Goal: Task Accomplishment & Management: Use online tool/utility

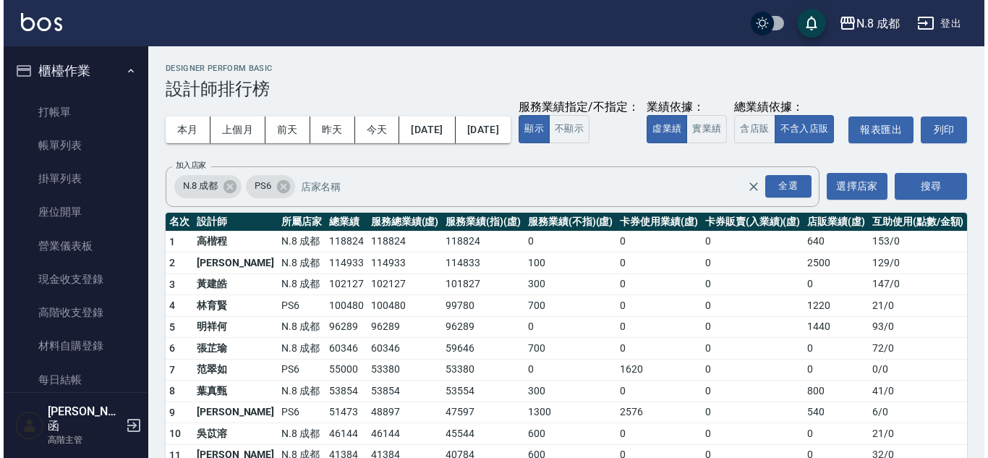
scroll to position [868, 0]
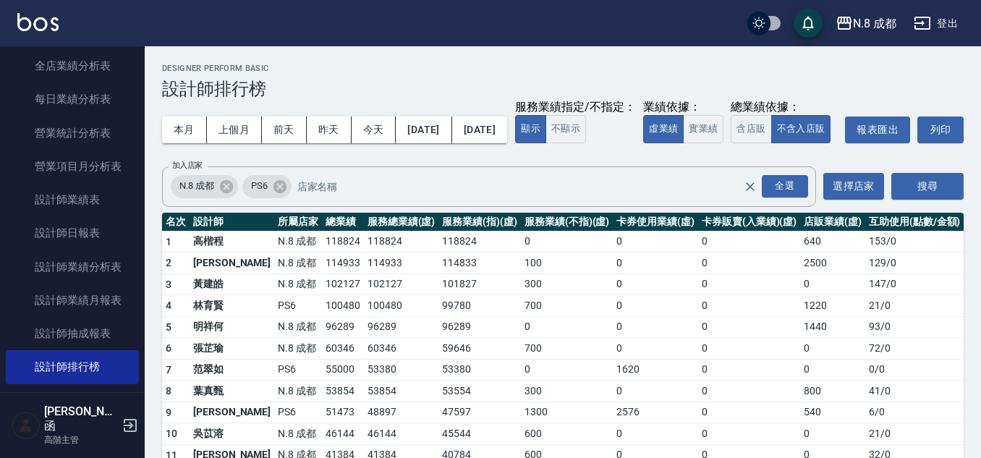
click at [454, 253] on td "118824" at bounding box center [479, 242] width 82 height 22
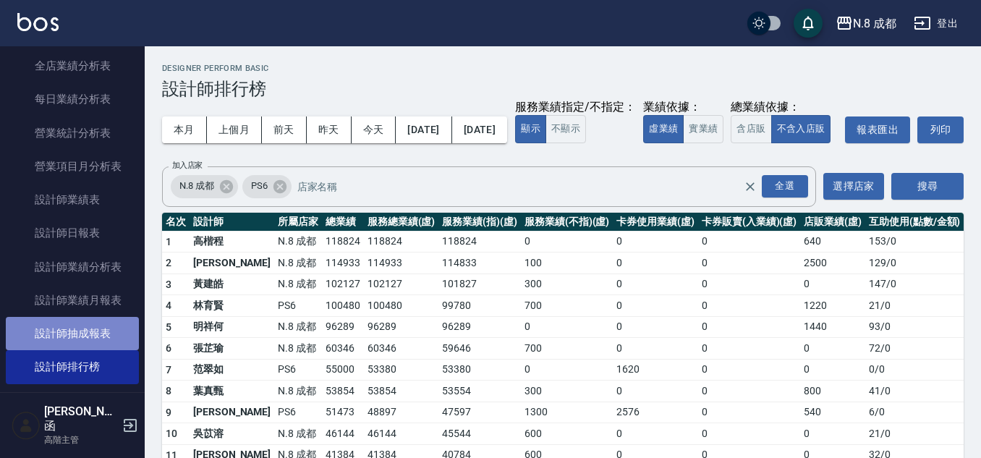
click at [93, 330] on link "設計師抽成報表" at bounding box center [72, 333] width 133 height 33
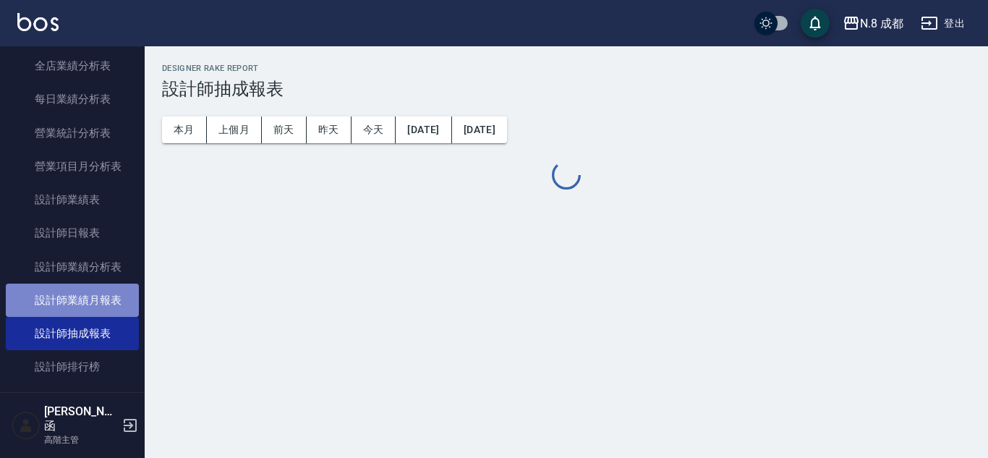
click at [97, 306] on link "設計師業績月報表" at bounding box center [72, 300] width 133 height 33
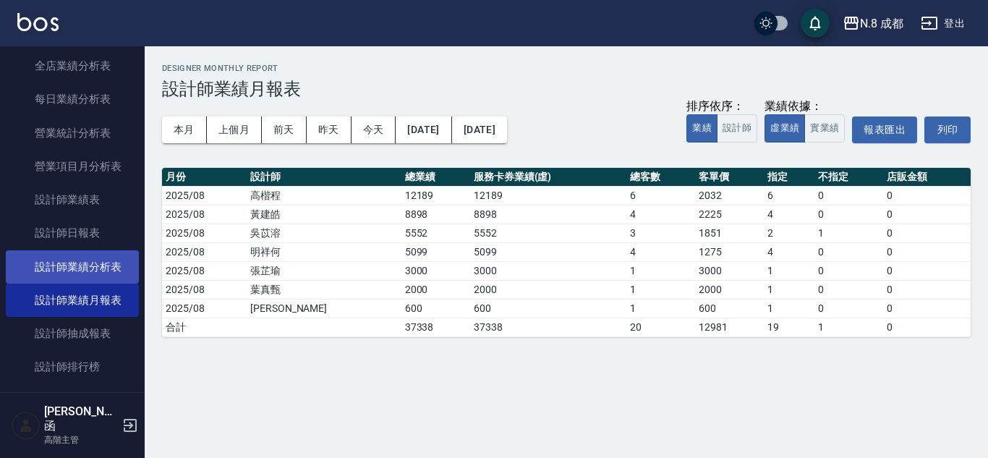
click at [101, 255] on link "設計師業績分析表" at bounding box center [72, 266] width 133 height 33
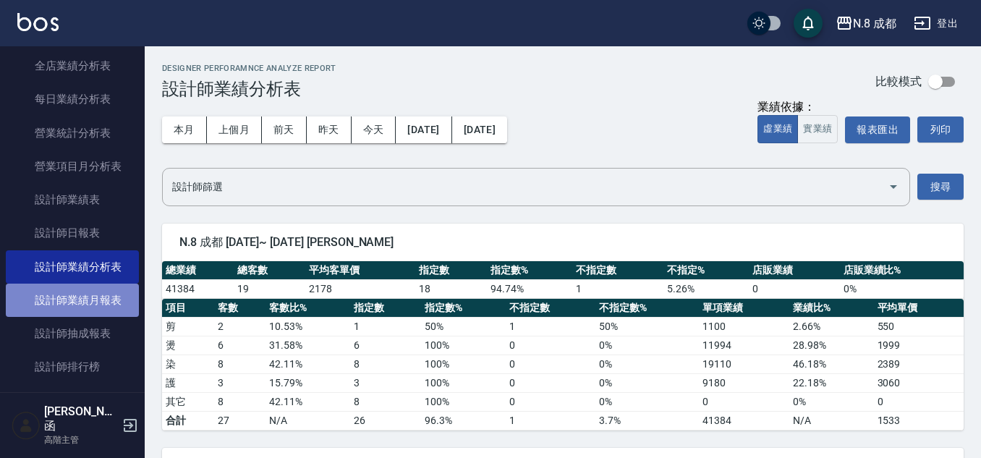
click at [106, 287] on link "設計師業績月報表" at bounding box center [72, 300] width 133 height 33
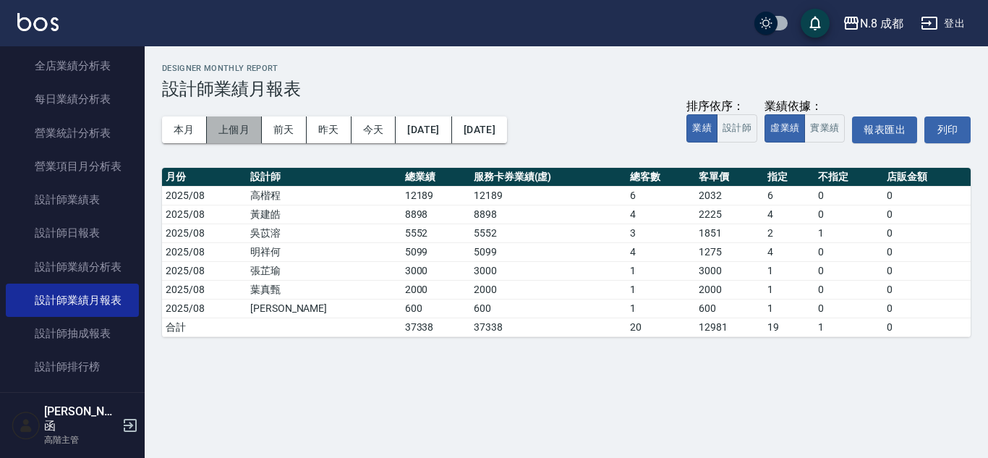
click at [219, 132] on button "上個月" at bounding box center [234, 129] width 55 height 27
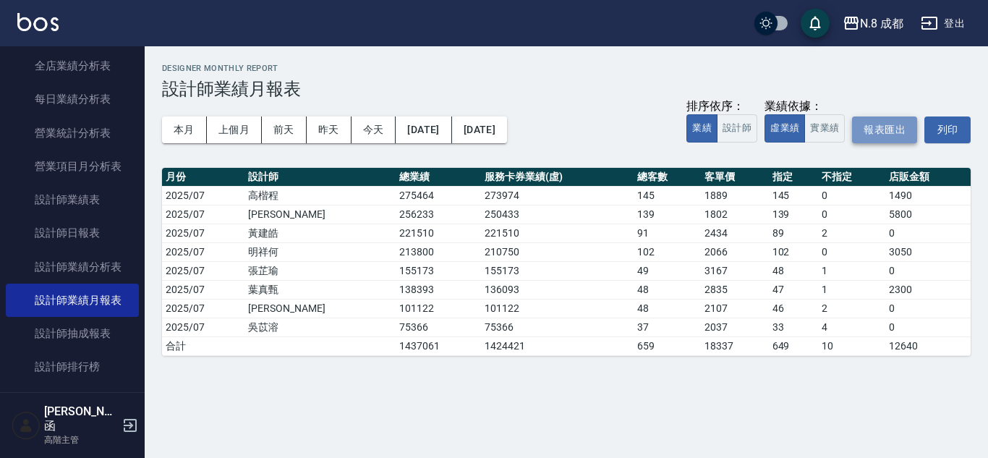
click at [875, 128] on button "報表匯出" at bounding box center [884, 129] width 65 height 27
click at [517, 177] on th "服務卡券業績(虛)" at bounding box center [557, 177] width 153 height 19
click at [412, 122] on button "[DATE]" at bounding box center [424, 129] width 56 height 27
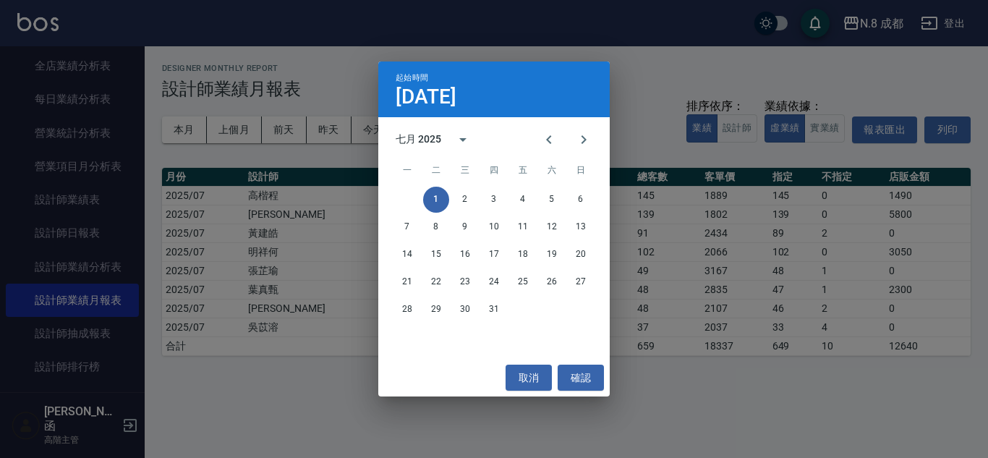
click at [402, 140] on div "七月 2025" at bounding box center [419, 139] width 46 height 15
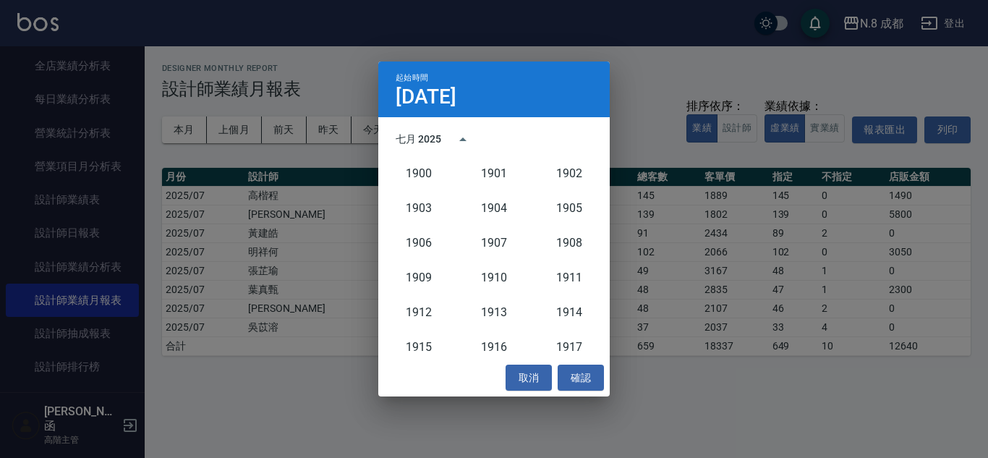
scroll to position [1340, 0]
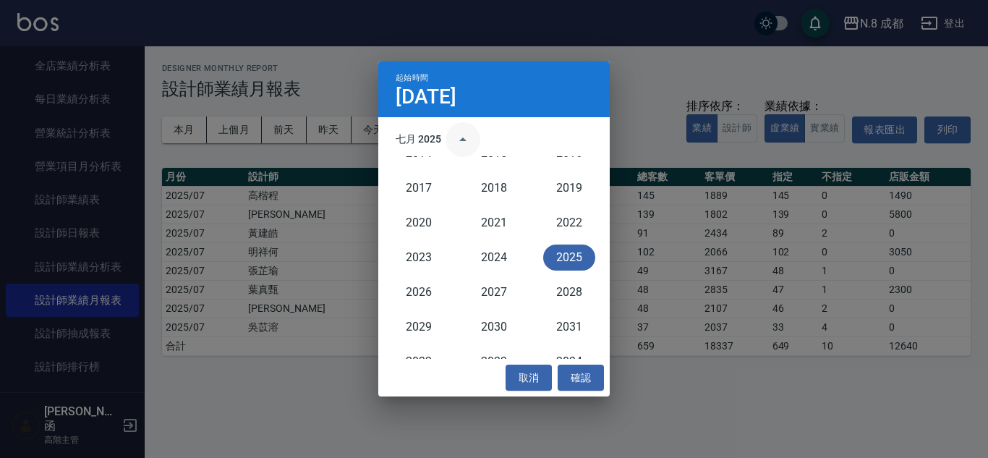
click at [448, 138] on button "year view is open, switch to calendar view" at bounding box center [463, 139] width 35 height 35
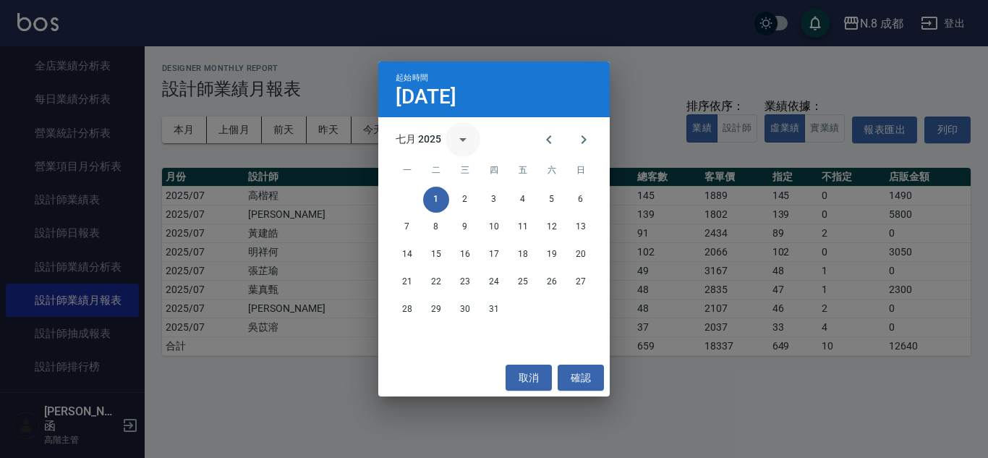
click at [448, 138] on button "calendar view is open, switch to year view" at bounding box center [463, 139] width 35 height 35
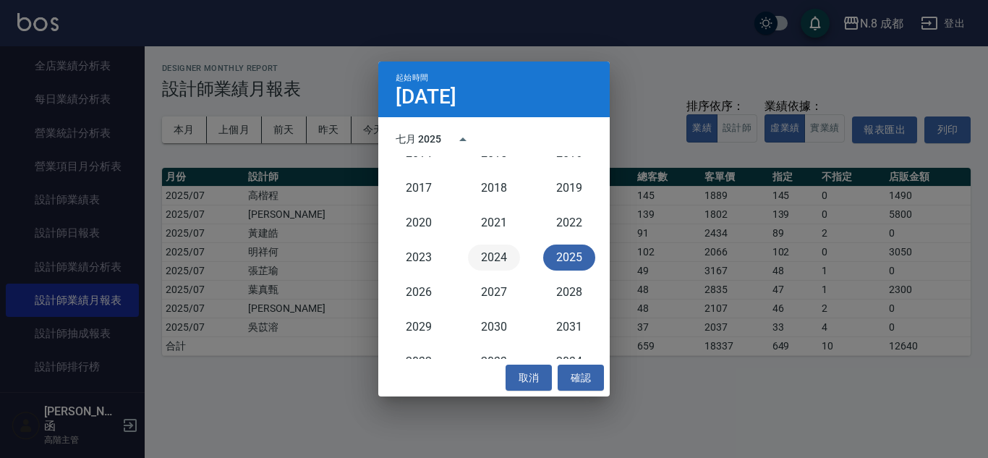
click at [483, 255] on button "2024" at bounding box center [494, 258] width 52 height 26
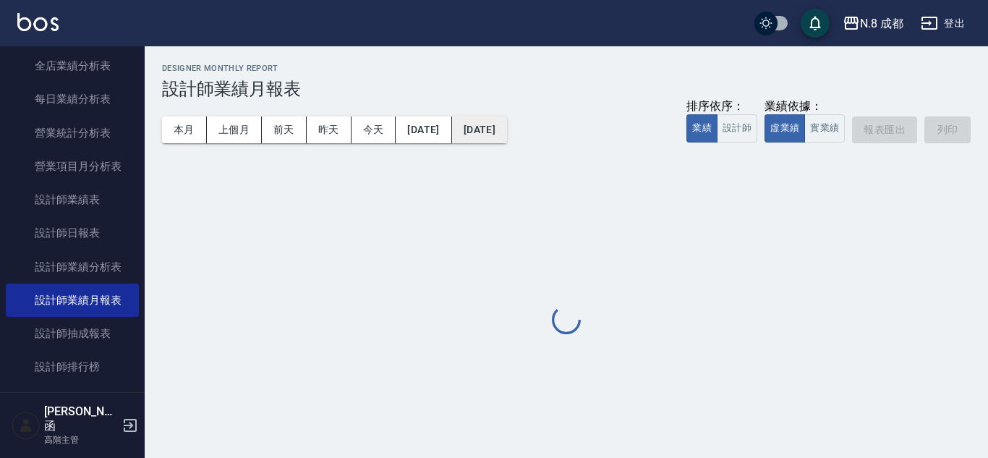
click at [495, 133] on button "[DATE]" at bounding box center [479, 129] width 55 height 27
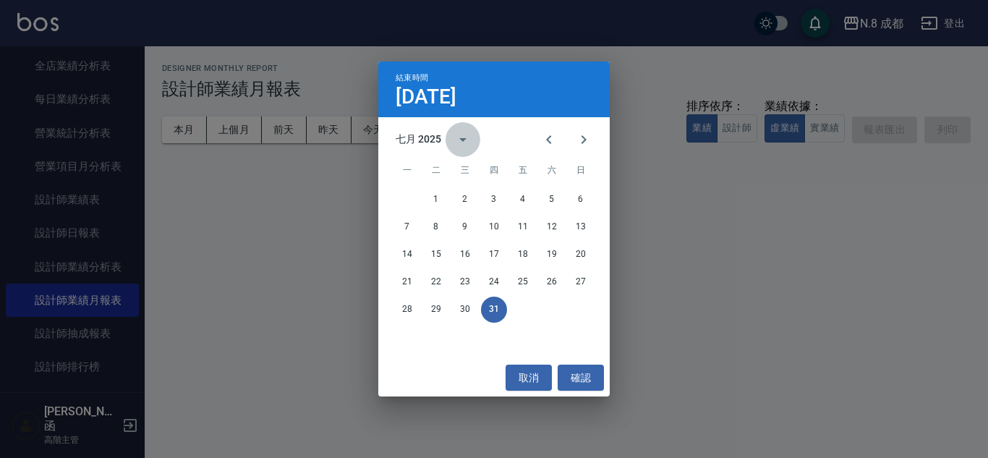
click at [446, 139] on button "calendar view is open, switch to year view" at bounding box center [463, 139] width 35 height 35
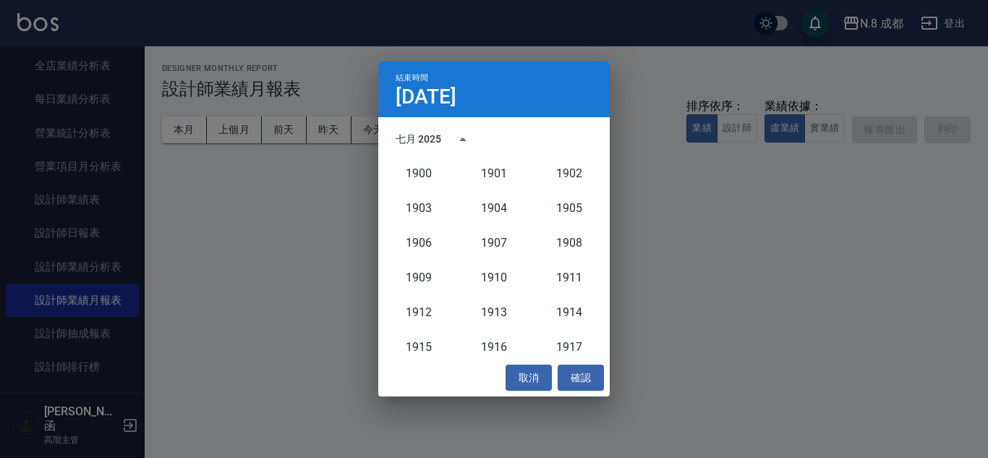
scroll to position [1340, 0]
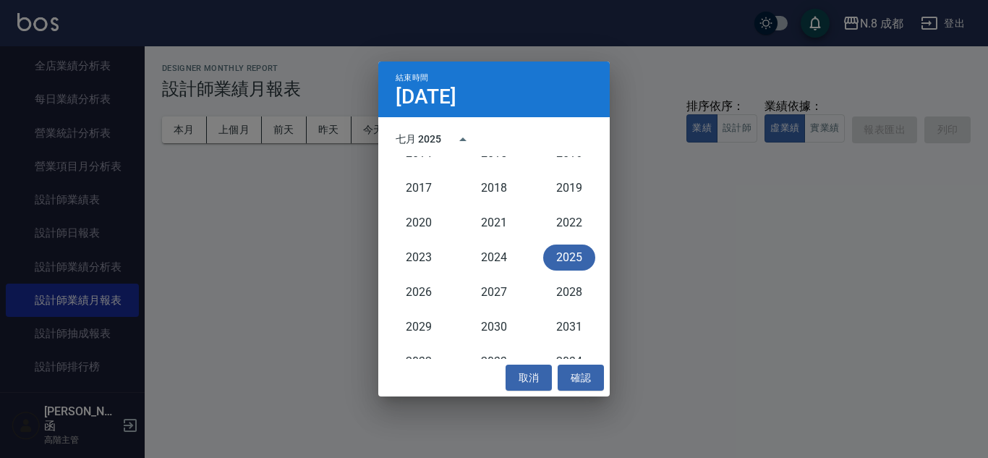
click at [490, 241] on div "2024" at bounding box center [494, 257] width 75 height 35
click at [493, 258] on button "2024" at bounding box center [494, 258] width 52 height 26
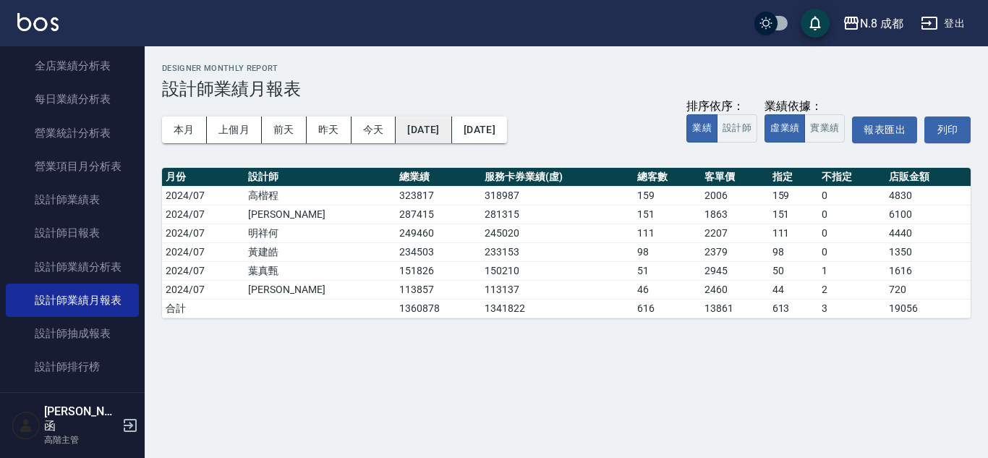
click at [438, 123] on button "[DATE]" at bounding box center [424, 129] width 56 height 27
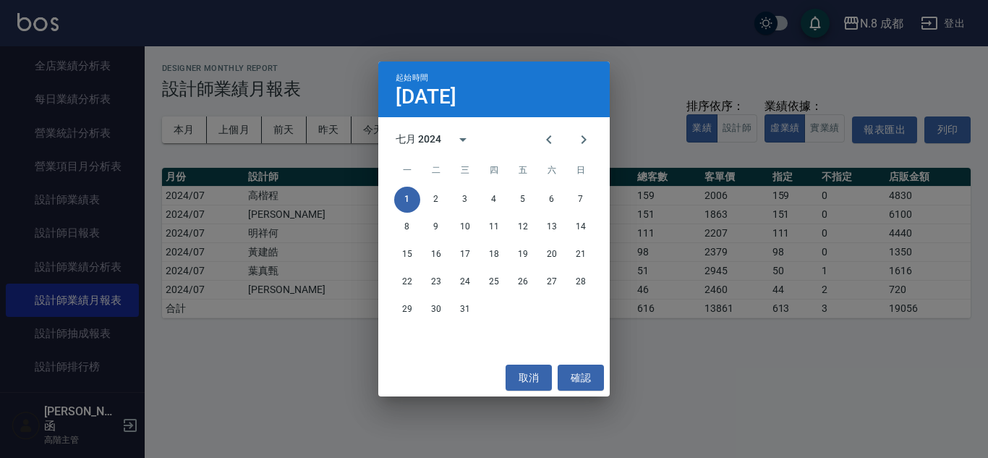
click at [295, 358] on div "起始時間 [DATE] 七月 2024 一 二 三 四 五 六 日 1 2 3 4 5 6 7 8 9 10 11 12 13 14 15 16 17 18 …" at bounding box center [494, 229] width 988 height 458
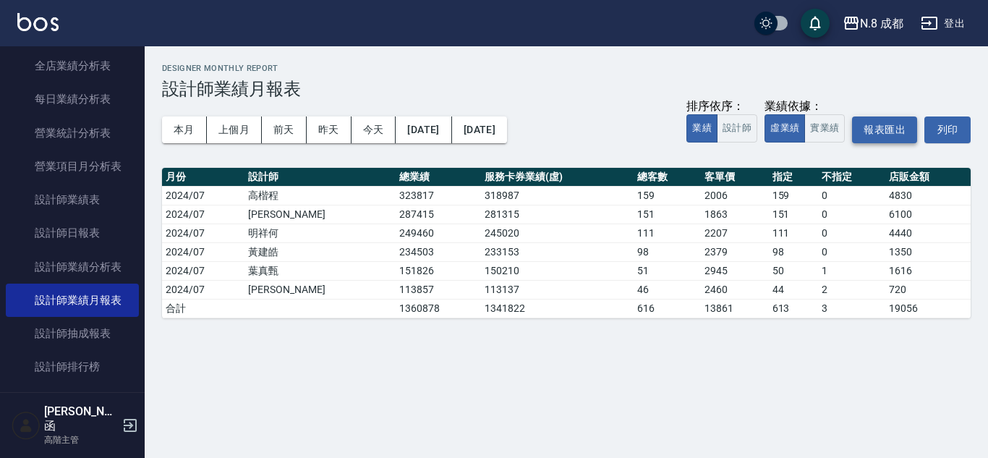
click at [876, 135] on button "報表匯出" at bounding box center [884, 129] width 65 height 27
click at [551, 355] on div "N.8 成都 [DATE] - [DATE] 設計師業績月報表 列印時間： [DATE][PHONE_NUMBER]:18 Designer Monthly …" at bounding box center [494, 229] width 988 height 458
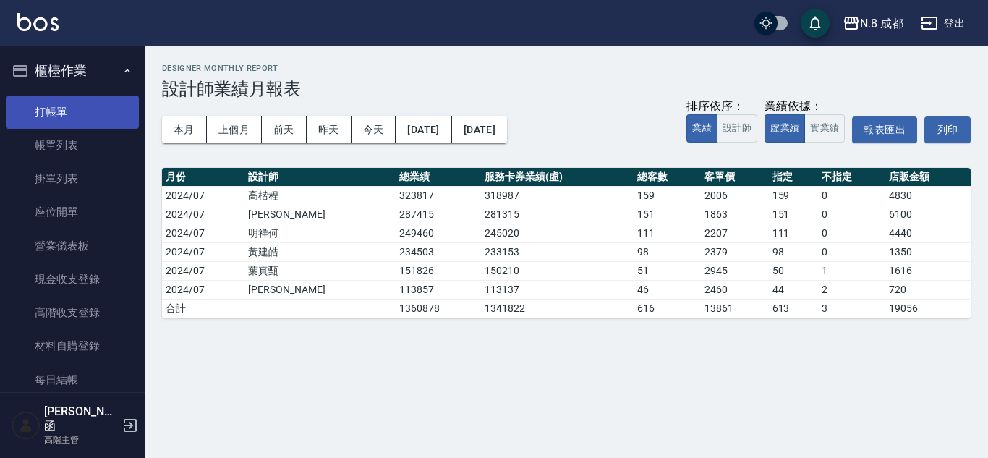
click at [79, 121] on link "打帳單" at bounding box center [72, 112] width 133 height 33
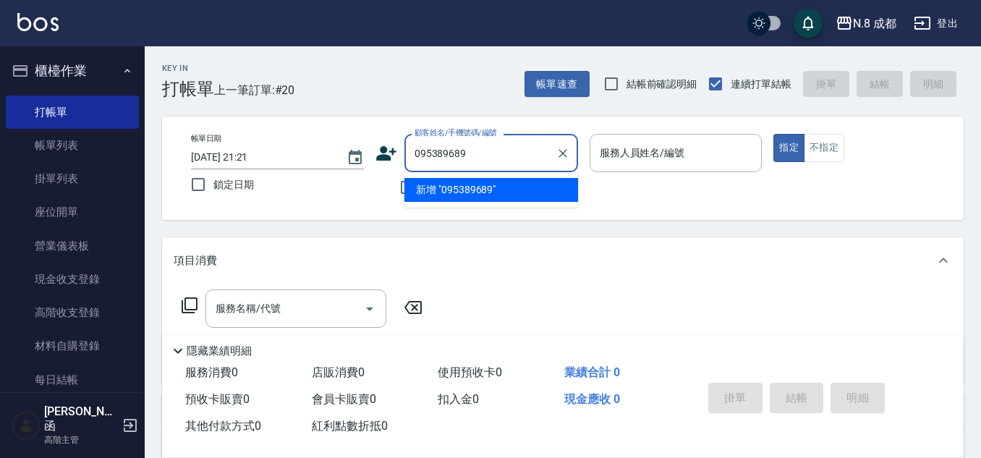
type input "0953896896"
drag, startPoint x: 494, startPoint y: 152, endPoint x: 370, endPoint y: 156, distance: 124.5
click at [370, 156] on div "帳單日期 [DATE] 21:21 鎖定日期 顧客姓名/手機號碼/編號 0953896896 顧客姓名/手機號碼/編號 不留客資 服務人員姓名/編號 服務人員…" at bounding box center [562, 168] width 767 height 69
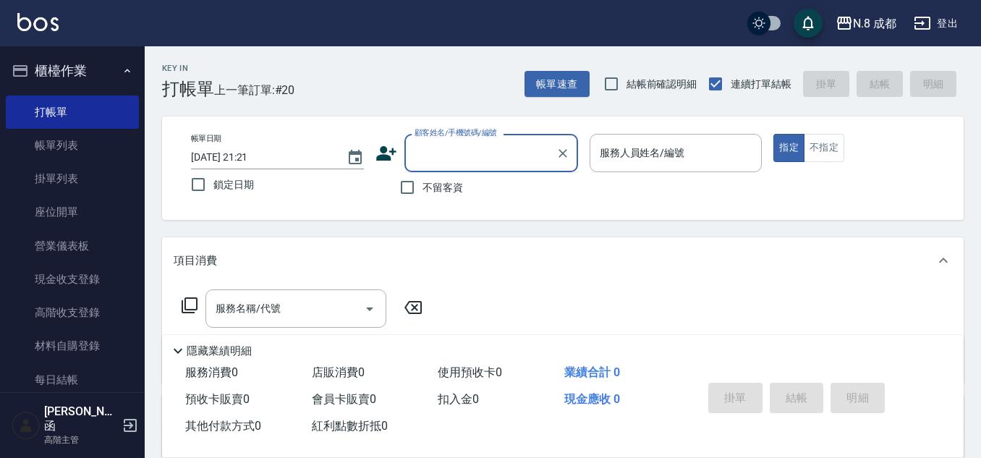
click at [384, 154] on icon at bounding box center [386, 153] width 20 height 14
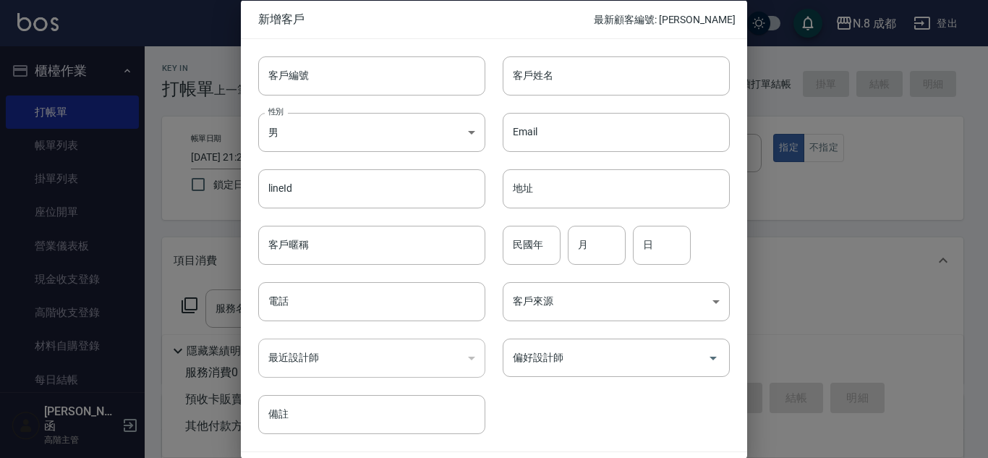
click at [303, 352] on div "​" at bounding box center [371, 358] width 227 height 39
drag, startPoint x: 317, startPoint y: 313, endPoint x: 329, endPoint y: 302, distance: 15.9
click at [317, 313] on input "電話" at bounding box center [371, 301] width 227 height 39
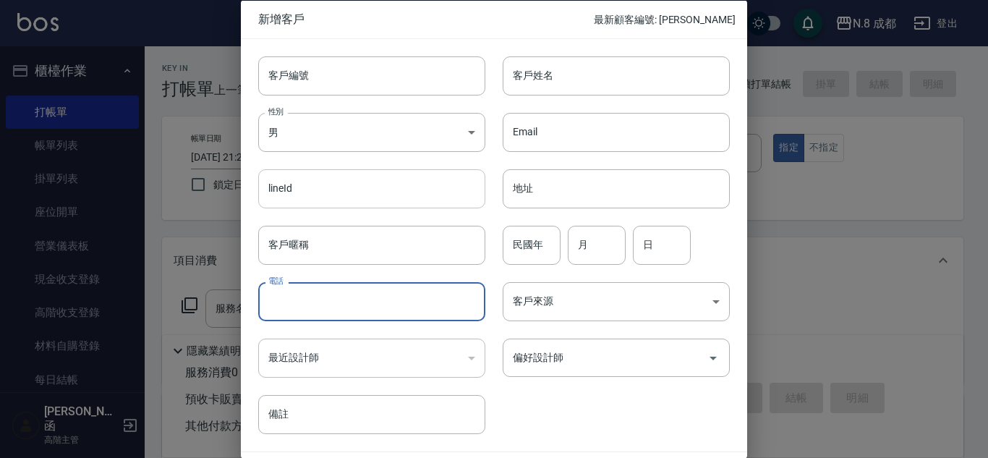
paste input "0953896896"
type input "0953896896"
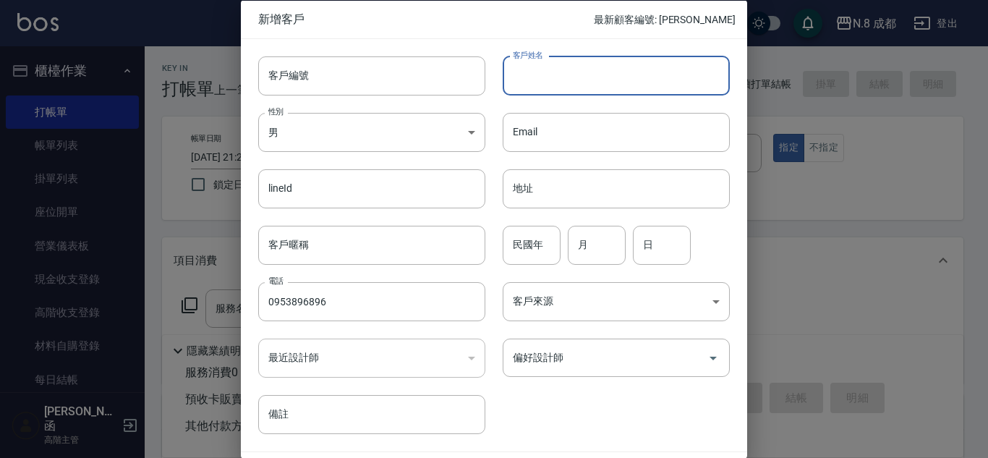
drag, startPoint x: 559, startPoint y: 76, endPoint x: 559, endPoint y: 87, distance: 10.9
click at [559, 76] on input "客戶姓名" at bounding box center [616, 75] width 227 height 39
type input "[PERSON_NAME]"
drag, startPoint x: 535, startPoint y: 231, endPoint x: 536, endPoint y: 241, distance: 10.2
click at [535, 231] on input "民國年" at bounding box center [532, 244] width 58 height 39
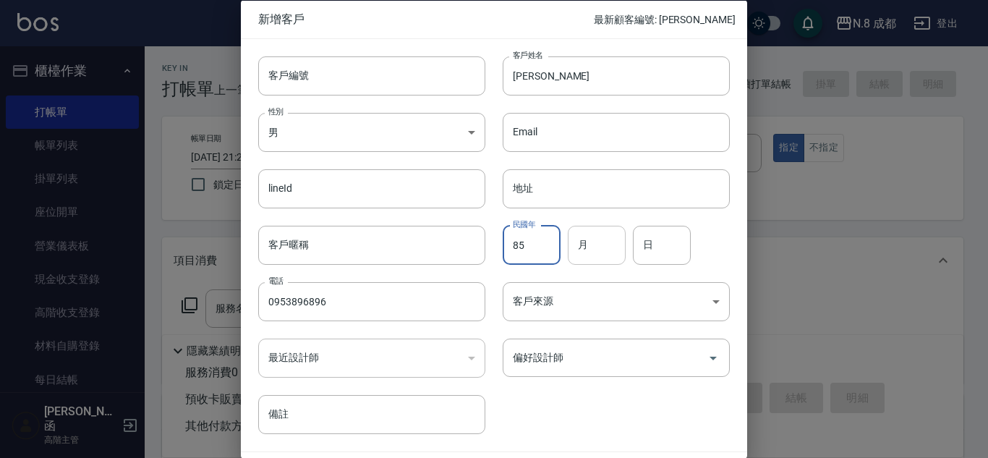
type input "85"
click at [587, 253] on input "月" at bounding box center [597, 244] width 58 height 39
type input "08"
click at [672, 256] on input "日" at bounding box center [662, 244] width 58 height 39
type input "26"
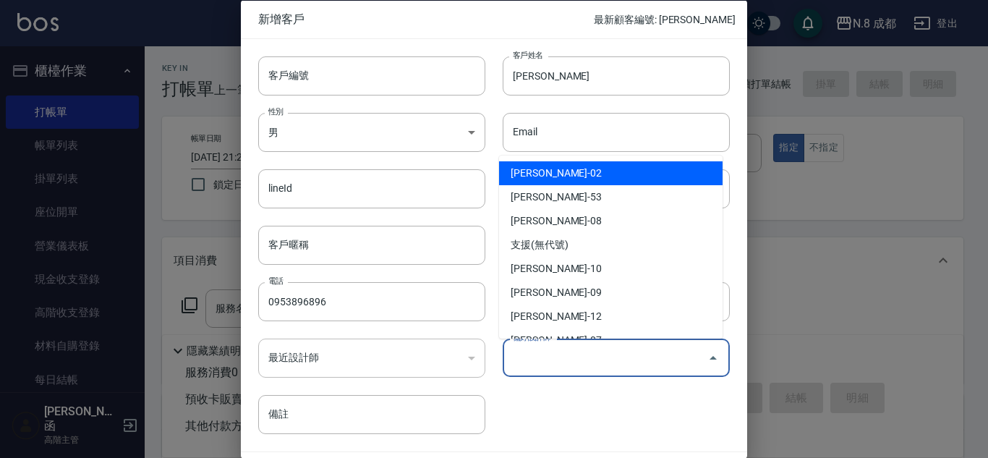
click at [602, 349] on input "偏好設計師" at bounding box center [605, 357] width 192 height 25
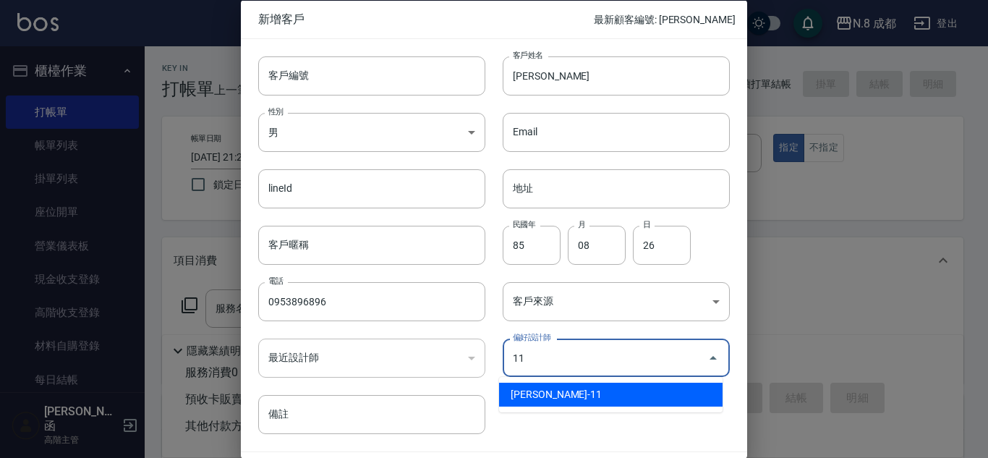
click at [580, 396] on li "[PERSON_NAME]-11" at bounding box center [611, 395] width 224 height 24
type input "葉真甄"
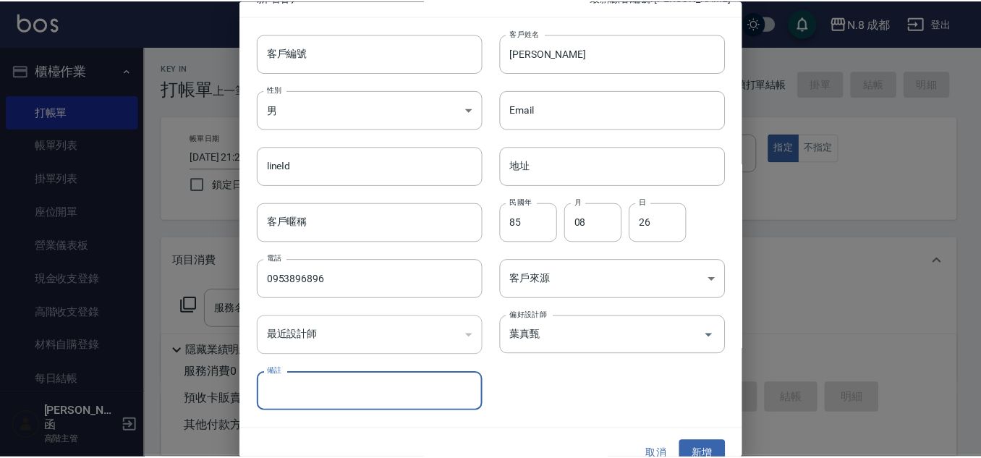
scroll to position [43, 0]
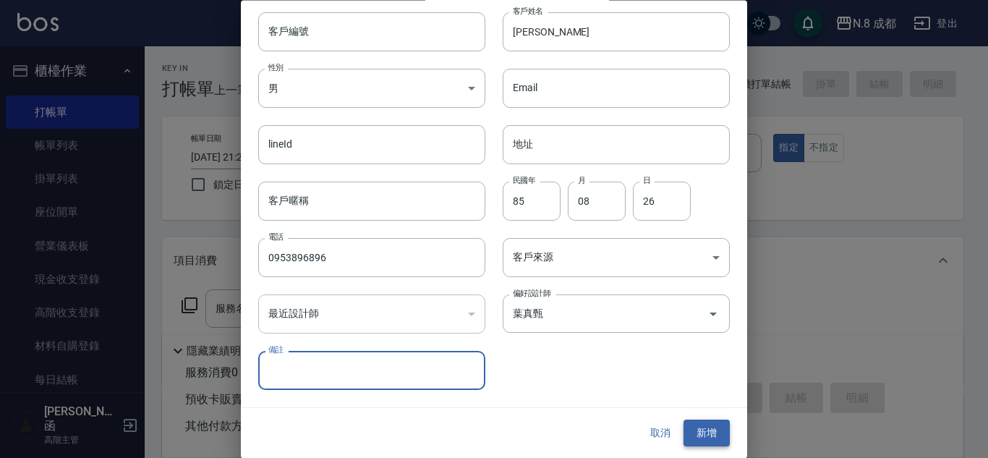
drag, startPoint x: 713, startPoint y: 417, endPoint x: 709, endPoint y: 432, distance: 14.9
click at [709, 433] on div "取消 新增" at bounding box center [494, 434] width 506 height 50
click at [709, 432] on button "新增" at bounding box center [707, 433] width 46 height 27
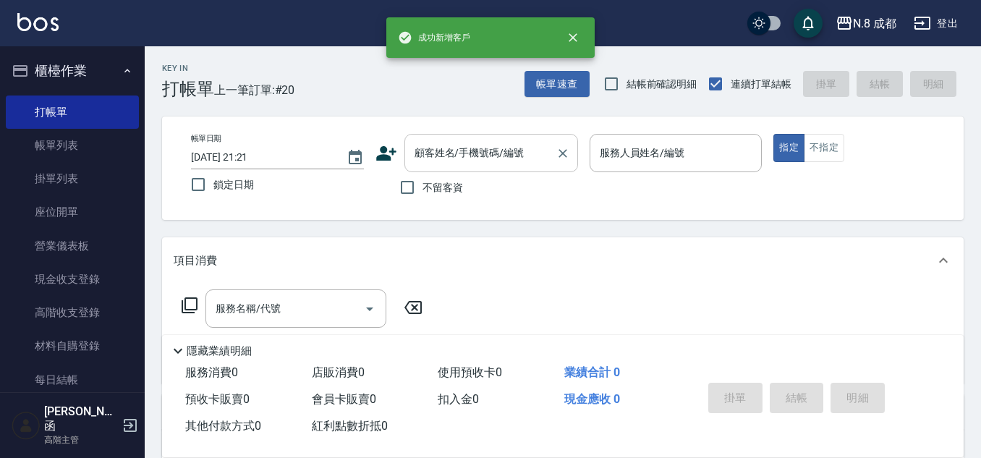
click at [449, 151] on input "顧客姓名/手機號碼/編號" at bounding box center [480, 152] width 139 height 25
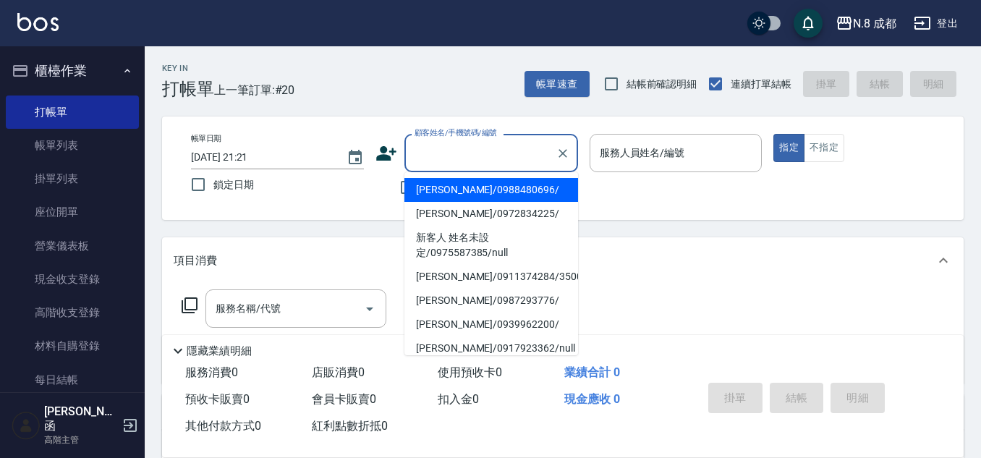
paste input "0953896896"
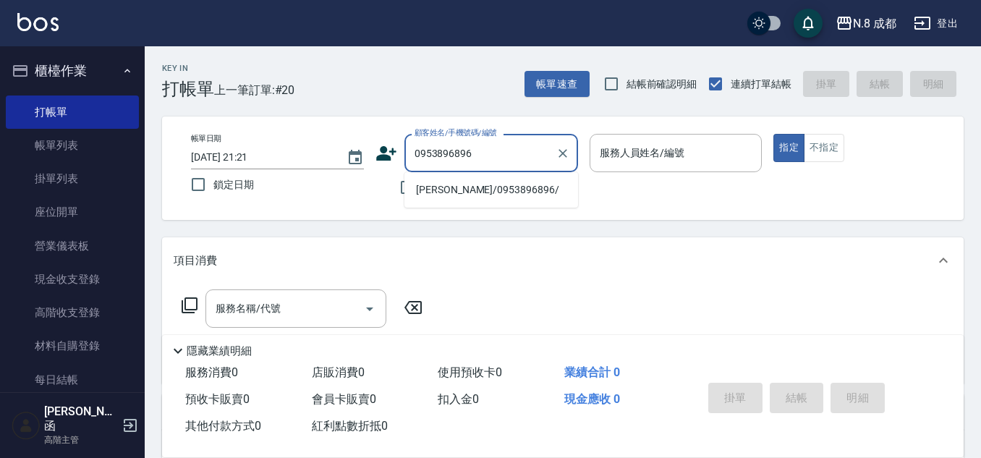
click at [439, 194] on li "[PERSON_NAME]/0953896896/" at bounding box center [491, 190] width 174 height 24
type input "[PERSON_NAME]/0953896896/"
type input "[PERSON_NAME]-11"
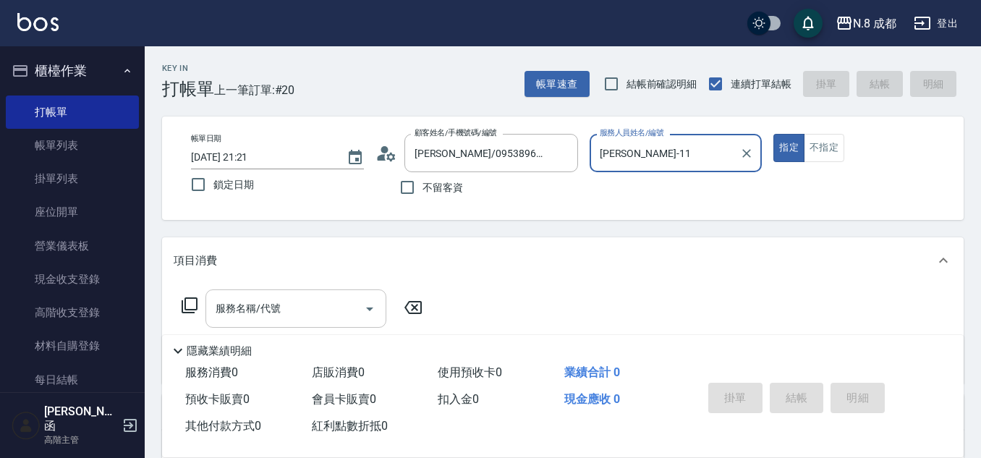
click at [287, 313] on input "服務名稱/代號" at bounding box center [285, 308] width 146 height 25
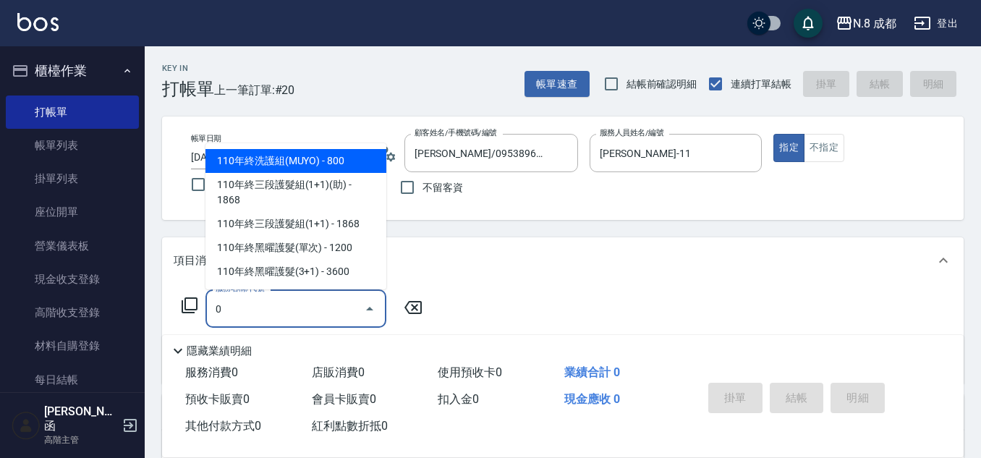
drag, startPoint x: 244, startPoint y: 305, endPoint x: 214, endPoint y: 307, distance: 29.7
click at [214, 307] on input "0" at bounding box center [285, 308] width 146 height 25
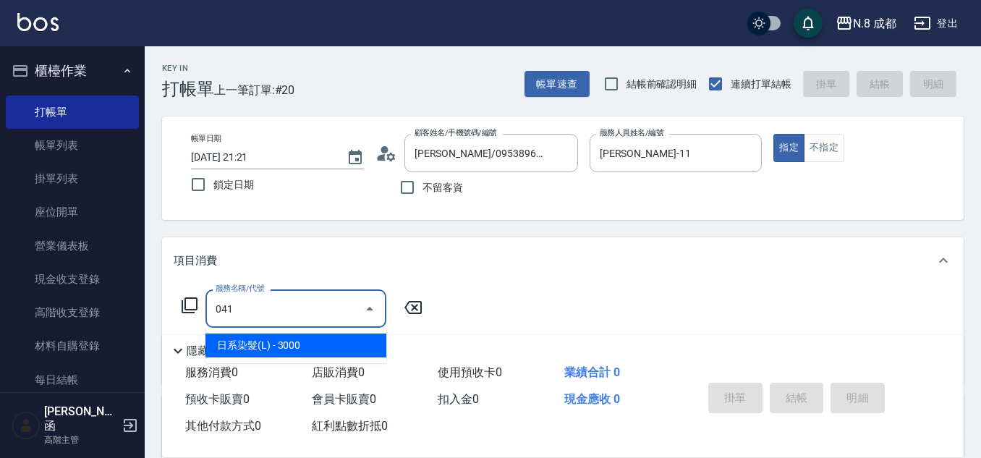
click at [262, 341] on span "日系染髮(L) - 3000" at bounding box center [295, 346] width 181 height 24
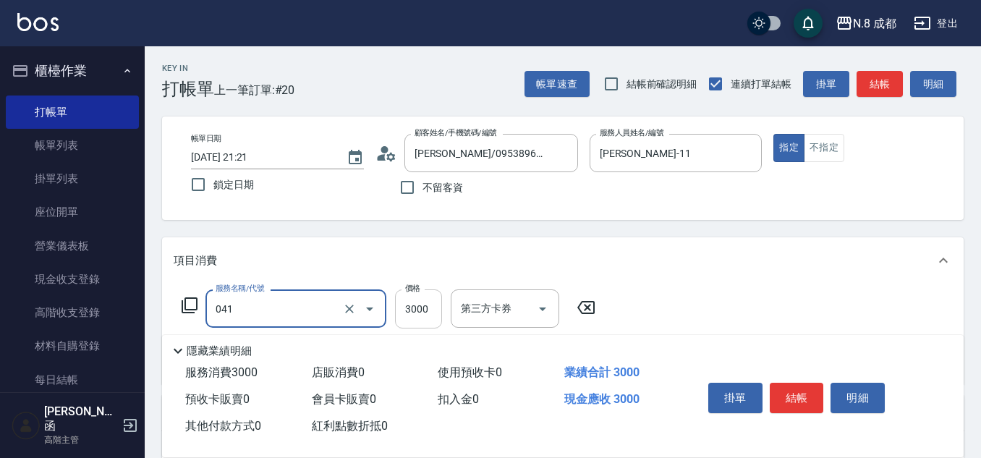
type input "日系染髮(L)(041)"
click at [429, 308] on input "3000" at bounding box center [418, 308] width 47 height 39
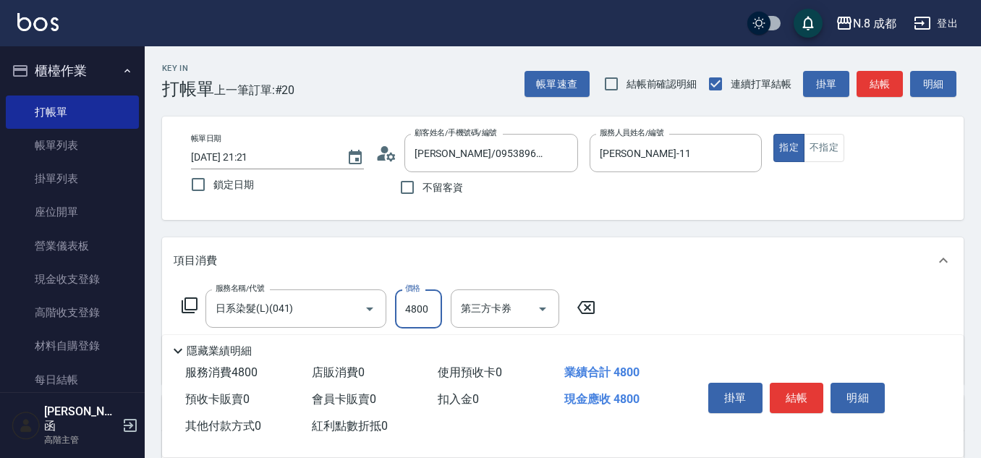
scroll to position [145, 0]
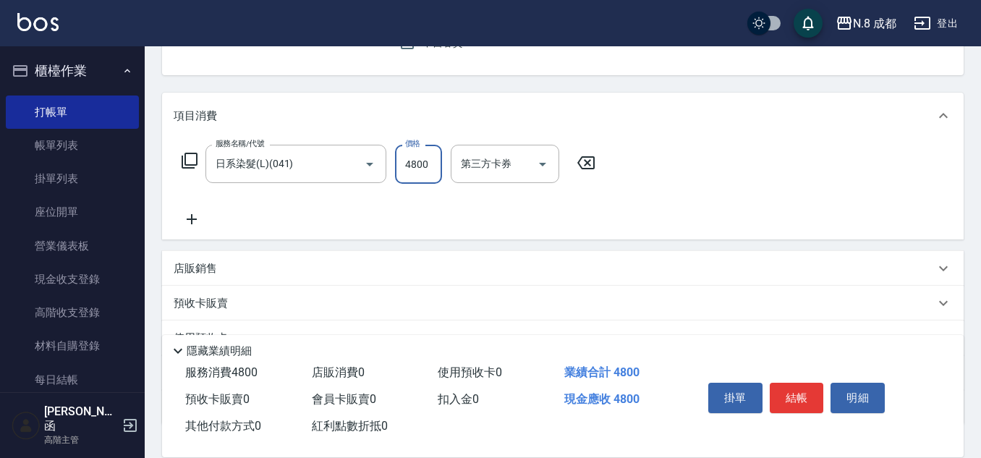
type input "4800"
click at [190, 218] on icon at bounding box center [192, 219] width 36 height 17
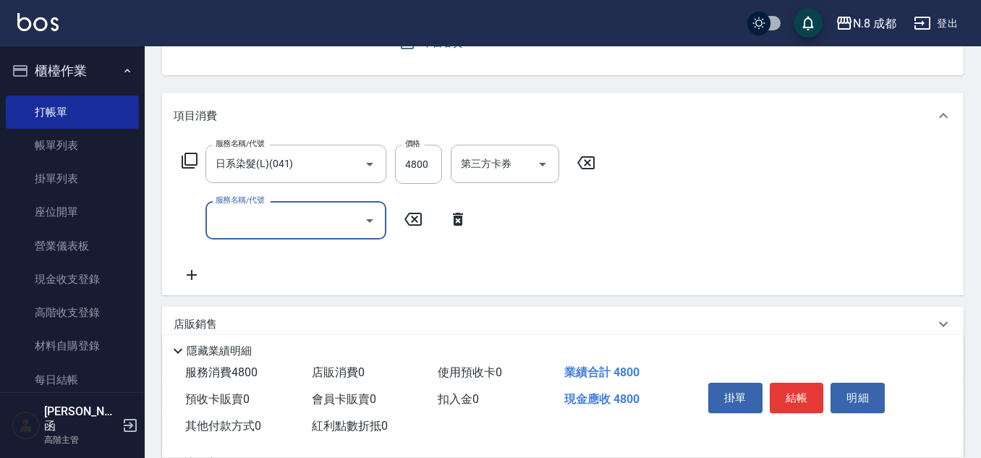
click at [251, 223] on input "服務名稱/代號" at bounding box center [285, 220] width 146 height 25
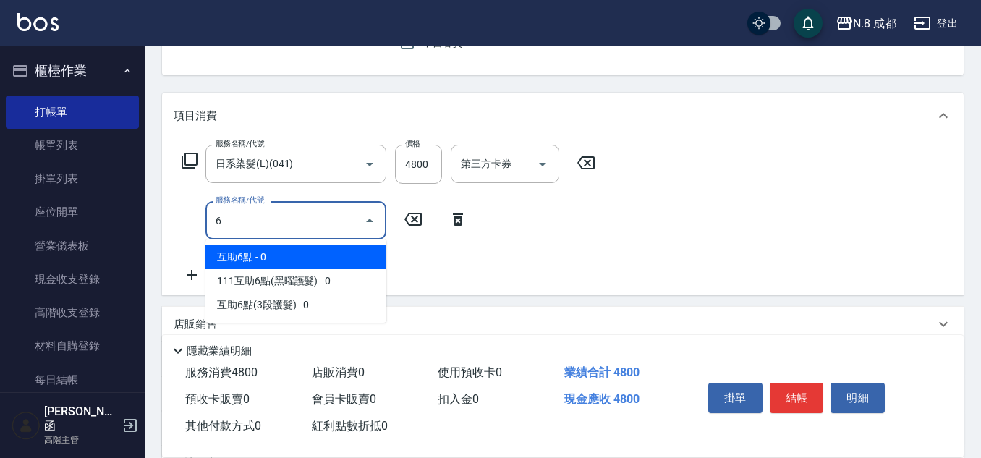
click at [296, 258] on span "互助6點 - 0" at bounding box center [295, 257] width 181 height 24
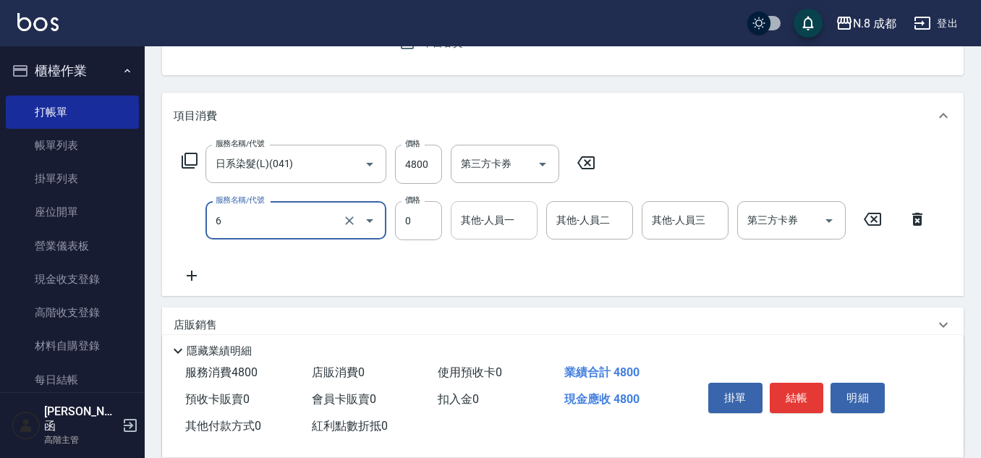
type input "互助6點(6)"
click at [493, 225] on input "其他-人員一" at bounding box center [494, 220] width 74 height 25
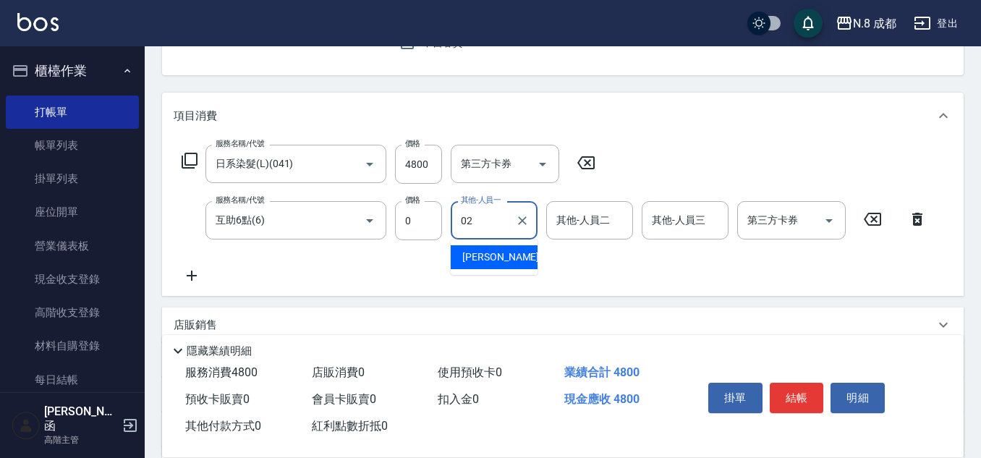
click at [501, 268] on div "[PERSON_NAME]-02" at bounding box center [494, 257] width 87 height 24
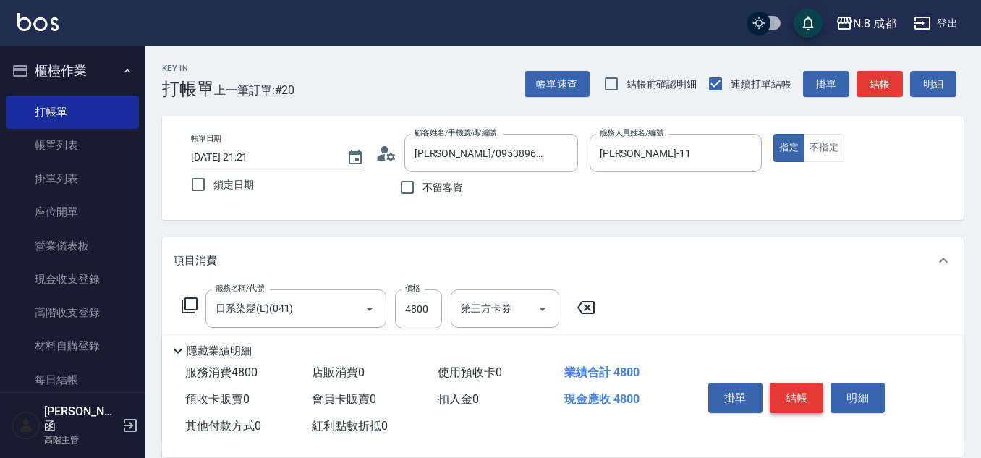
type input "[PERSON_NAME]-02"
click at [799, 389] on button "結帳" at bounding box center [797, 398] width 54 height 30
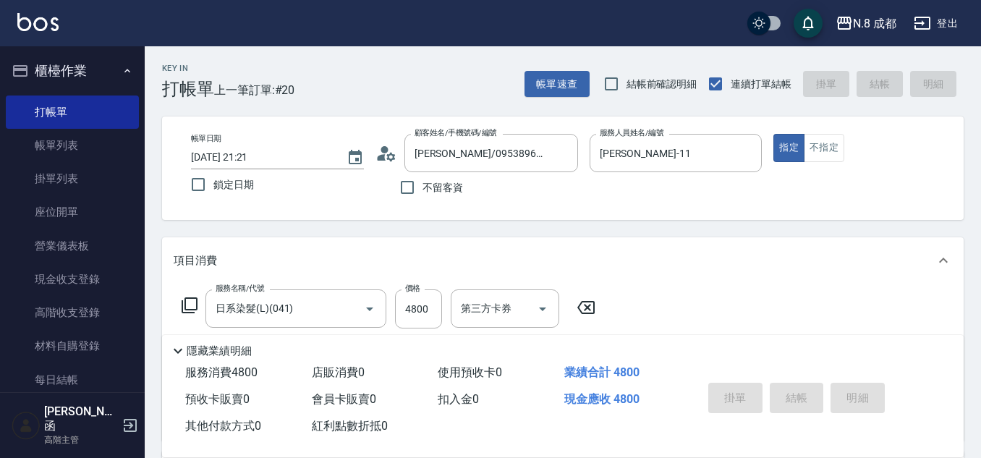
type input "[DATE] 21:23"
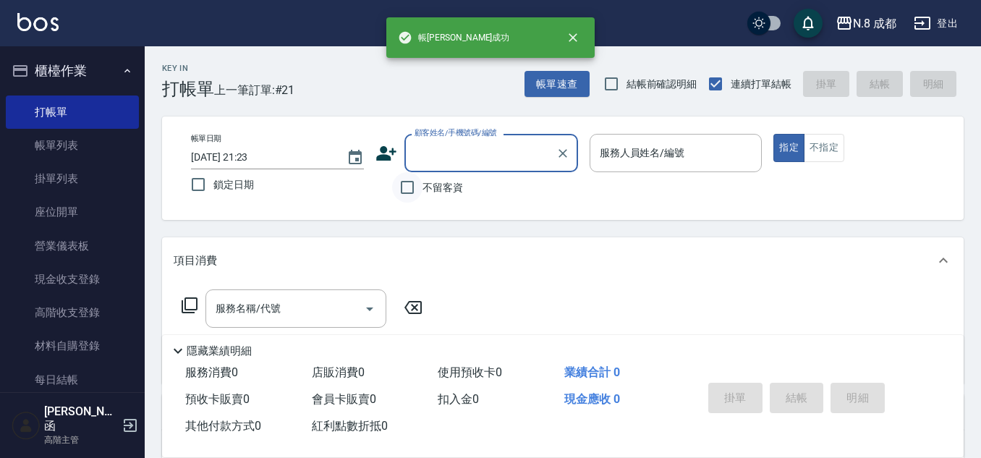
click at [410, 188] on input "不留客資" at bounding box center [407, 187] width 30 height 30
checkbox input "true"
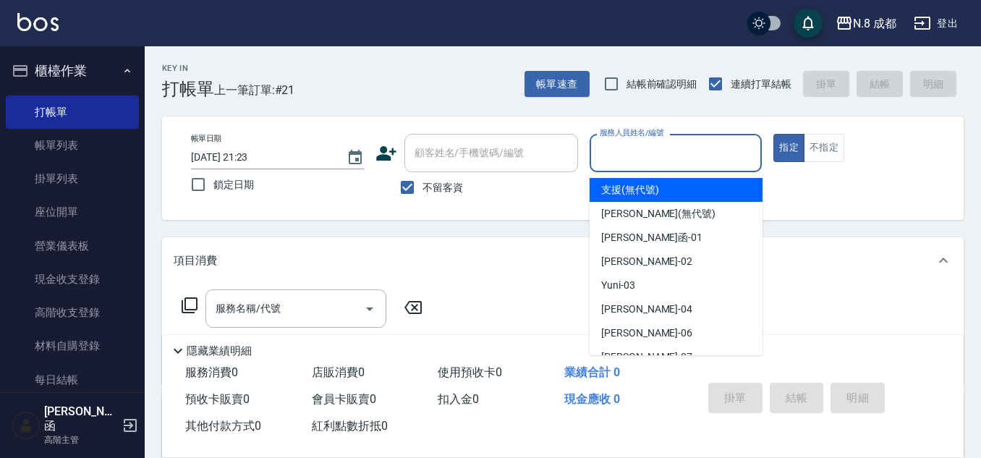
click at [656, 164] on input "服務人員姓名/編號" at bounding box center [676, 152] width 160 height 25
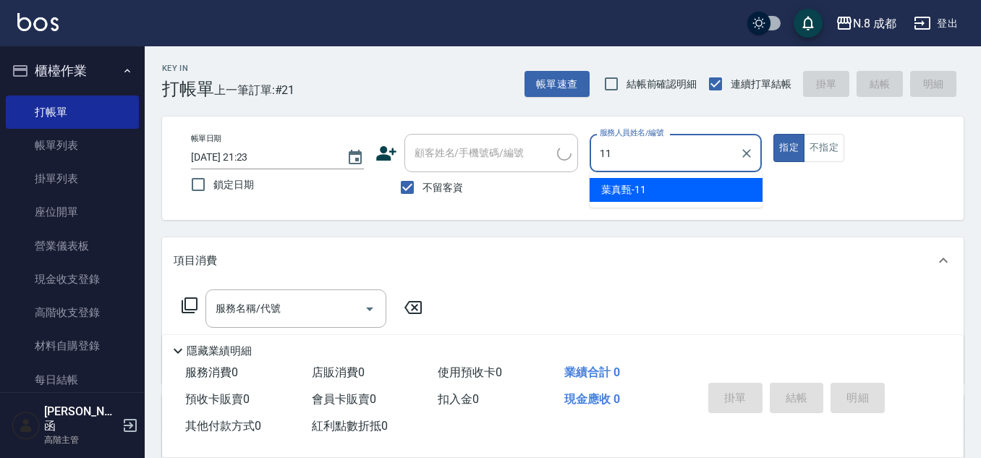
click at [640, 191] on span "[PERSON_NAME]-11" at bounding box center [623, 189] width 45 height 15
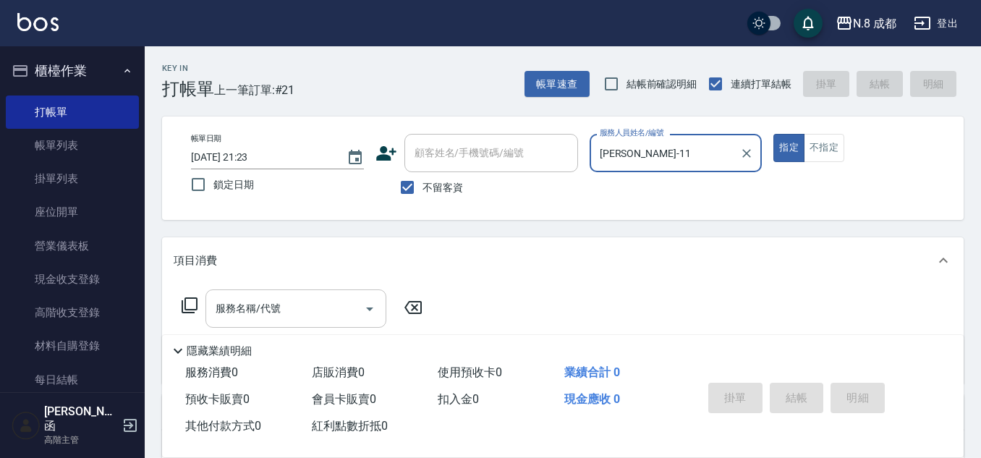
type input "[PERSON_NAME]-11"
click at [251, 302] on div "服務名稱/代號 服務名稱/代號" at bounding box center [295, 308] width 181 height 38
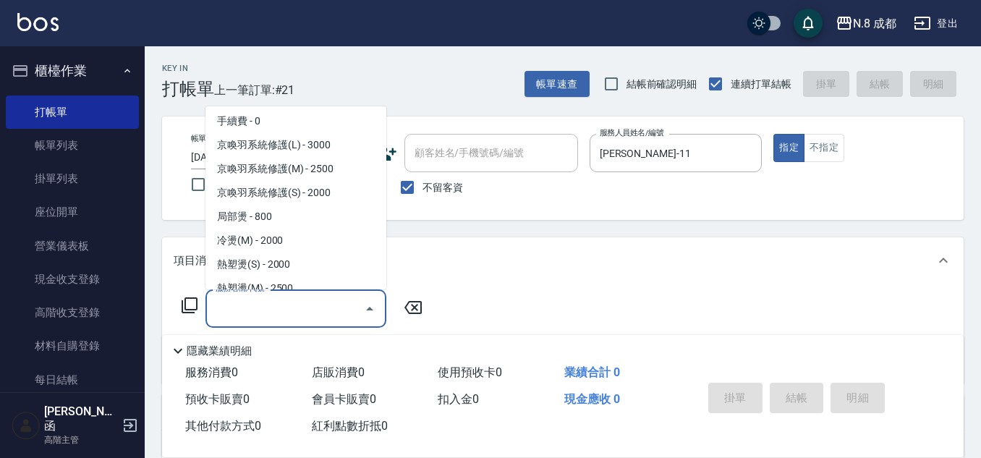
scroll to position [362, 0]
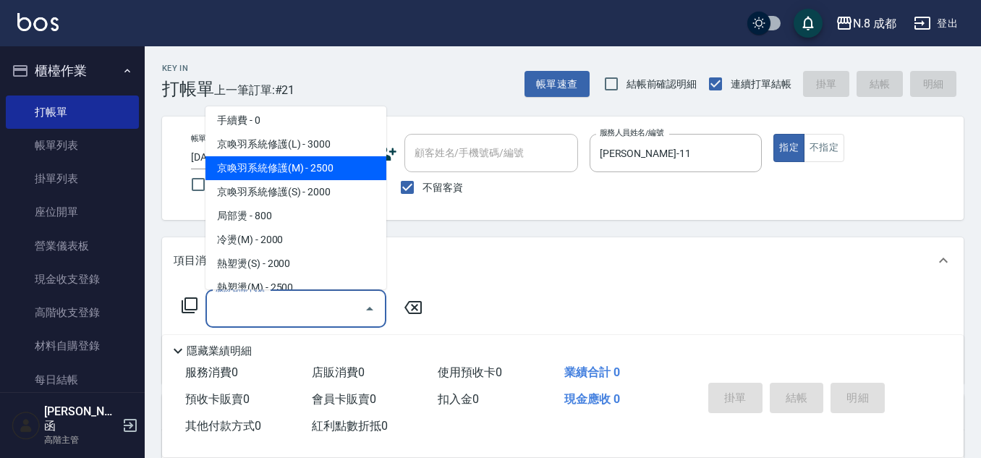
click at [339, 171] on span "京喚羽系統修護(M) - 2500" at bounding box center [295, 168] width 181 height 24
type input "京喚羽系統修護(M)"
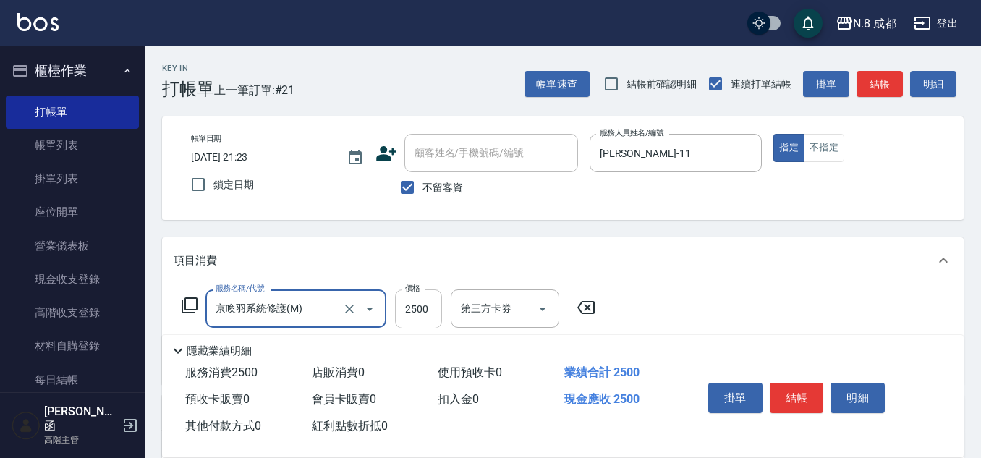
click at [433, 316] on input "2500" at bounding box center [418, 308] width 47 height 39
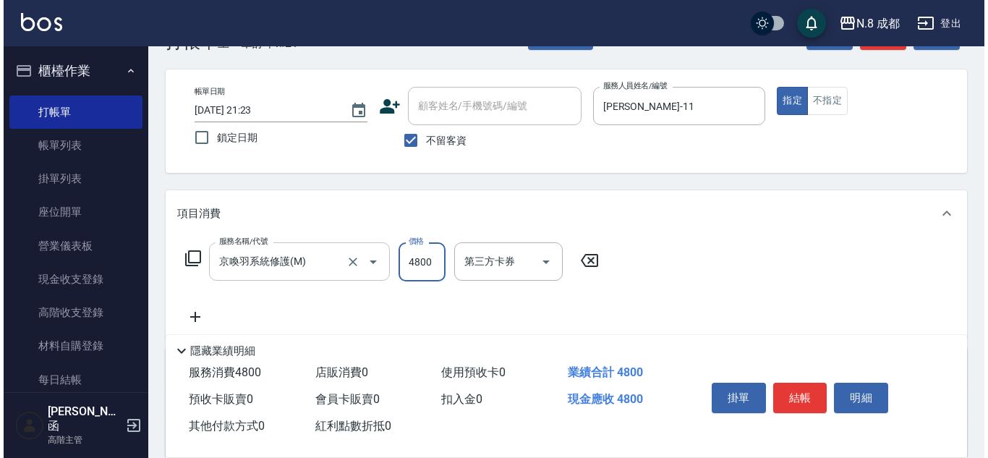
scroll to position [72, 0]
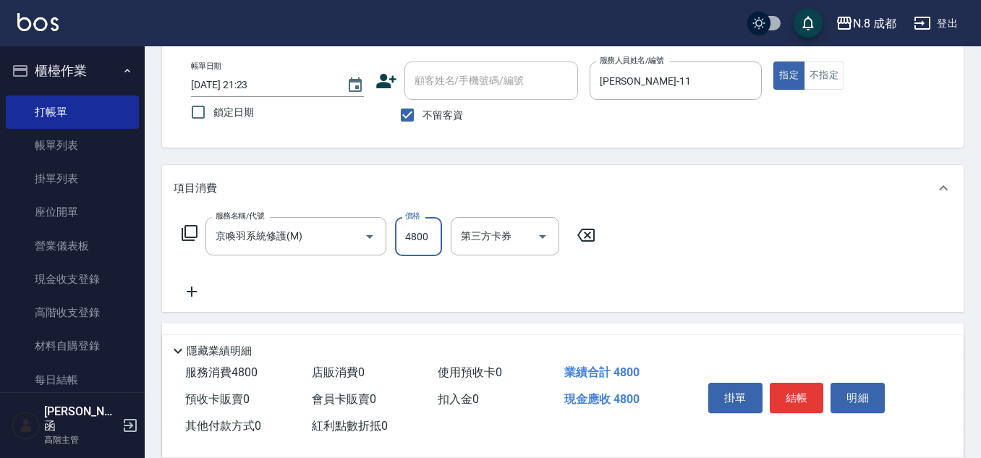
type input "4800"
click at [205, 294] on icon at bounding box center [192, 291] width 36 height 17
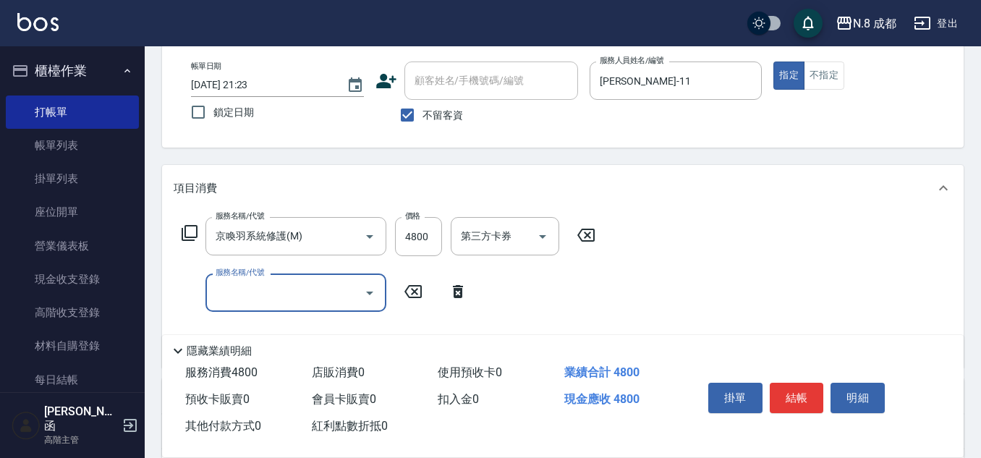
click at [236, 293] on input "服務名稱/代號" at bounding box center [285, 292] width 146 height 25
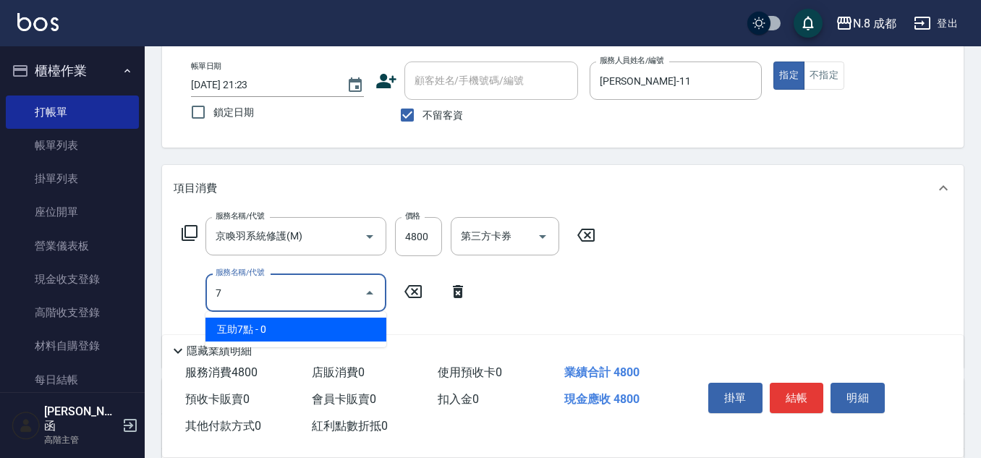
click at [254, 325] on span "互助7點 - 0" at bounding box center [295, 330] width 181 height 24
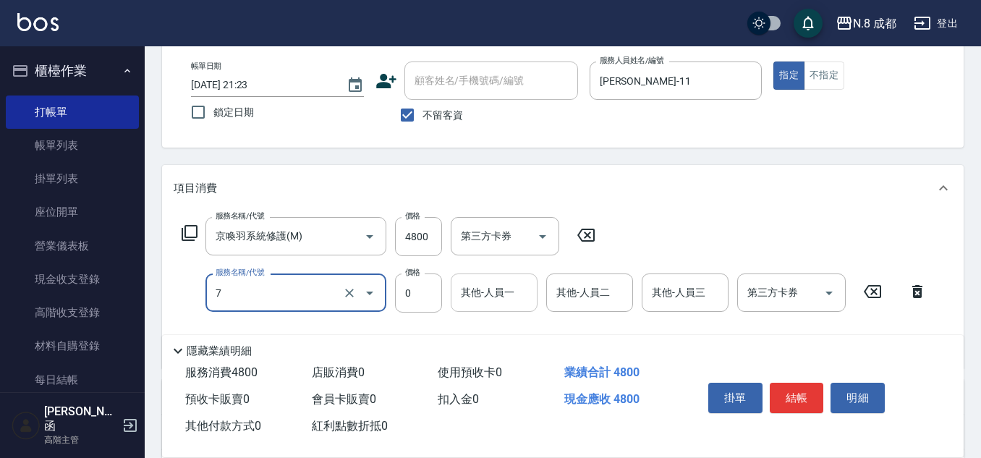
type input "互助7點(7)"
click at [495, 289] on input "其他-人員一" at bounding box center [494, 292] width 74 height 25
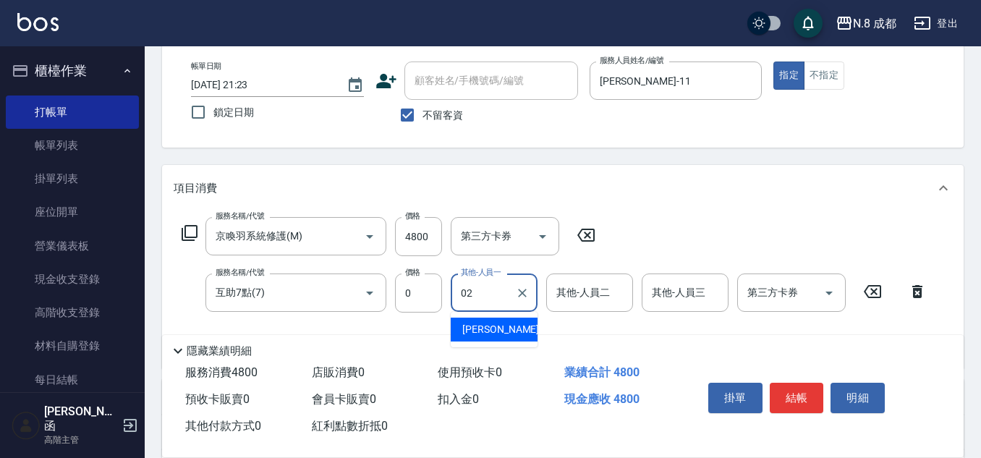
click at [500, 328] on span "[PERSON_NAME]-02" at bounding box center [507, 329] width 91 height 15
type input "[PERSON_NAME]-02"
click at [410, 106] on input "不留客資" at bounding box center [407, 115] width 30 height 30
checkbox input "false"
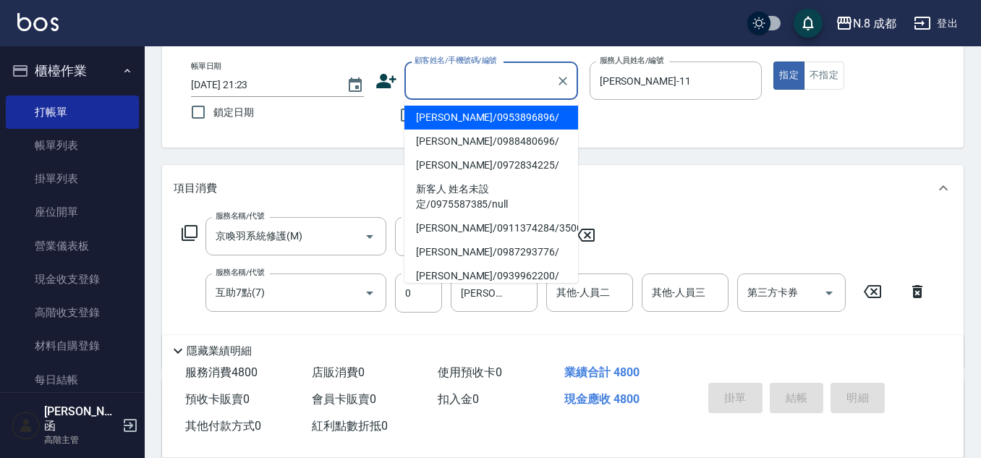
click at [450, 76] on div "顧客姓名/手機號碼/編號 顧客姓名/手機號碼/編號" at bounding box center [491, 80] width 174 height 38
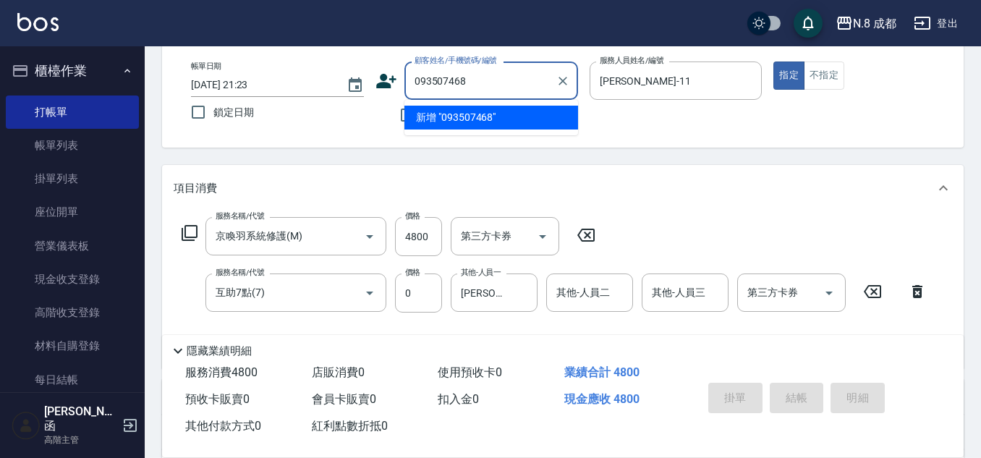
type input "0935074688"
drag, startPoint x: 503, startPoint y: 86, endPoint x: 371, endPoint y: 85, distance: 131.7
click at [371, 85] on div "帳單日期 [DATE] 21:23 鎖定日期 顧客姓名/手機號碼/編號 0935074688 顧客姓名/手機號碼/編號 不留客資 服務人員姓名/編號 [PER…" at bounding box center [562, 95] width 767 height 69
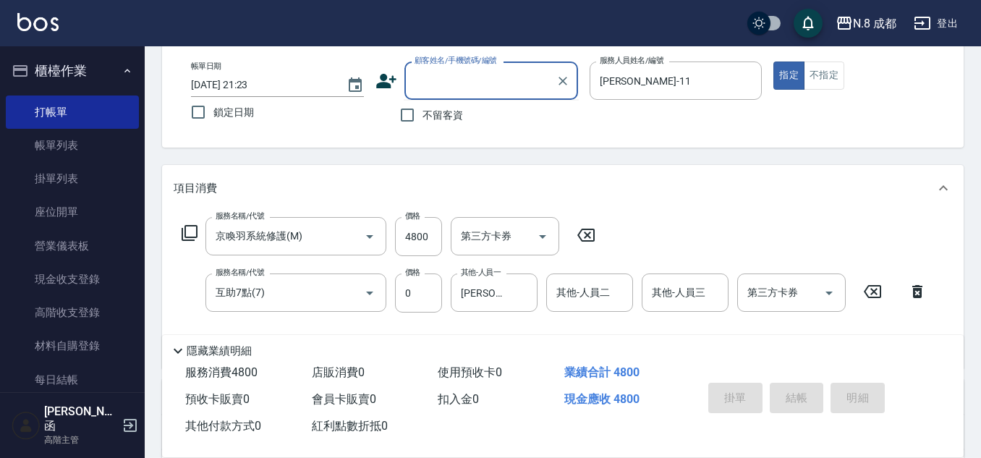
click at [394, 84] on icon at bounding box center [387, 81] width 22 height 22
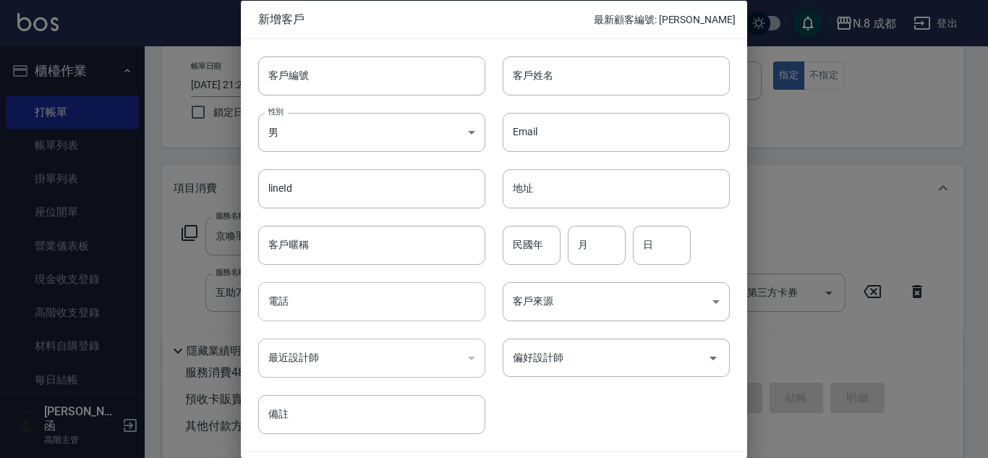
click at [308, 293] on input "電話" at bounding box center [371, 301] width 227 height 39
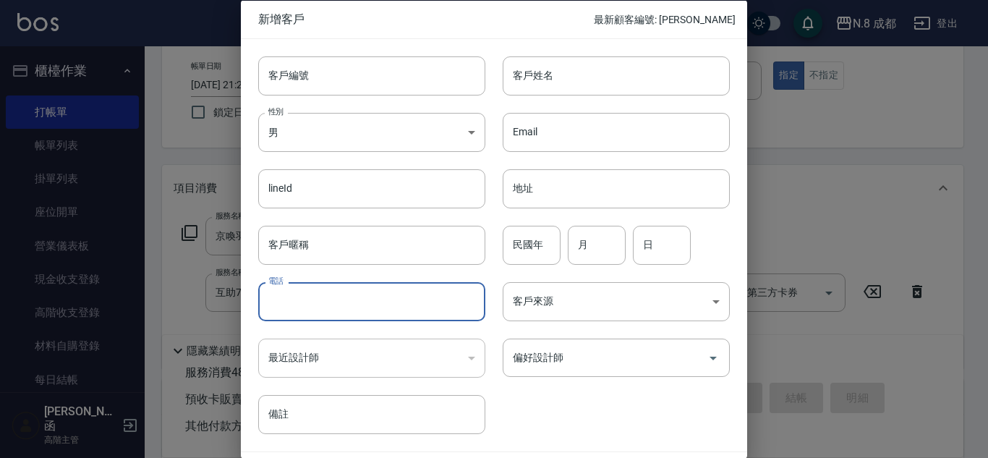
paste input "0935074688"
type input "0935074688"
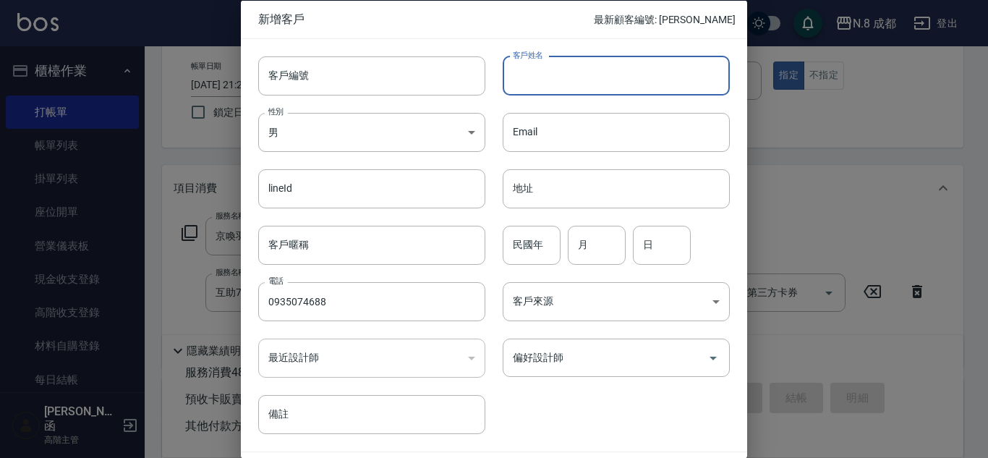
click at [549, 75] on input "客戶姓名" at bounding box center [616, 75] width 227 height 39
type input "[PERSON_NAME]"
click at [528, 237] on input "民國年" at bounding box center [532, 244] width 58 height 39
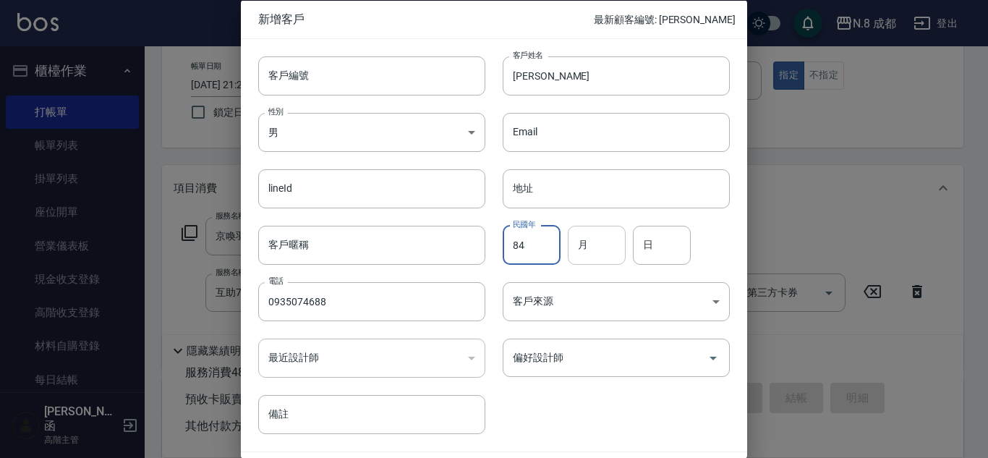
type input "84"
click at [603, 246] on input "月" at bounding box center [597, 244] width 58 height 39
type input "11"
click at [650, 250] on input "日" at bounding box center [662, 244] width 58 height 39
type input "15"
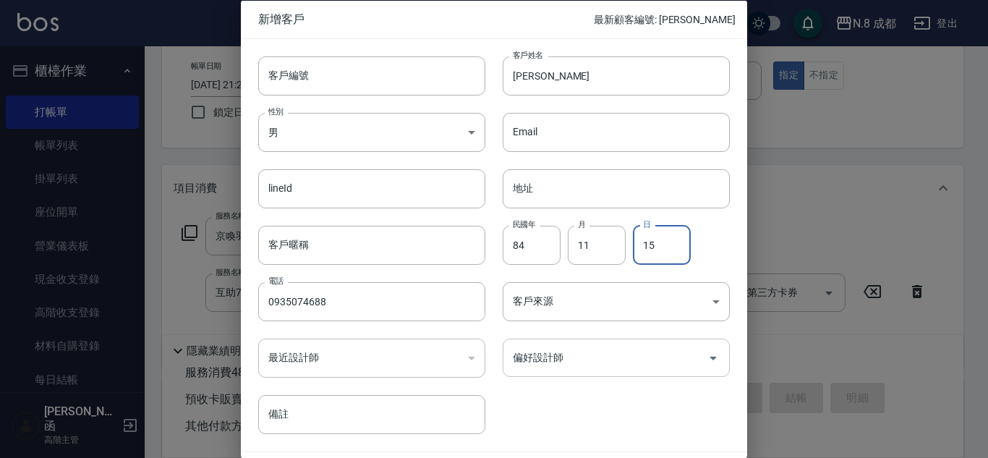
click at [590, 364] on input "偏好設計師" at bounding box center [605, 357] width 192 height 25
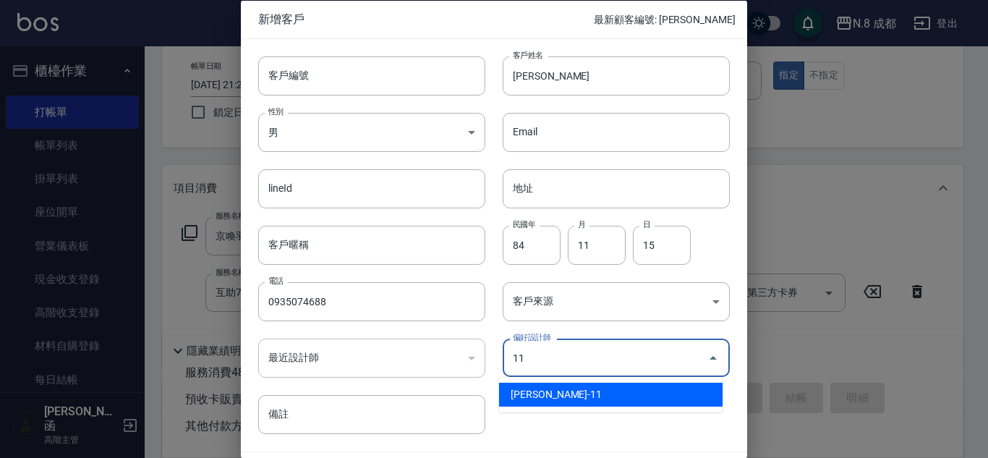
click at [566, 416] on body "N.8 成都 登出 櫃檯作業 打帳單 帳單列表 掛單列表 座位開單 營業儀表板 現金收支登錄 高階收支登錄 材料自購登錄 每日結帳 排班表 現場電腦打卡 掃碼…" at bounding box center [494, 310] width 988 height 765
click at [567, 398] on li "[PERSON_NAME]-11" at bounding box center [611, 395] width 224 height 24
type input "葉真甄"
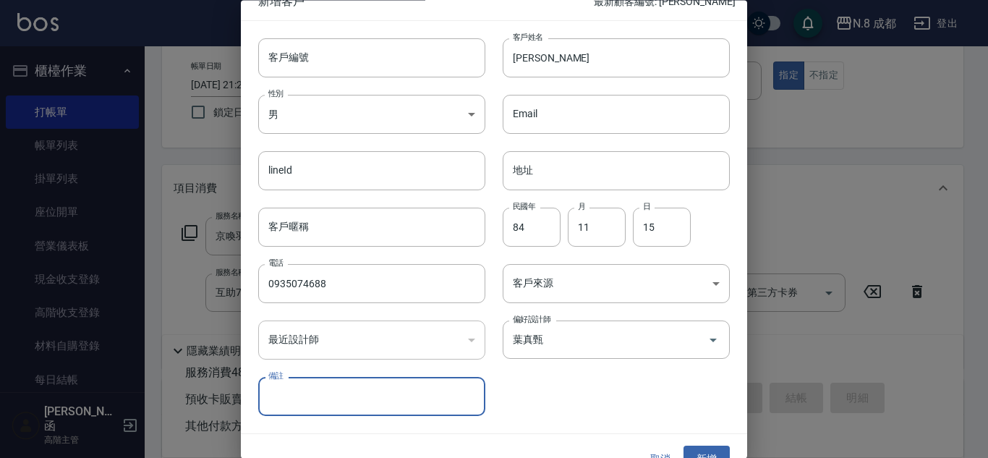
scroll to position [43, 0]
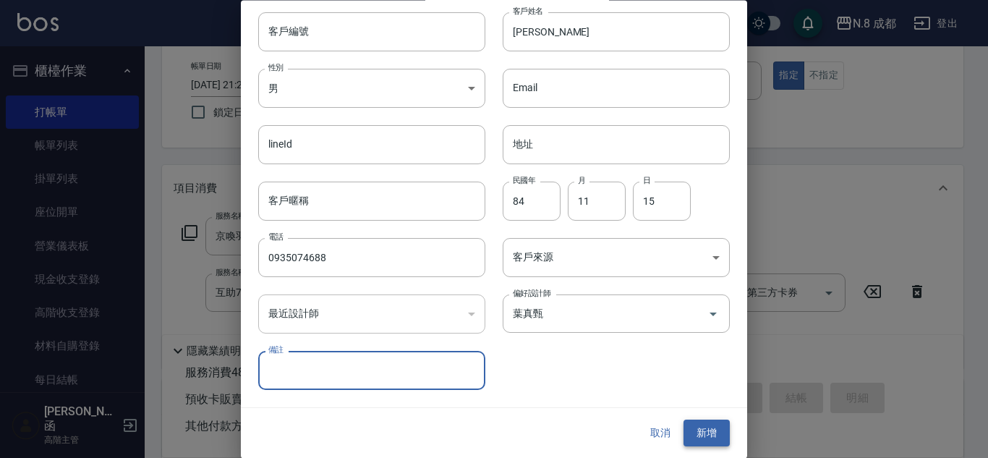
click at [699, 436] on button "新增" at bounding box center [707, 433] width 46 height 27
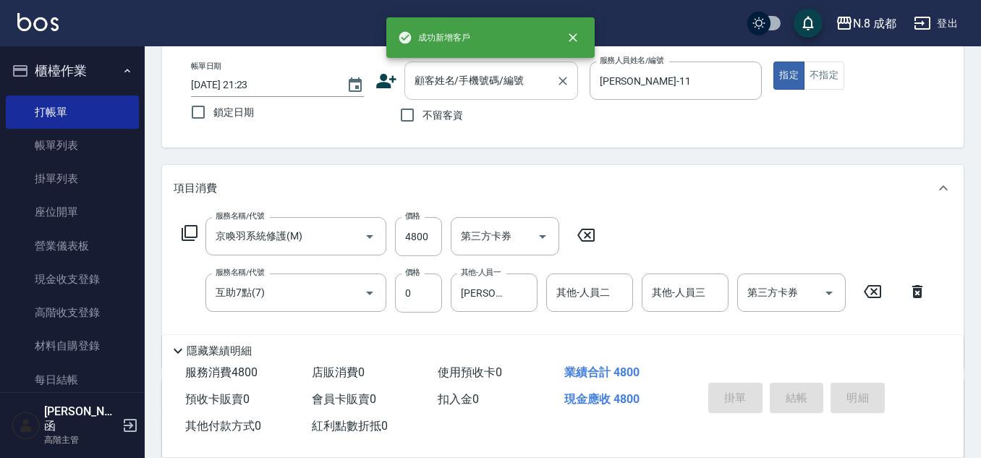
click at [467, 77] on input "顧客姓名/手機號碼/編號" at bounding box center [480, 80] width 139 height 25
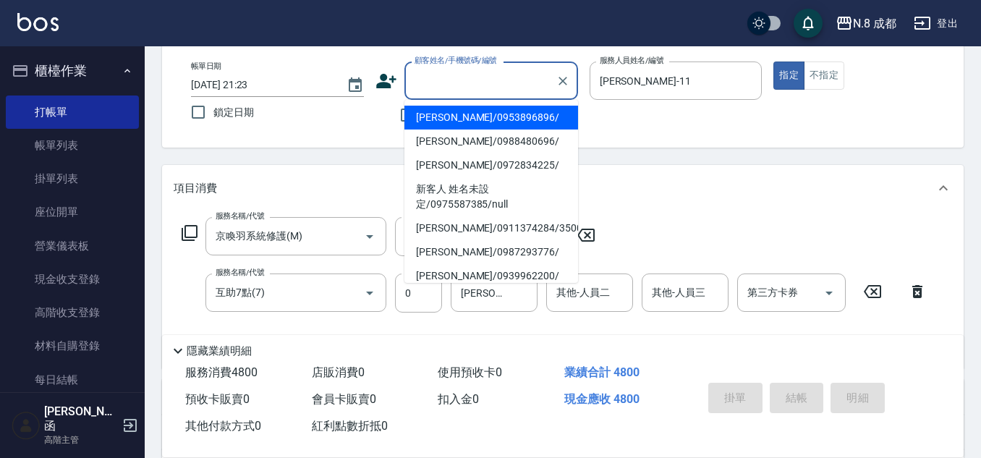
paste input "0935074688"
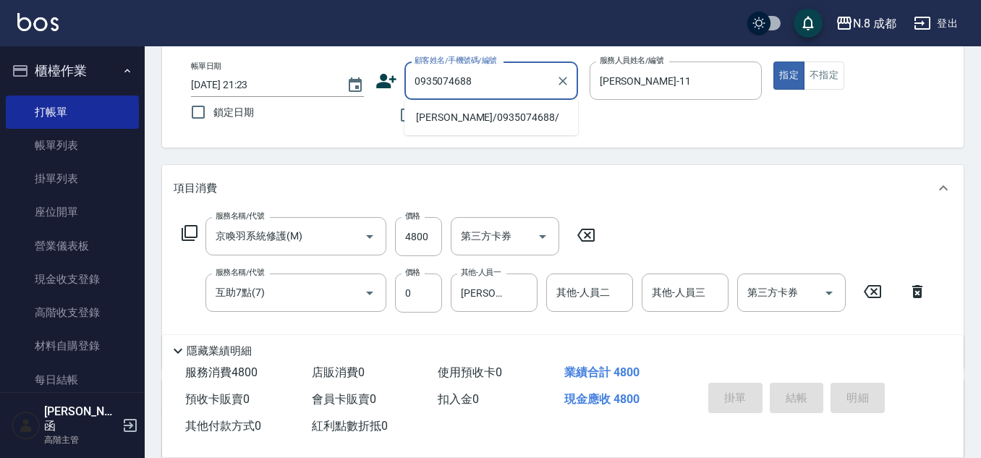
click at [479, 122] on li "[PERSON_NAME]/0935074688/" at bounding box center [491, 118] width 174 height 24
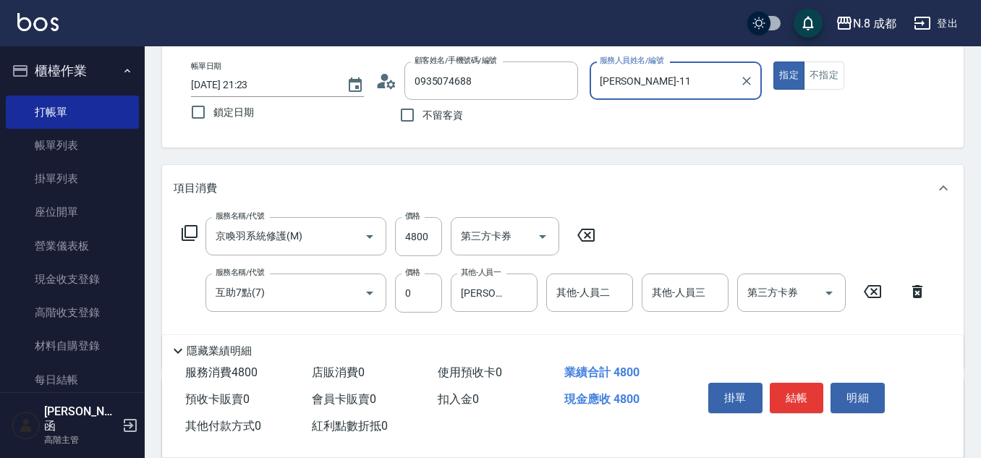
type input "[PERSON_NAME]/0935074688/"
click at [799, 391] on button "結帳" at bounding box center [797, 398] width 54 height 30
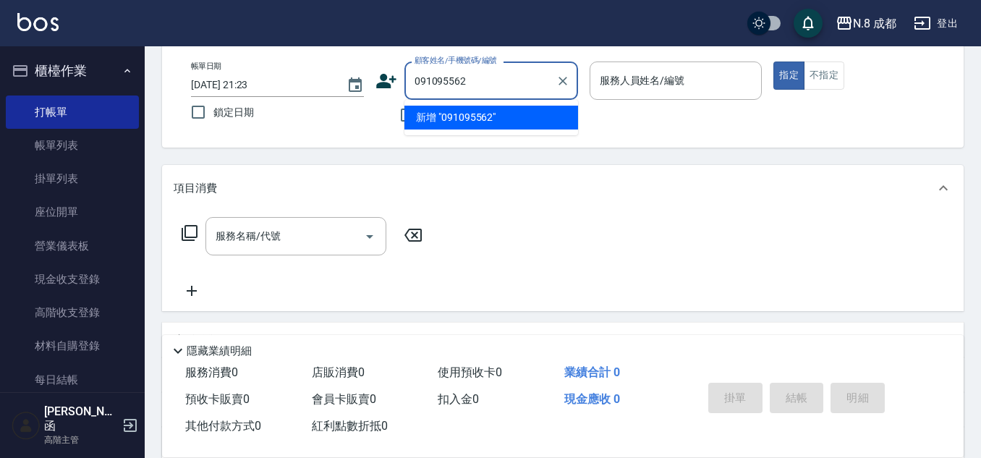
type input "0910955626"
drag, startPoint x: 518, startPoint y: 81, endPoint x: 376, endPoint y: 84, distance: 141.8
click at [376, 84] on div "顧客姓名/手機號碼/編號 0910955626 顧客姓名/手機號碼/編號" at bounding box center [477, 80] width 203 height 38
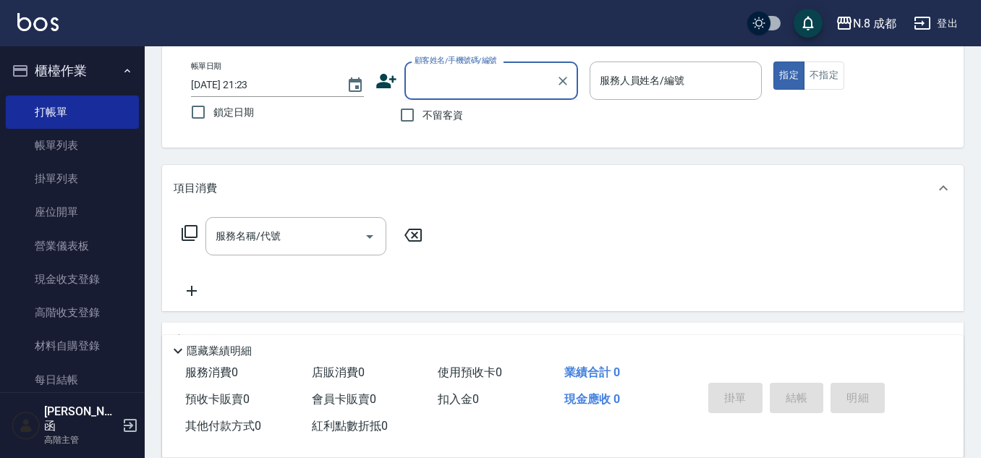
click at [399, 79] on div "顧客姓名/手機號碼/編號 顧客姓名/手機號碼/編號" at bounding box center [477, 80] width 203 height 38
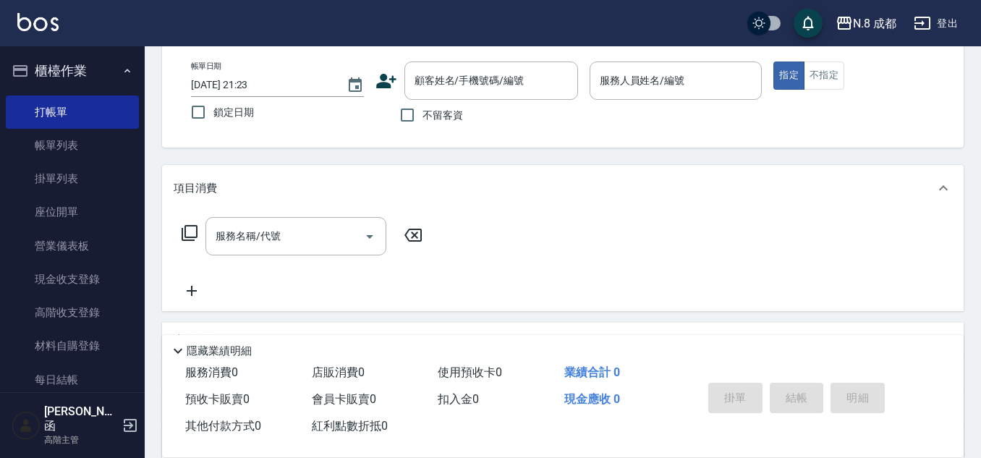
click at [391, 78] on icon at bounding box center [386, 81] width 20 height 14
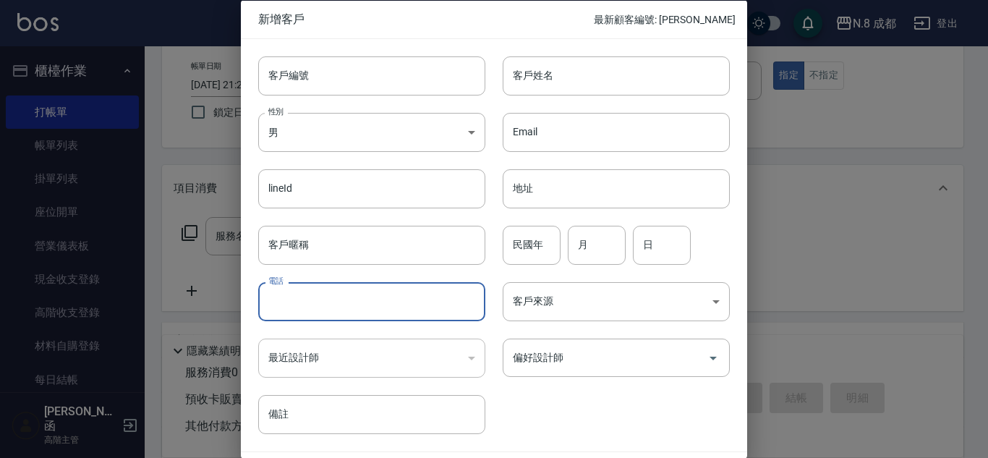
drag, startPoint x: 322, startPoint y: 300, endPoint x: 341, endPoint y: 281, distance: 27.1
click at [322, 300] on input "電話" at bounding box center [371, 301] width 227 height 39
paste input "0910955626"
type input "0910955626"
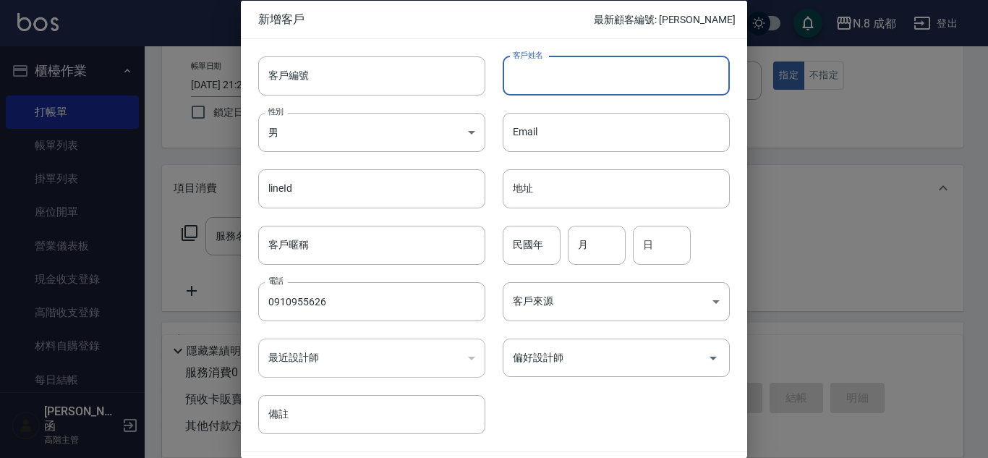
click at [550, 92] on input "客戶姓名" at bounding box center [616, 75] width 227 height 39
type input "[PERSON_NAME]"
click at [584, 357] on input "偏好設計師" at bounding box center [605, 357] width 192 height 25
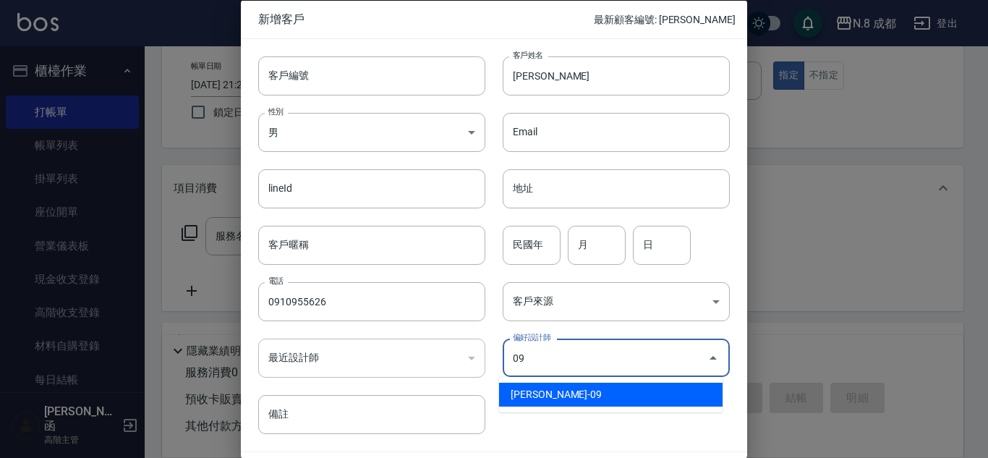
click at [593, 389] on li "[PERSON_NAME]-09" at bounding box center [611, 395] width 224 height 24
type input "黃建皓"
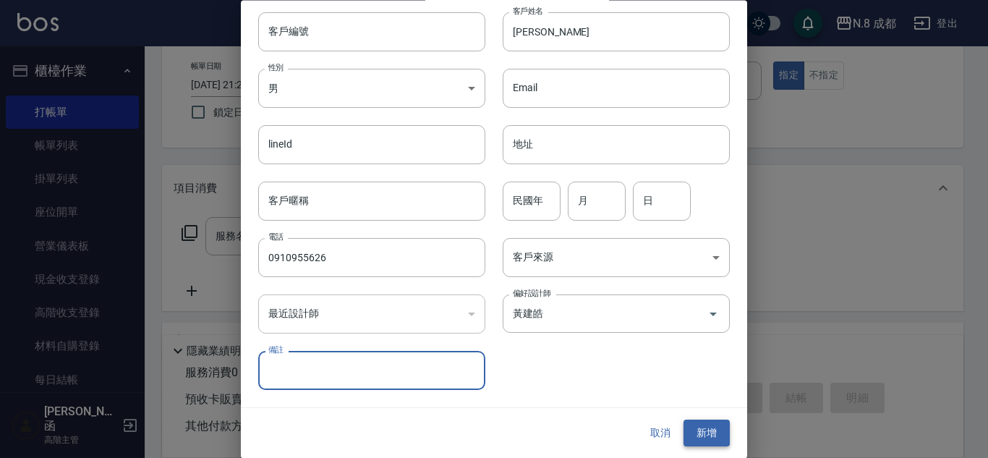
click at [720, 433] on button "新增" at bounding box center [707, 433] width 46 height 27
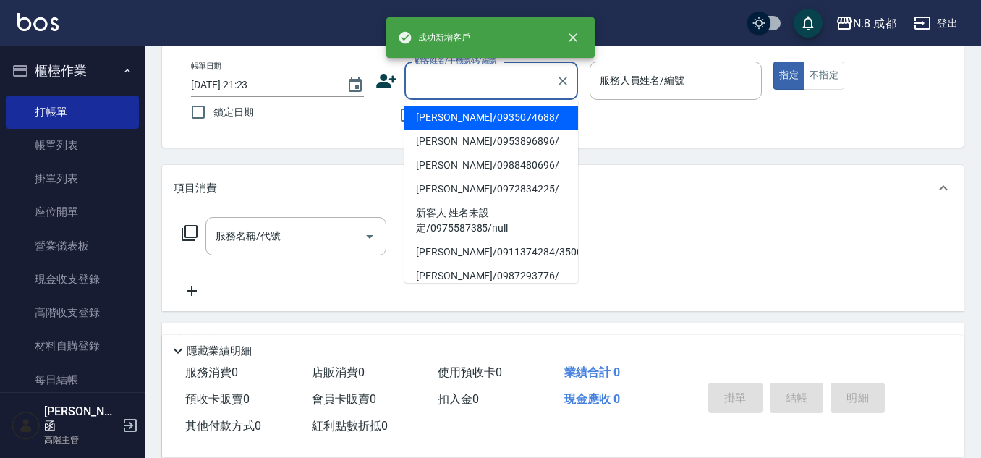
click at [514, 82] on input "顧客姓名/手機號碼/編號" at bounding box center [480, 80] width 139 height 25
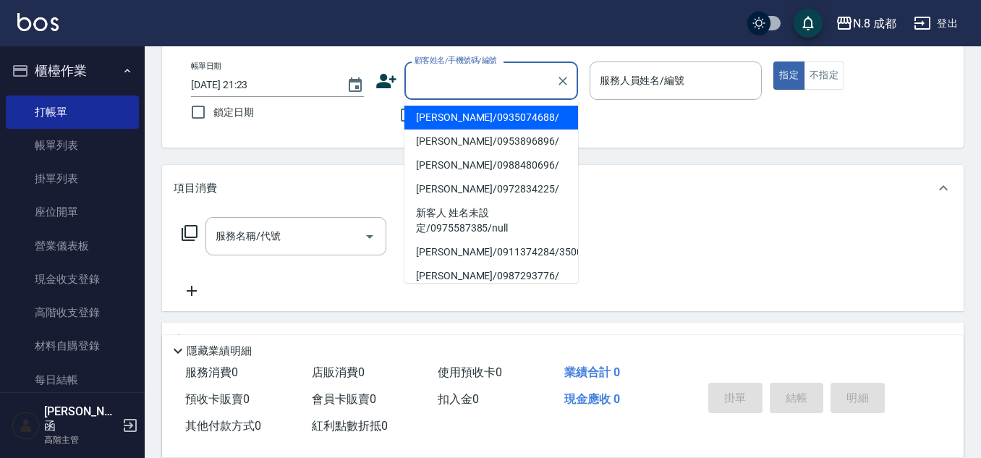
paste input "0910955626"
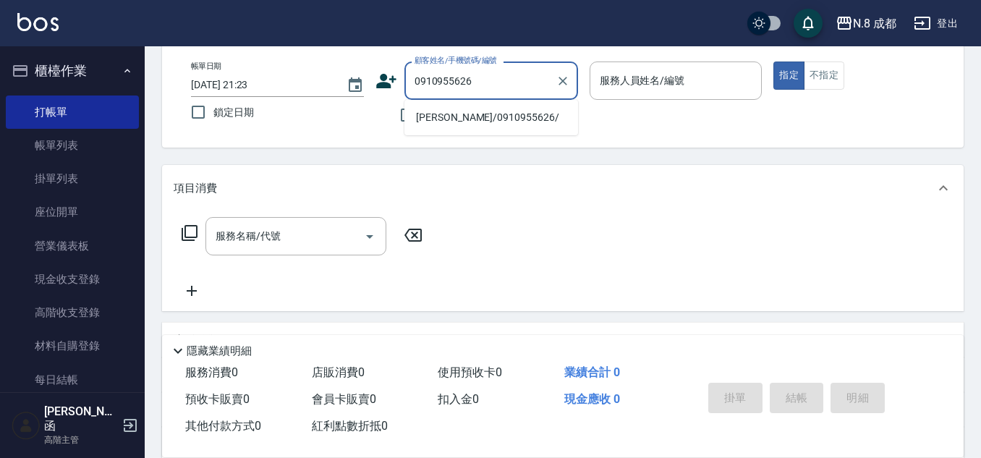
click at [490, 116] on li "[PERSON_NAME]/0910955626/" at bounding box center [491, 118] width 174 height 24
type input "[PERSON_NAME]/0910955626/"
type input "[PERSON_NAME]-09"
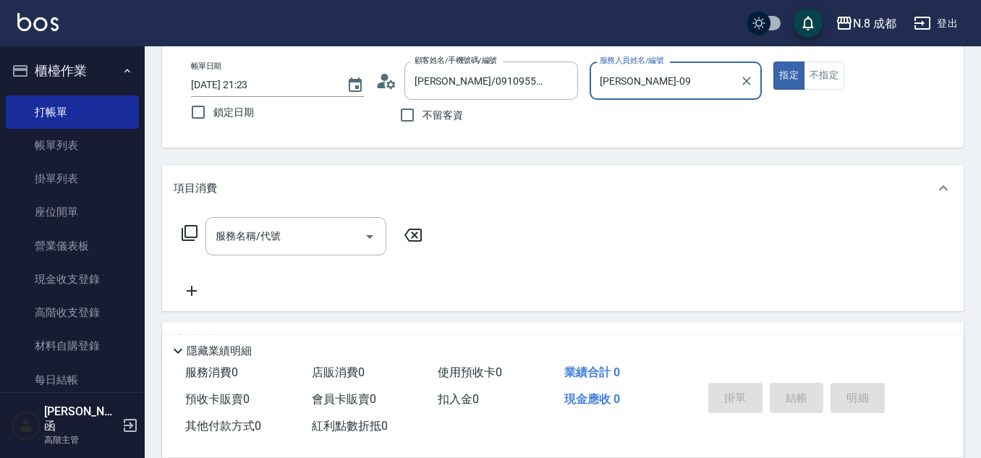
drag, startPoint x: 336, startPoint y: 214, endPoint x: 175, endPoint y: 262, distance: 168.3
click at [323, 221] on div "服務名稱/代號 服務名稱/代號" at bounding box center [563, 261] width 802 height 100
click at [246, 240] on input "服務名稱/代號" at bounding box center [285, 236] width 146 height 25
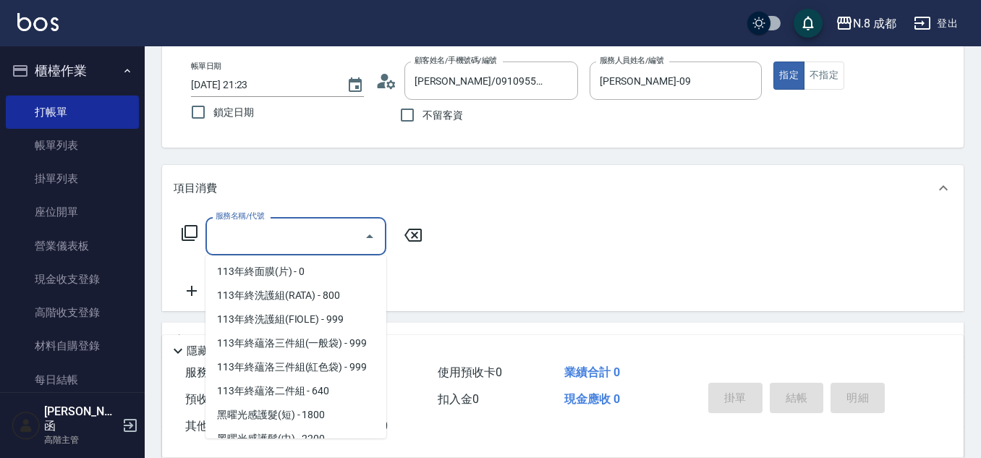
scroll to position [1951, 0]
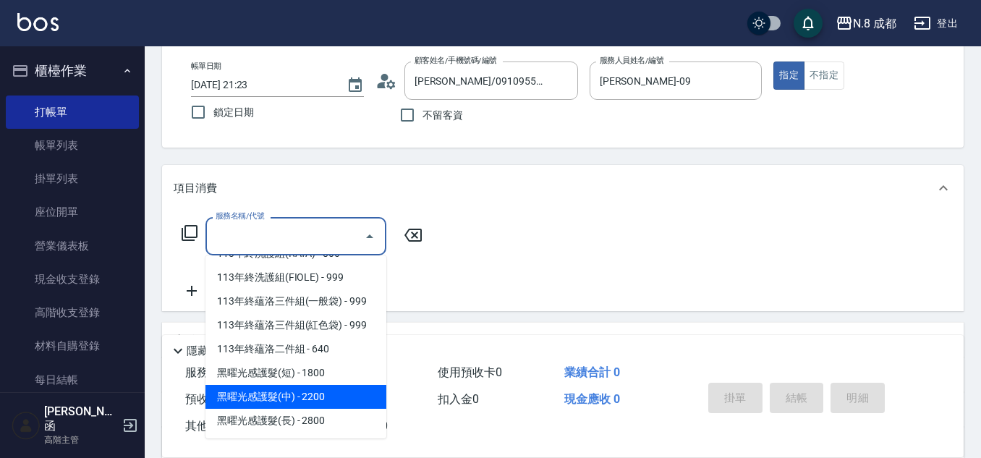
click at [330, 376] on span "黑曜光感護髮(短) - 1800" at bounding box center [295, 373] width 181 height 24
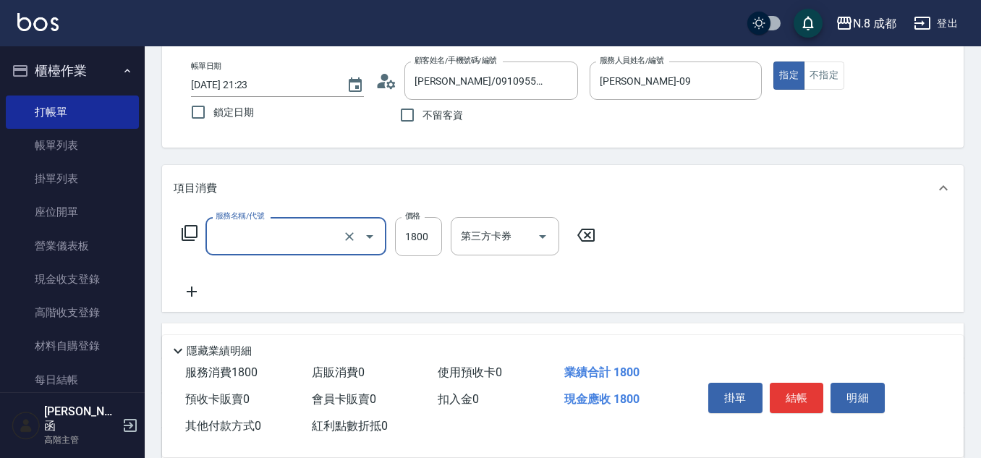
type input "黑曜光感護髮(短)(黑1)"
click at [430, 232] on input "1800" at bounding box center [418, 236] width 47 height 39
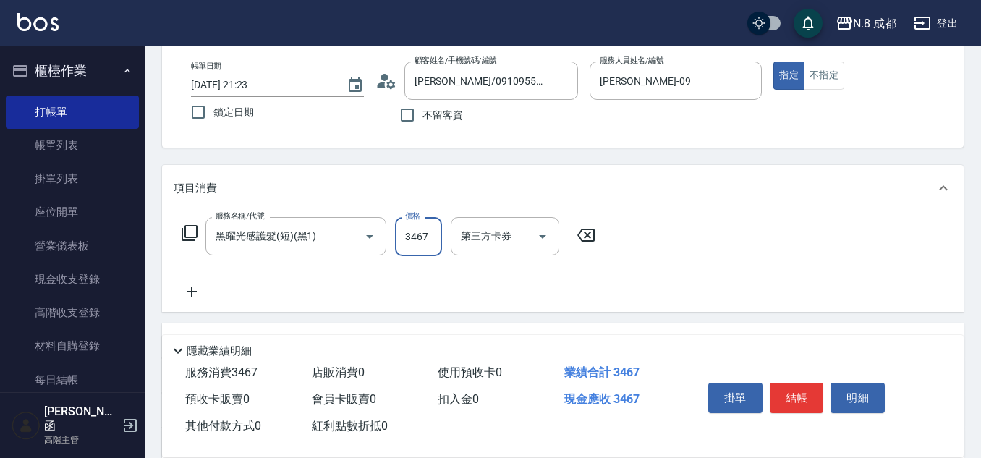
type input "3467"
click at [192, 287] on icon at bounding box center [192, 291] width 36 height 17
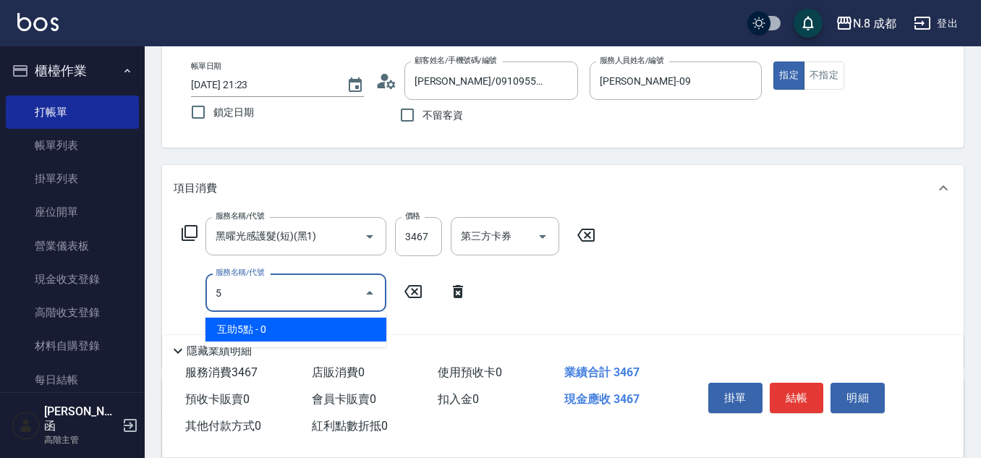
click at [246, 320] on span "互助5點 - 0" at bounding box center [295, 330] width 181 height 24
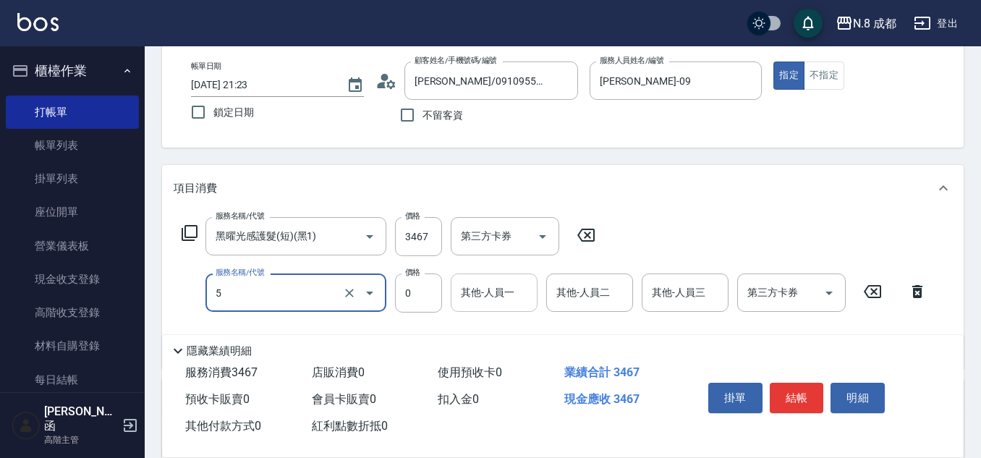
type input "互助5點(5)"
click at [488, 285] on div "其他-人員一 其他-人員一" at bounding box center [494, 292] width 87 height 38
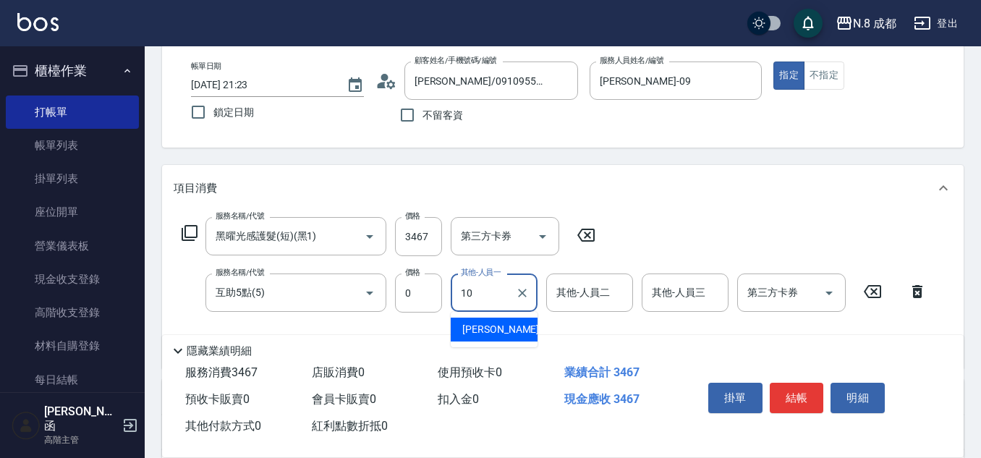
click at [499, 328] on span "[PERSON_NAME]-10" at bounding box center [507, 329] width 91 height 15
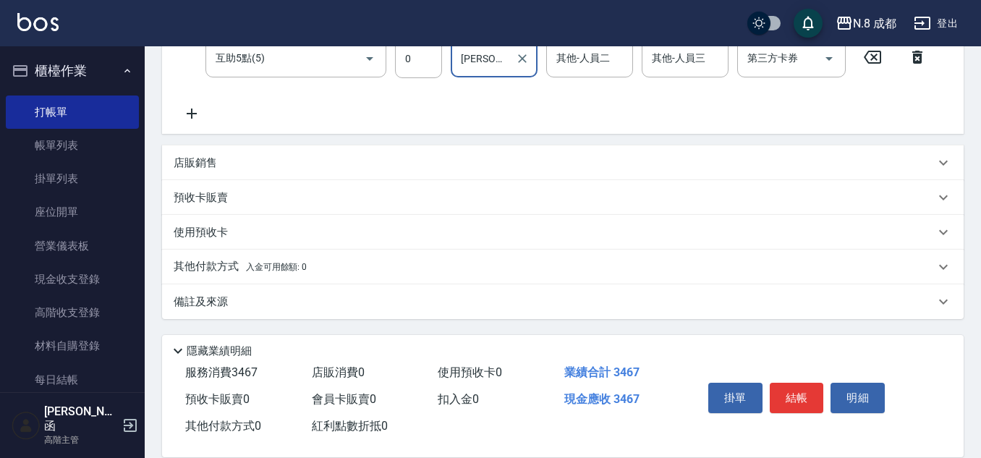
type input "[PERSON_NAME]-10"
click at [221, 267] on p "其他付款方式 入金可用餘額: 0" at bounding box center [240, 267] width 133 height 16
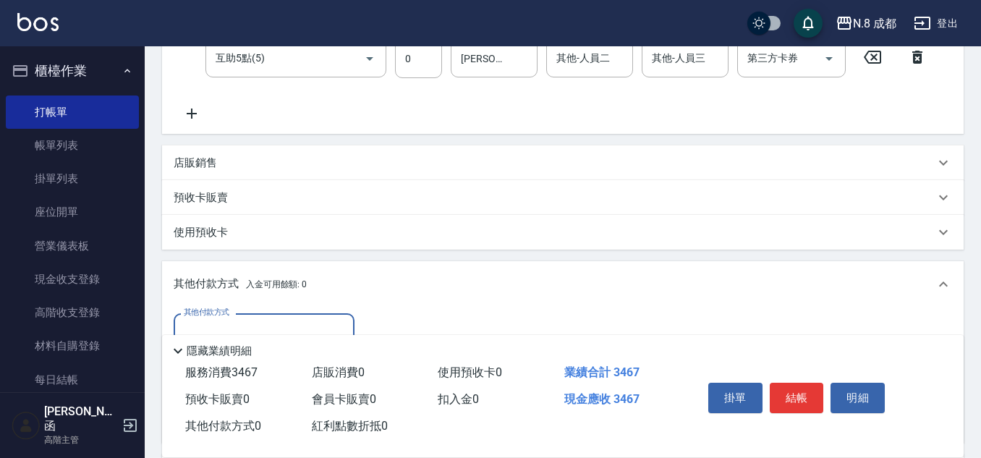
scroll to position [0, 0]
click at [241, 308] on div "其他付款方式 其他付款方式 入金剩餘： 0元 0 ​ 整筆扣入金 0元 異動入金" at bounding box center [563, 374] width 802 height 135
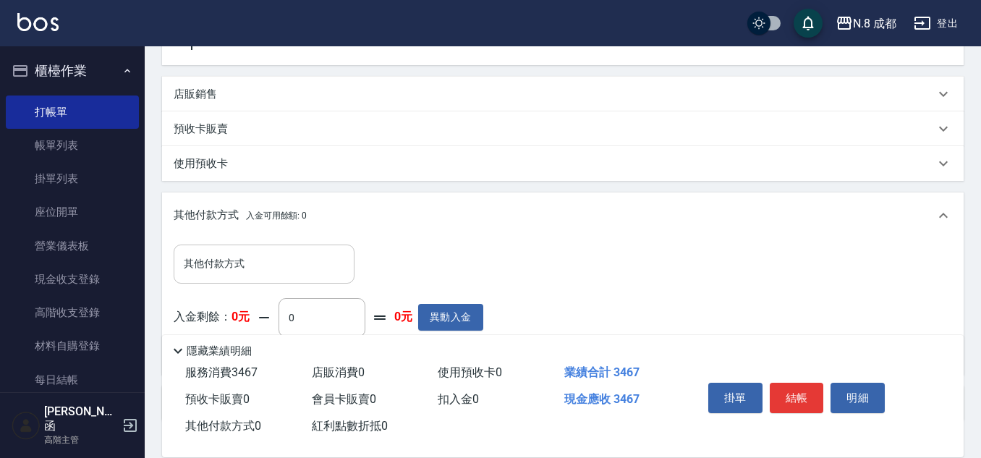
scroll to position [379, 0]
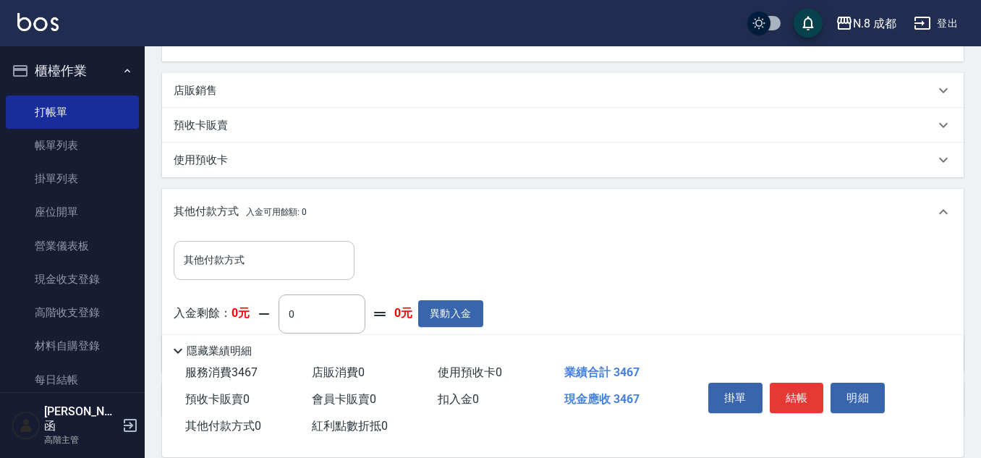
click at [242, 271] on input "其他付款方式" at bounding box center [264, 259] width 168 height 25
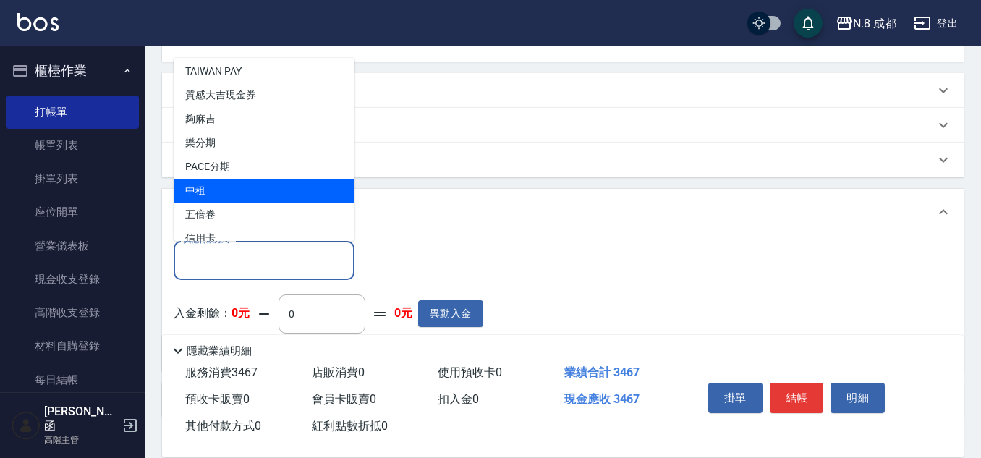
scroll to position [43, 0]
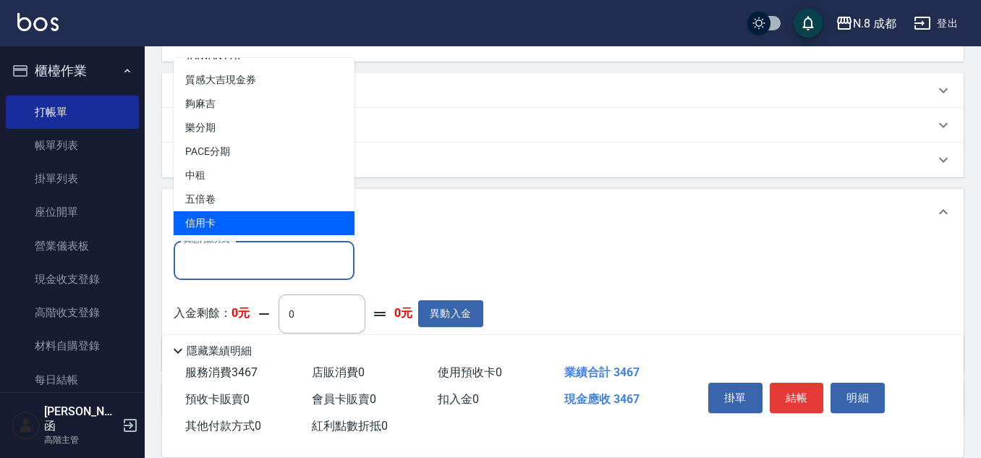
click at [284, 226] on span "信用卡" at bounding box center [264, 223] width 181 height 24
type input "信用卡"
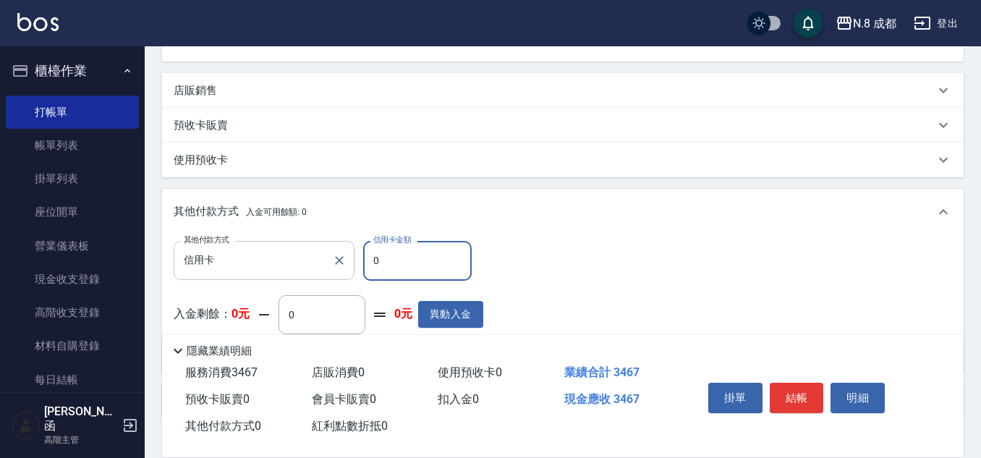
drag, startPoint x: 406, startPoint y: 260, endPoint x: 255, endPoint y: 244, distance: 151.4
click at [255, 244] on div "其他付款方式 信用卡 其他付款方式 信用卡金額 0 信用卡金額" at bounding box center [329, 260] width 310 height 39
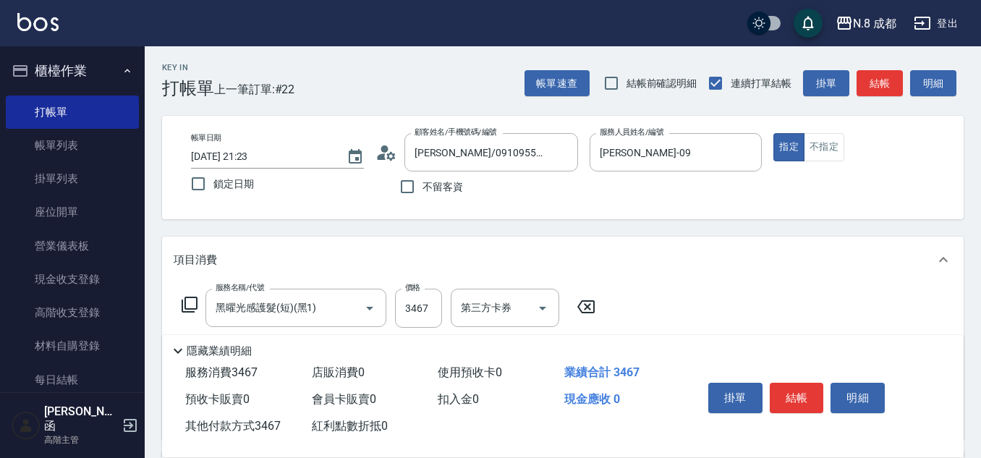
scroll to position [0, 0]
type input "3467"
click at [797, 389] on button "結帳" at bounding box center [797, 398] width 54 height 30
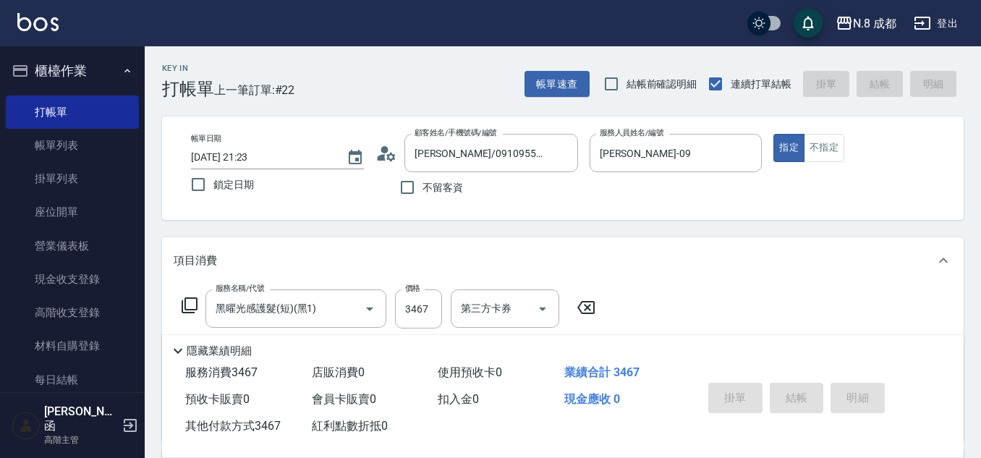
type input "[DATE] 21:24"
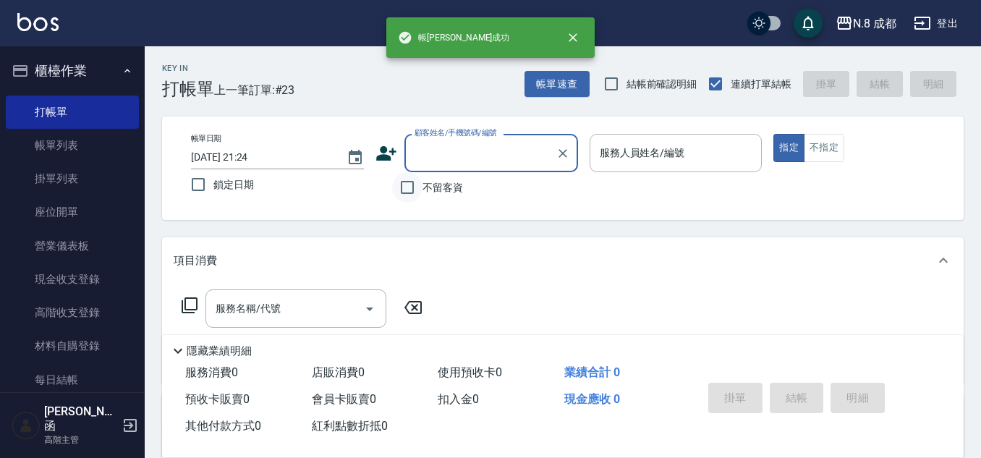
click at [402, 190] on input "不留客資" at bounding box center [407, 187] width 30 height 30
checkbox input "true"
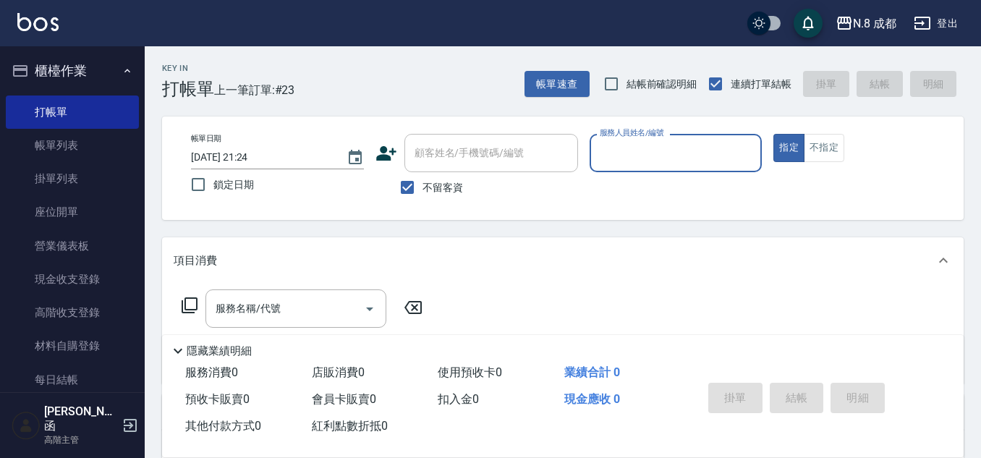
click at [590, 164] on div "服務人員姓名/編號" at bounding box center [676, 153] width 173 height 38
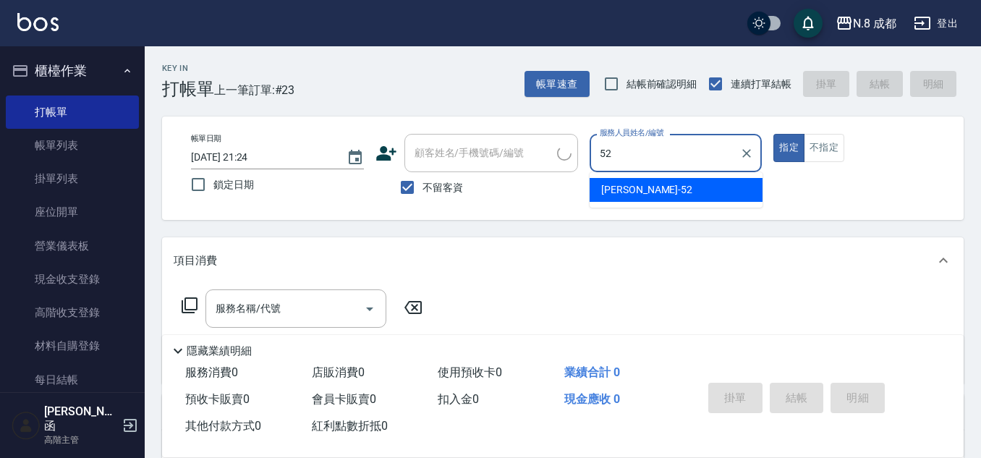
click at [642, 193] on span "[PERSON_NAME]-52" at bounding box center [646, 189] width 91 height 15
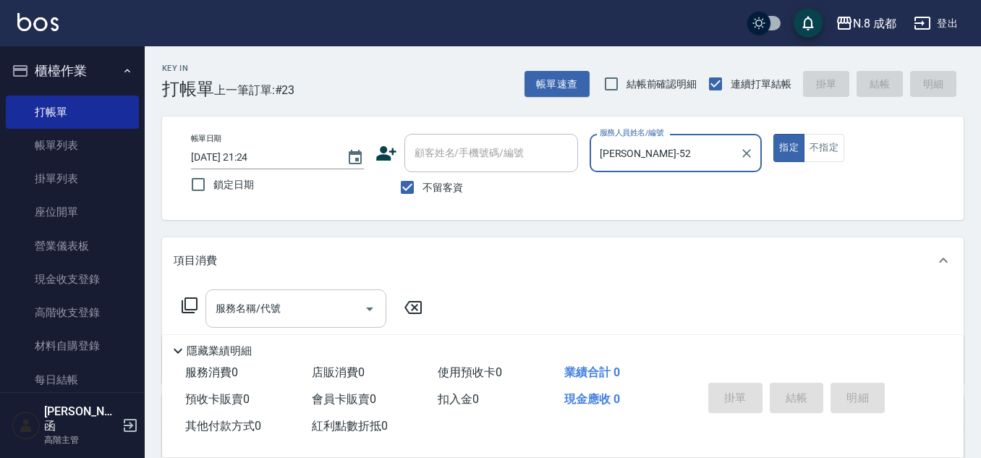
type input "[PERSON_NAME]-52"
click at [266, 312] on input "服務名稱/代號" at bounding box center [285, 308] width 146 height 25
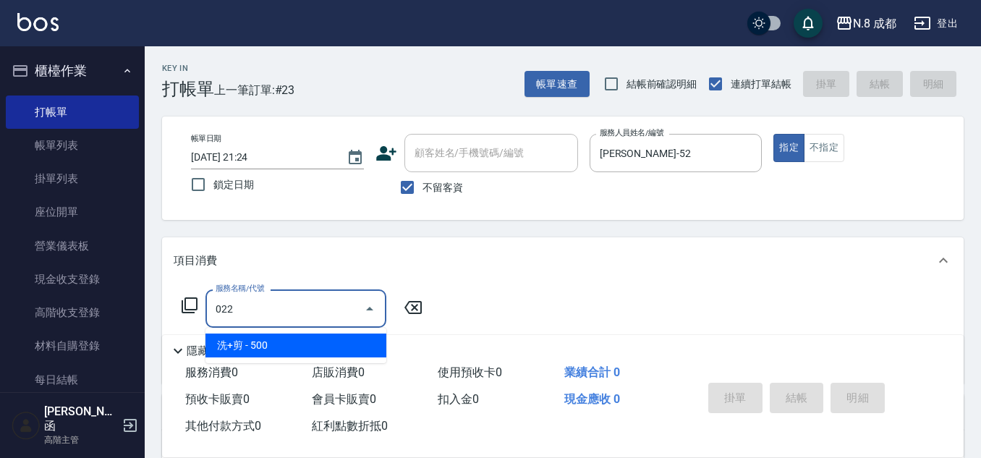
drag, startPoint x: 260, startPoint y: 338, endPoint x: 377, endPoint y: 328, distance: 116.9
click at [262, 338] on span "洗+剪 - 500" at bounding box center [295, 346] width 181 height 24
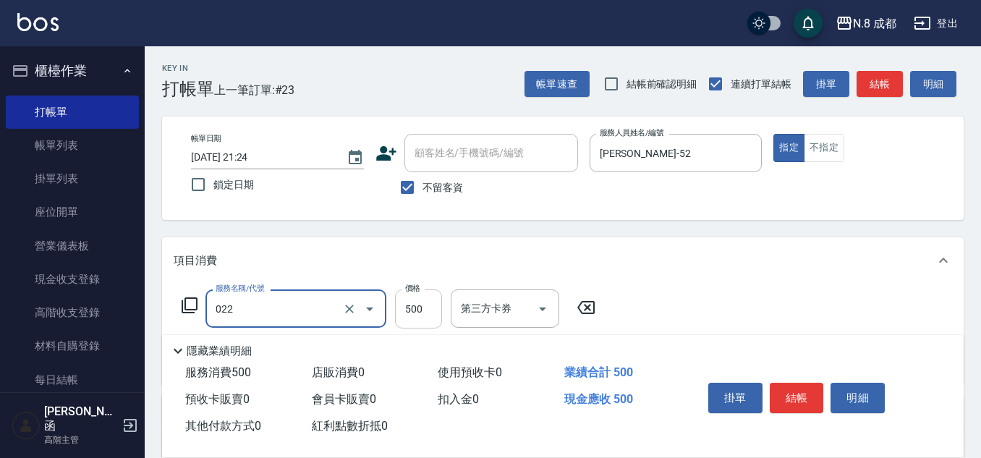
type input "洗+剪(022)"
click at [423, 307] on input "500" at bounding box center [418, 308] width 47 height 39
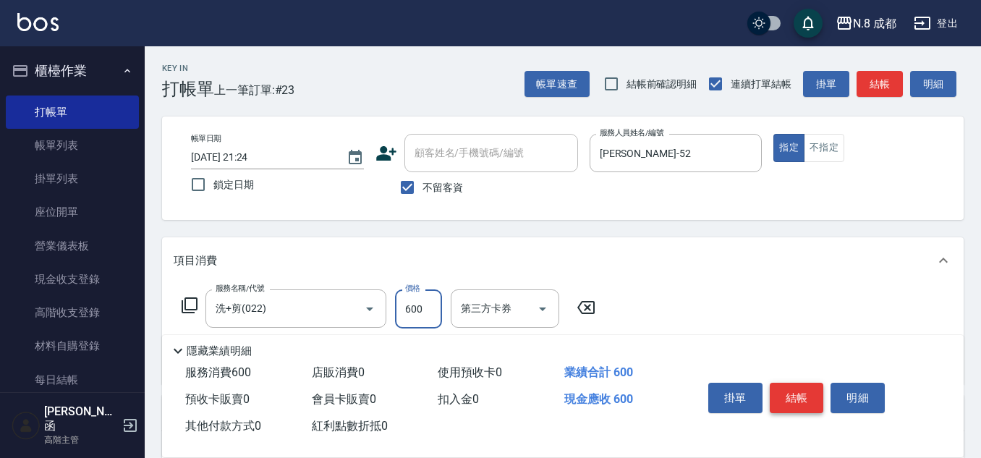
type input "600"
click at [791, 386] on button "結帳" at bounding box center [797, 398] width 54 height 30
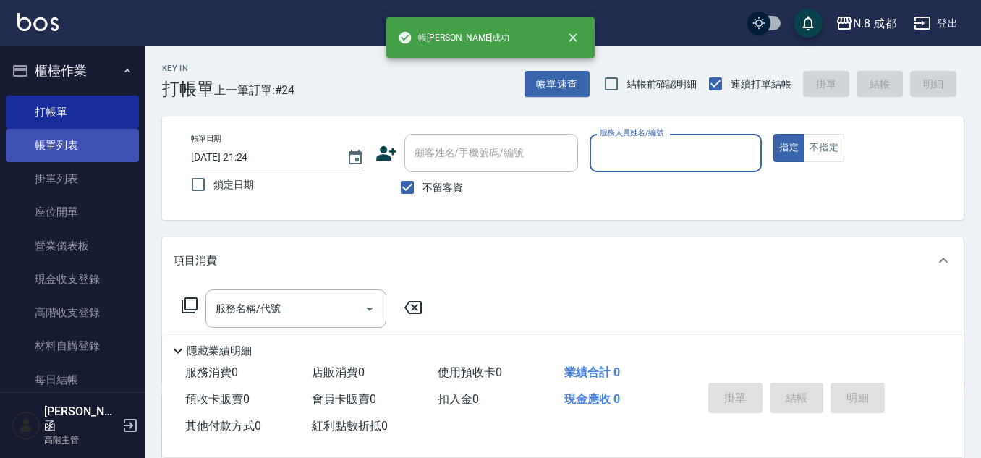
click at [106, 147] on link "帳單列表" at bounding box center [72, 145] width 133 height 33
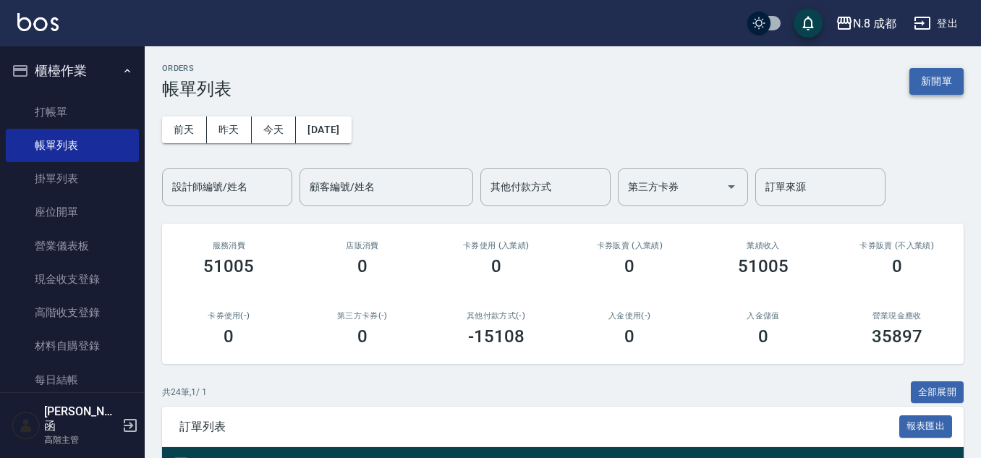
click at [943, 86] on button "新開單" at bounding box center [936, 81] width 54 height 27
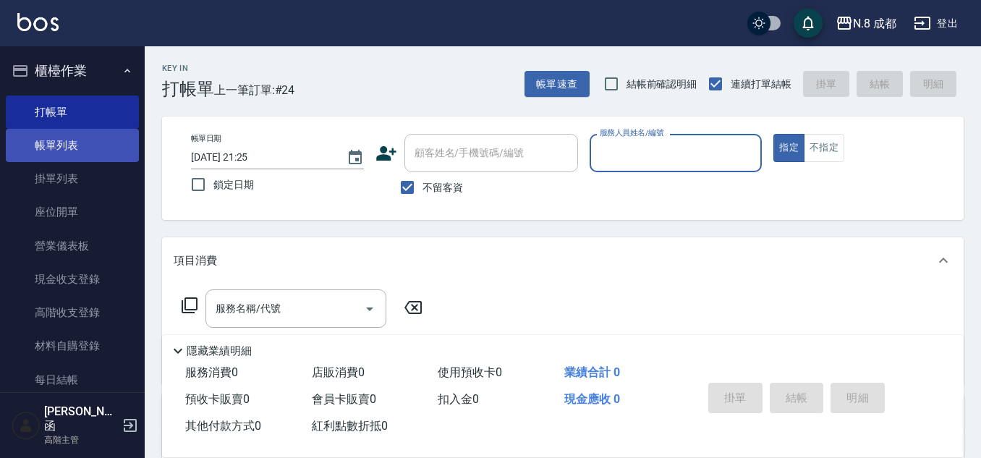
click at [50, 156] on link "帳單列表" at bounding box center [72, 145] width 133 height 33
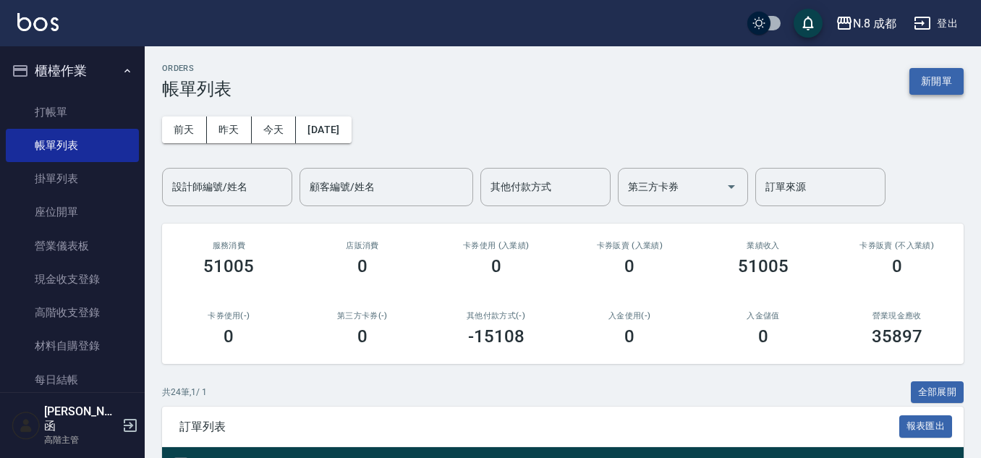
click at [956, 93] on button "新開單" at bounding box center [936, 81] width 54 height 27
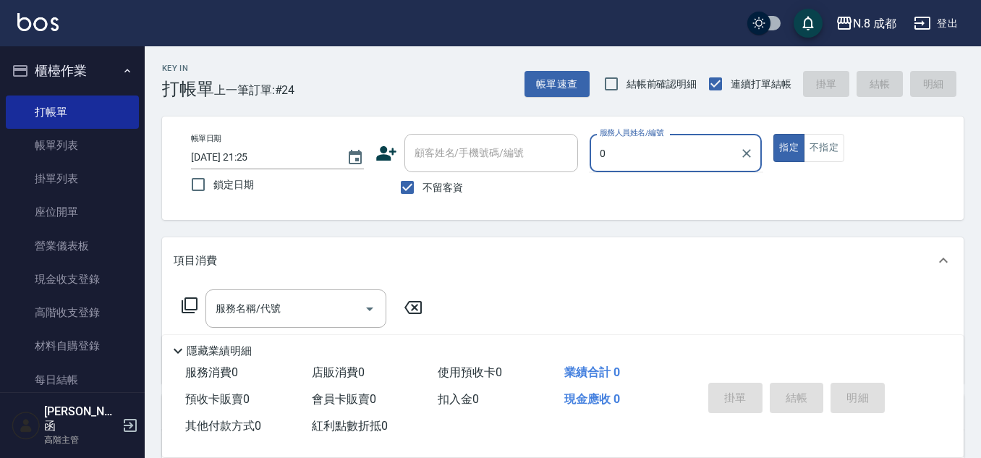
click at [527, 156] on div "帳單日期 [DATE] 21:25 鎖定日期 顧客姓名/手機號碼/編號 顧客姓名/手機號碼/編號 不留客資 服務人員姓名/編號 0 服務人員姓名/編號 指定 …" at bounding box center [562, 168] width 767 height 69
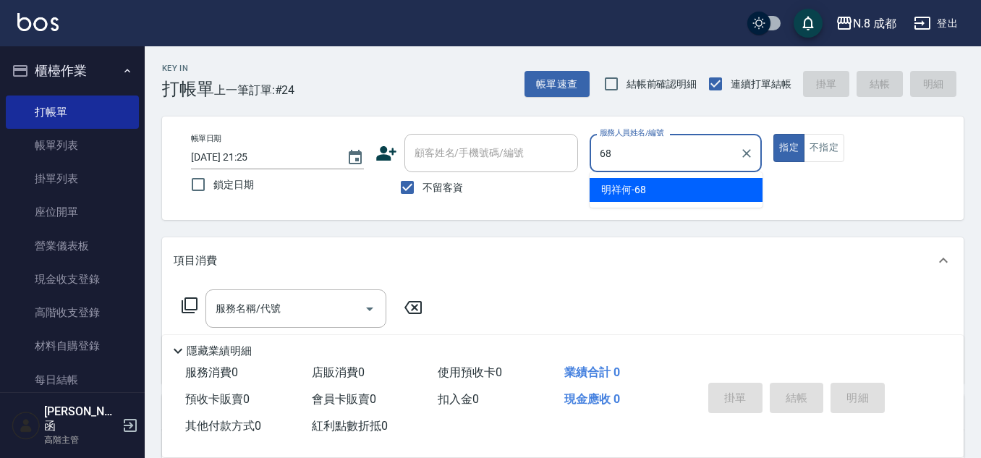
drag, startPoint x: 621, startPoint y: 182, endPoint x: 595, endPoint y: 189, distance: 27.6
click at [621, 183] on span "明祥何 -68" at bounding box center [623, 189] width 45 height 15
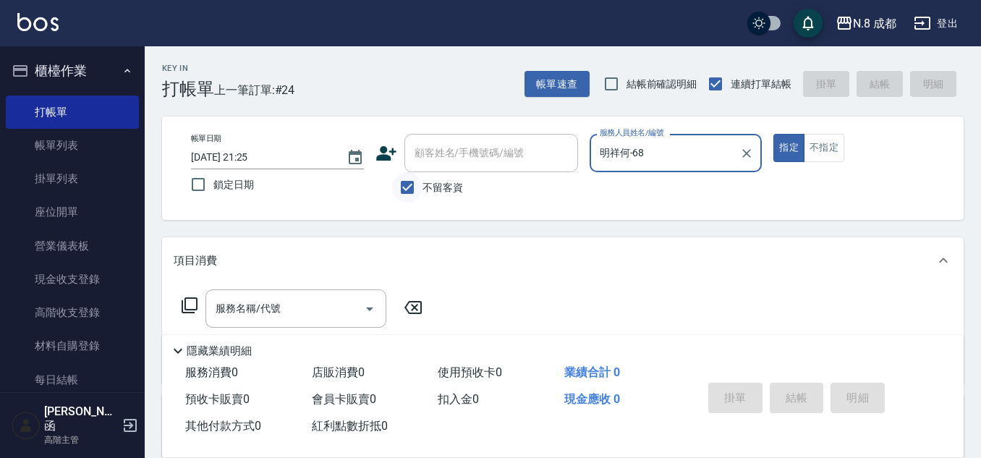
type input "明祥何-68"
click at [409, 189] on input "不留客資" at bounding box center [407, 187] width 30 height 30
checkbox input "false"
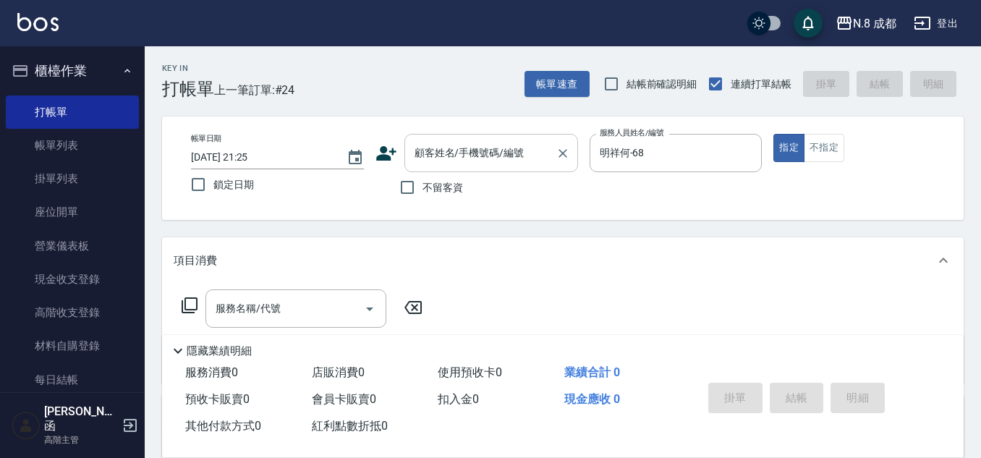
click at [482, 143] on div "顧客姓名/手機號碼/編號 顧客姓名/手機號碼/編號" at bounding box center [491, 153] width 174 height 38
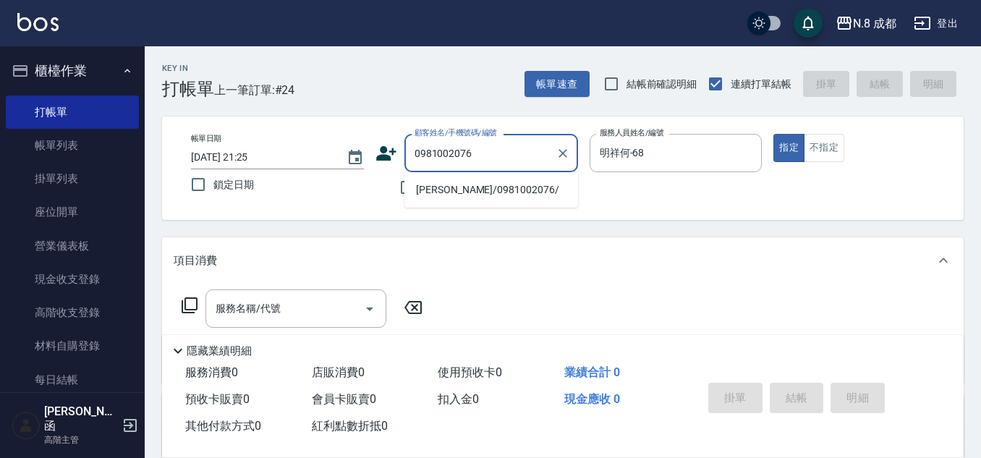
click at [482, 177] on ul "[PERSON_NAME]/0981002076/" at bounding box center [491, 189] width 174 height 35
drag, startPoint x: 482, startPoint y: 190, endPoint x: 427, endPoint y: 208, distance: 57.9
click at [482, 190] on li "[PERSON_NAME]/0981002076/" at bounding box center [491, 190] width 174 height 24
type input "[PERSON_NAME]/0981002076/"
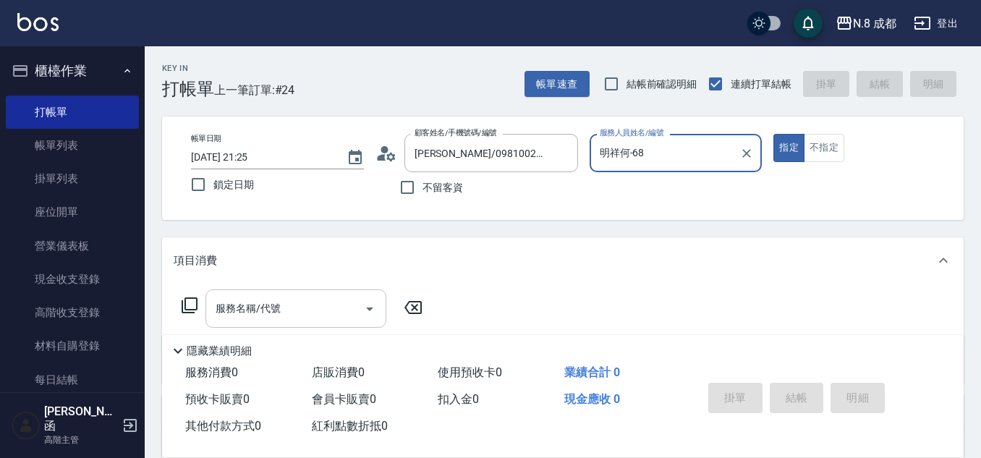
click at [276, 311] on input "服務名稱/代號" at bounding box center [285, 308] width 146 height 25
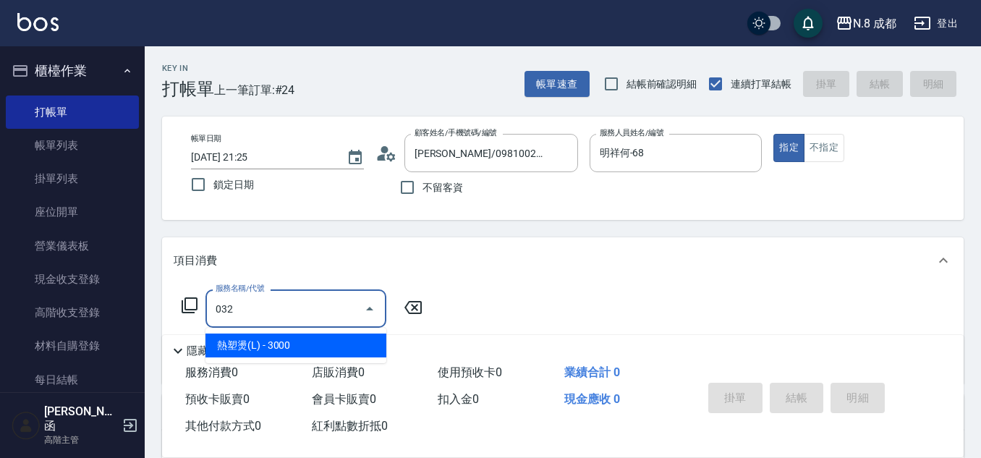
click at [329, 352] on span "熱塑燙(L) - 3000" at bounding box center [295, 346] width 181 height 24
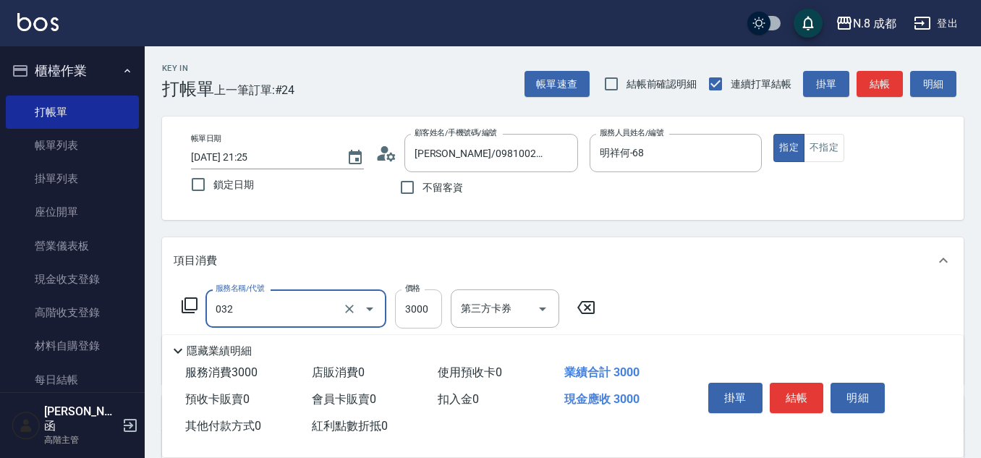
type input "熱塑燙(L)(032)"
click at [422, 305] on input "3000" at bounding box center [418, 308] width 47 height 39
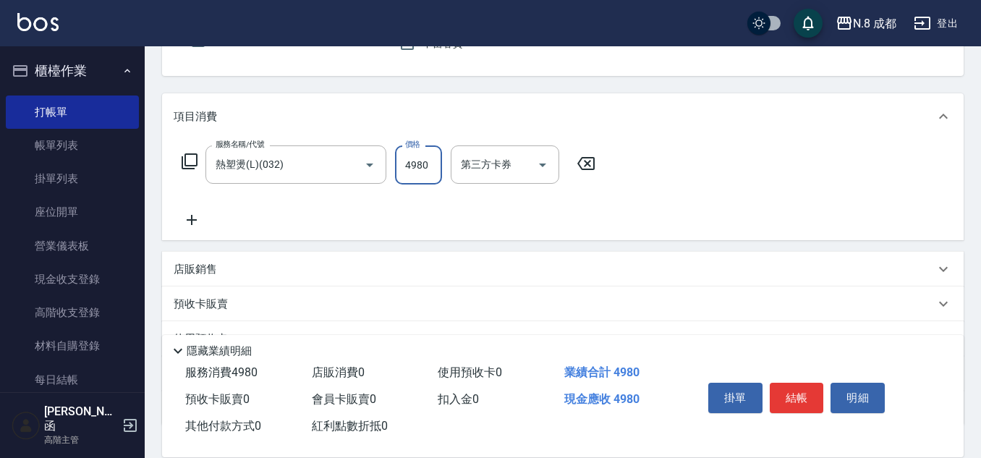
scroll to position [145, 0]
type input "4980"
click at [195, 219] on icon at bounding box center [192, 219] width 10 height 10
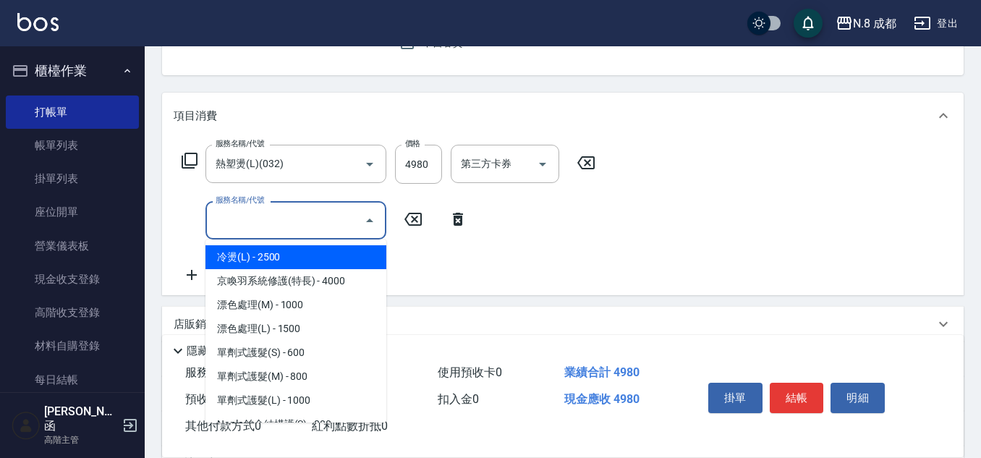
click at [271, 221] on input "服務名稱/代號" at bounding box center [285, 220] width 146 height 25
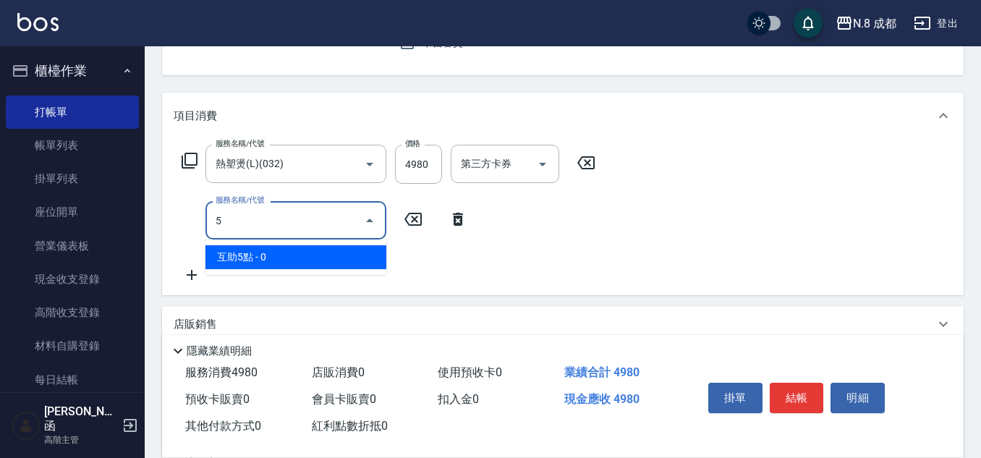
click at [251, 258] on span "互助5點 - 0" at bounding box center [295, 257] width 181 height 24
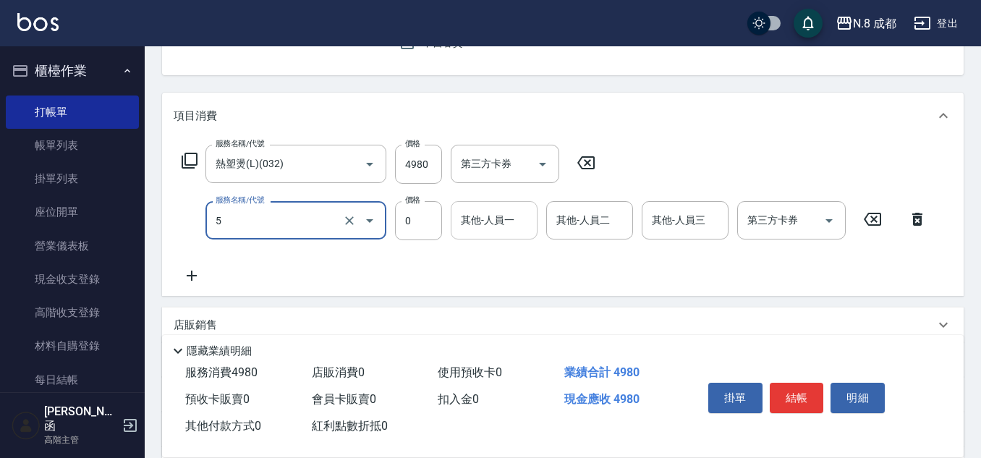
type input "互助5點(5)"
click at [501, 221] on input "其他-人員一" at bounding box center [494, 220] width 74 height 25
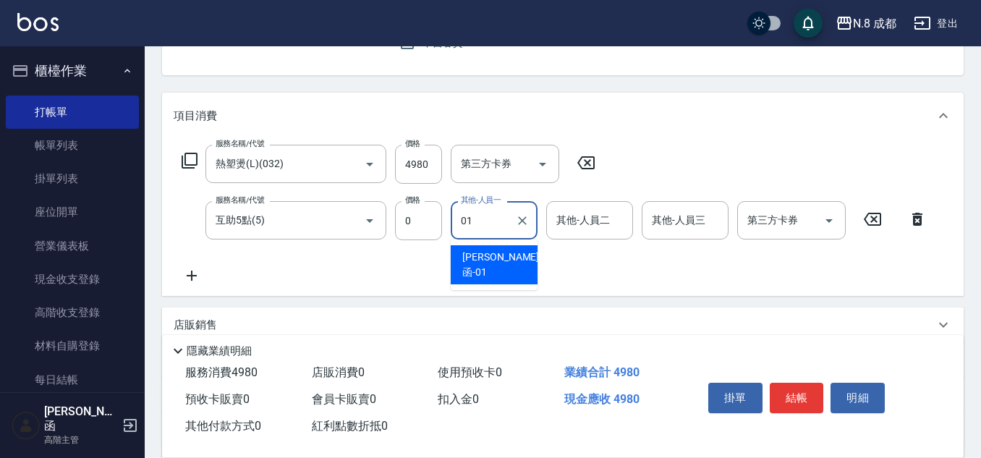
click at [504, 255] on span "[PERSON_NAME]函 -01" at bounding box center [500, 265] width 77 height 30
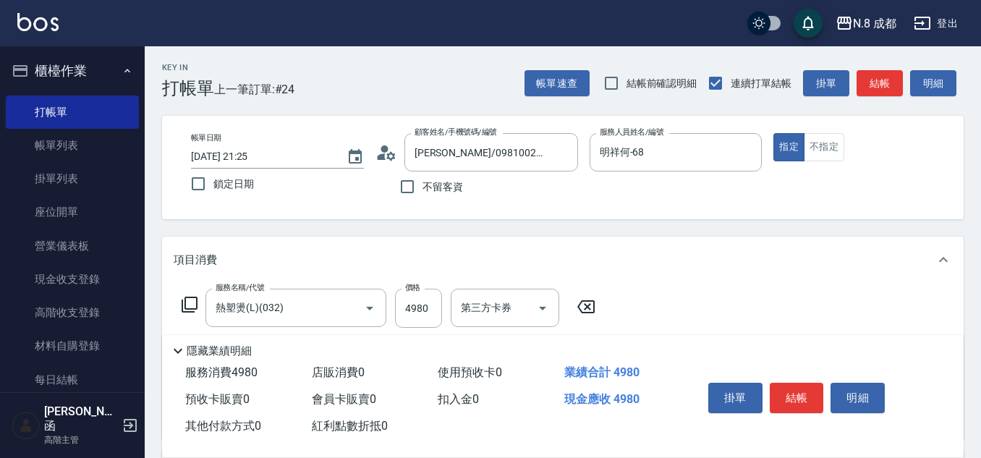
scroll to position [0, 0]
type input "[PERSON_NAME]函-01"
click at [794, 393] on button "結帳" at bounding box center [797, 398] width 54 height 30
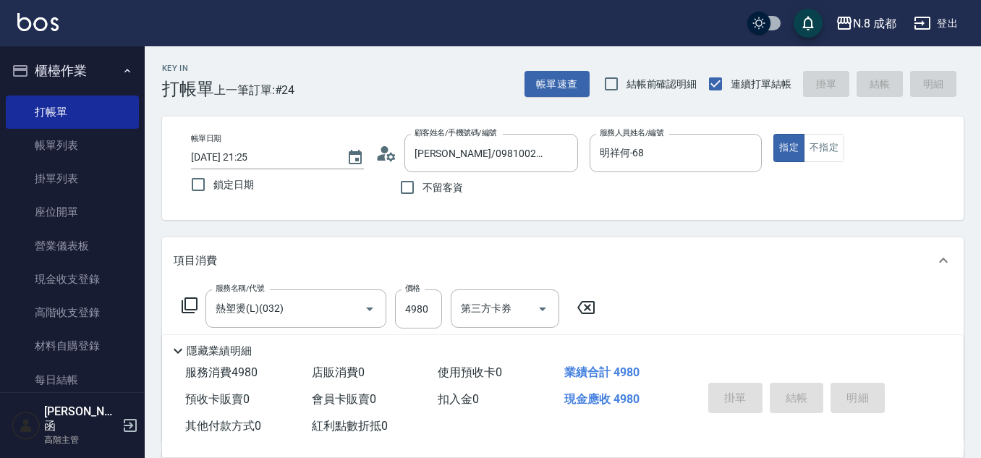
type input "[DATE] 21:26"
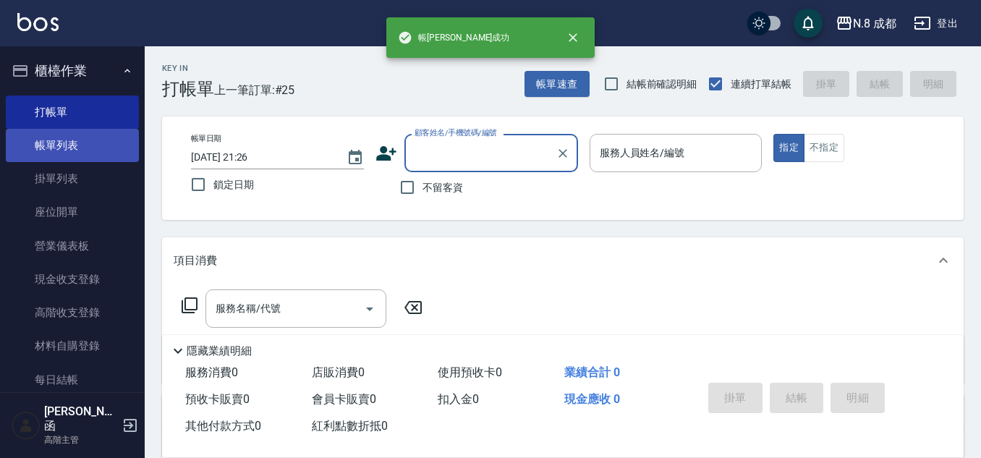
click at [80, 149] on link "帳單列表" at bounding box center [72, 145] width 133 height 33
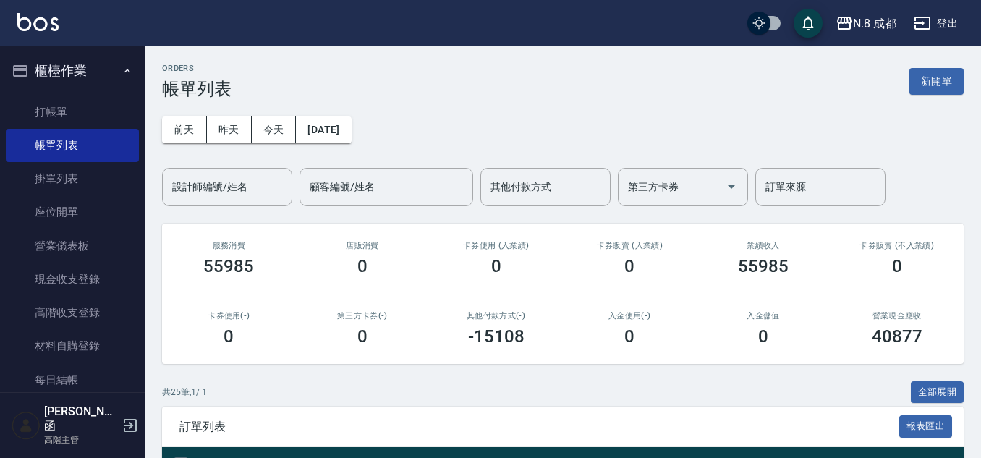
click at [102, 71] on button "櫃檯作業" at bounding box center [72, 71] width 133 height 38
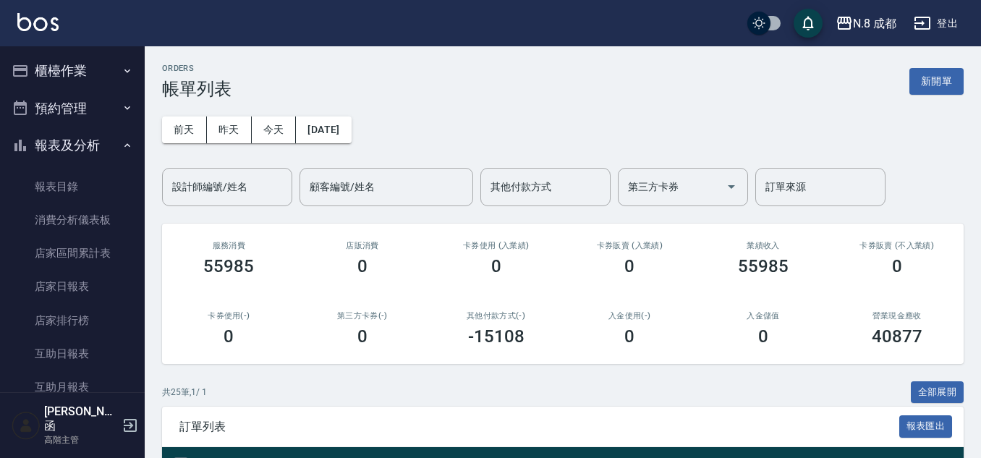
click at [101, 71] on button "櫃檯作業" at bounding box center [72, 71] width 133 height 38
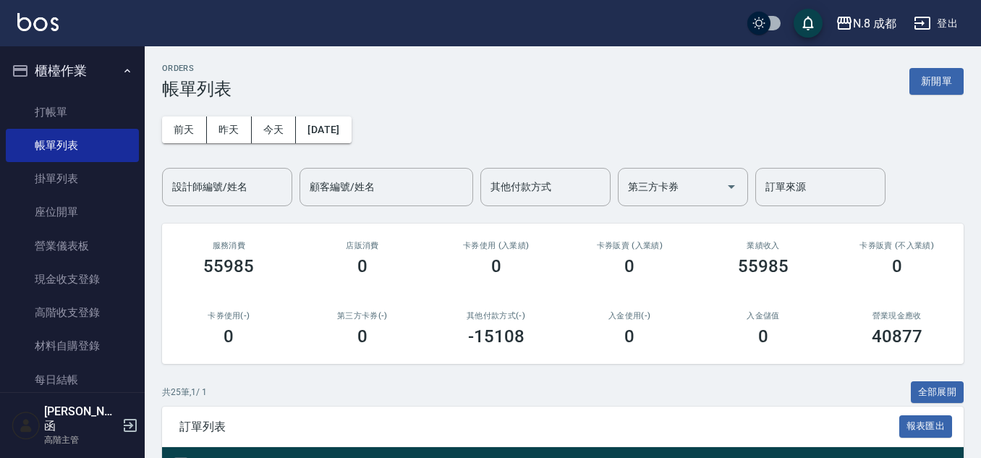
click at [90, 65] on button "櫃檯作業" at bounding box center [72, 71] width 133 height 38
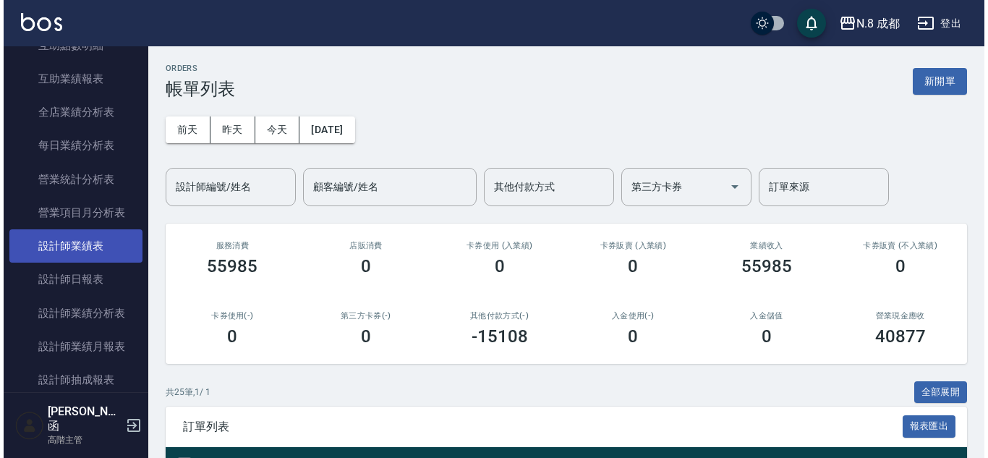
scroll to position [422, 0]
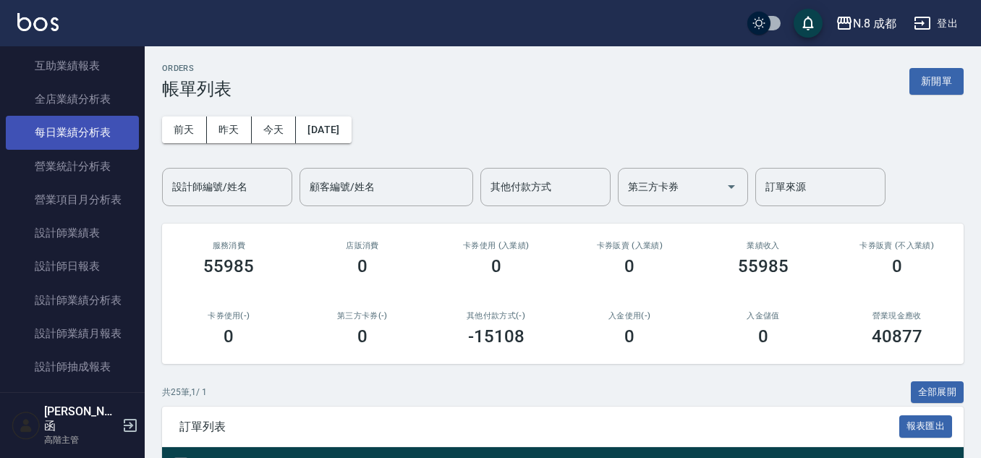
click at [83, 126] on link "每日業績分析表" at bounding box center [72, 132] width 133 height 33
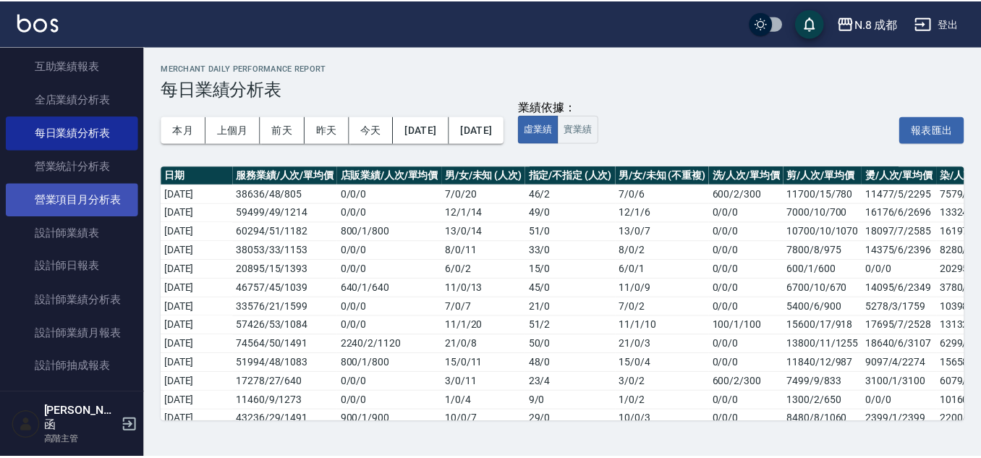
scroll to position [494, 0]
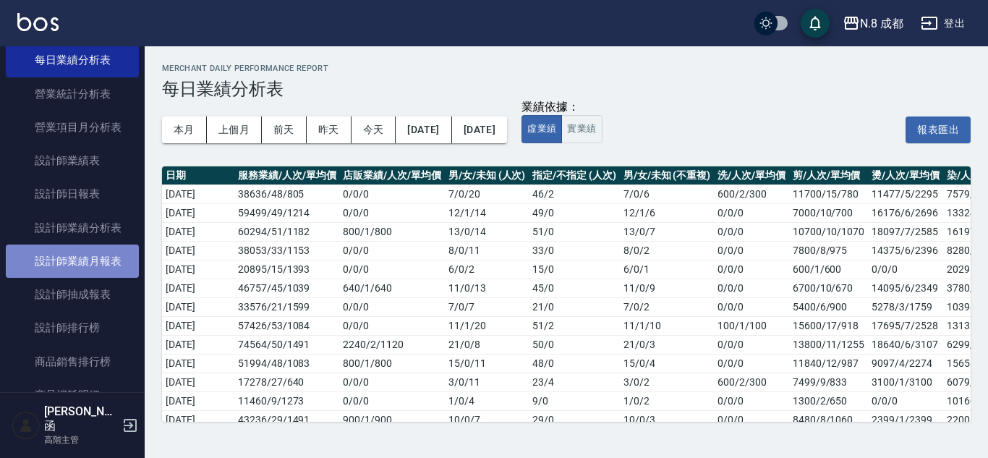
click at [111, 247] on link "設計師業績月報表" at bounding box center [72, 261] width 133 height 33
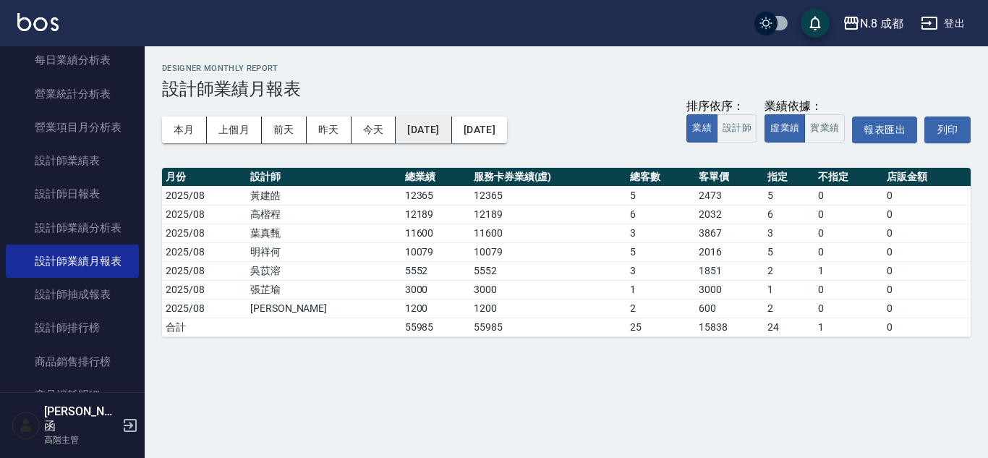
click at [451, 127] on button "[DATE]" at bounding box center [424, 129] width 56 height 27
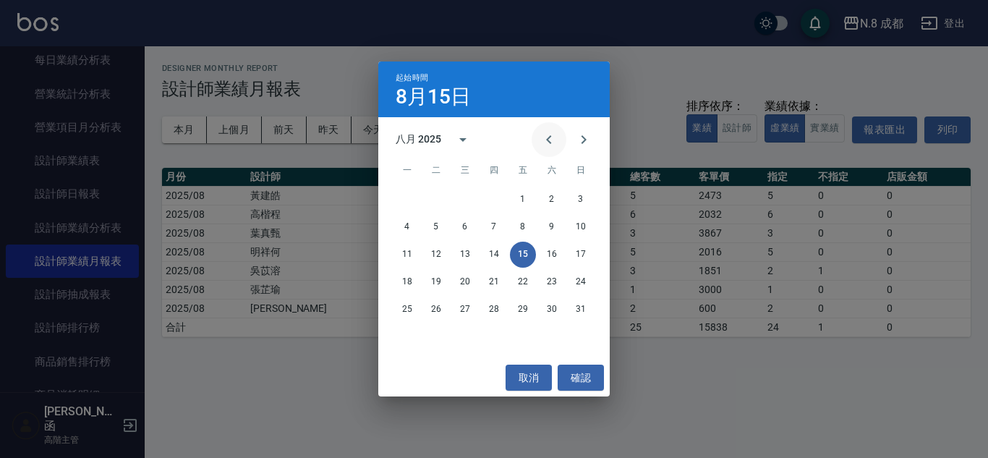
click at [543, 137] on icon "Previous month" at bounding box center [548, 139] width 17 height 17
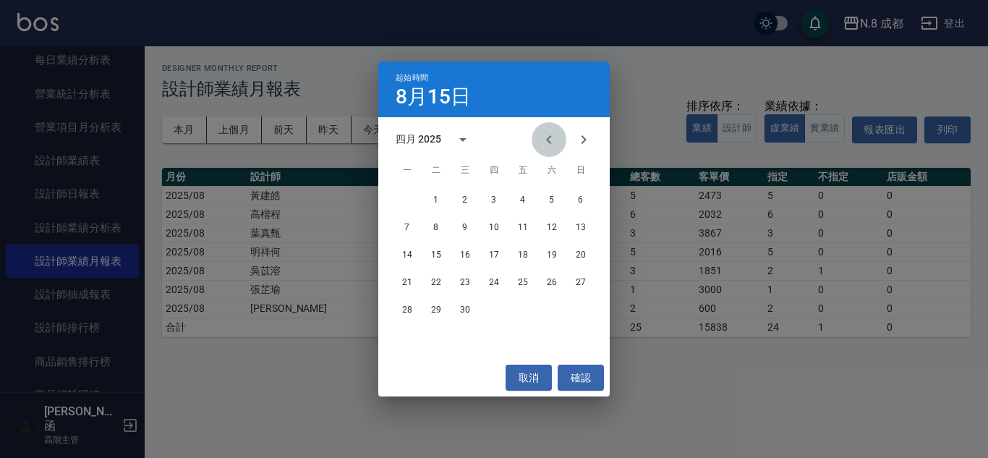
click at [543, 137] on icon "Previous month" at bounding box center [548, 139] width 17 height 17
click at [452, 195] on div "1 2 3 4 5" at bounding box center [494, 200] width 232 height 26
click at [470, 195] on button "1" at bounding box center [465, 200] width 26 height 26
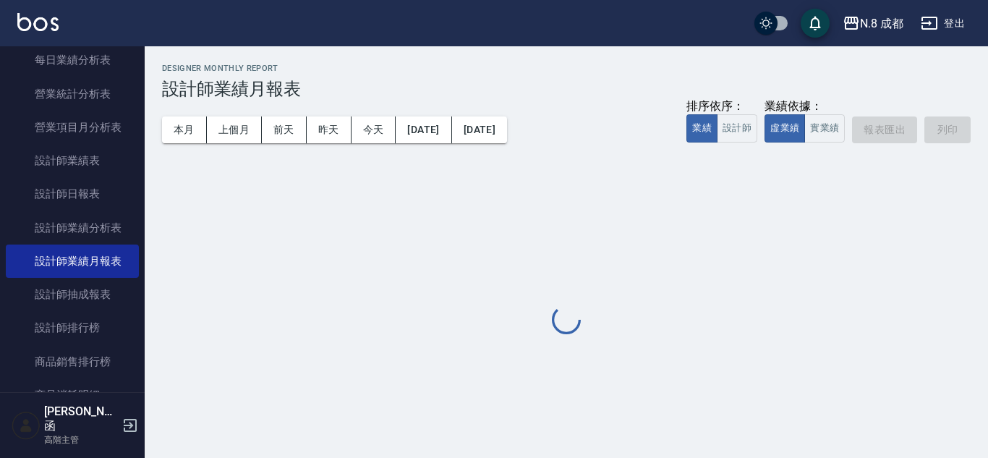
click at [603, 127] on div "本月 上個月 [DATE] [DATE] [DATE] [DATE] [DATE] 排序依序： 業績 設計師 業績依據： 虛業績 實業績 報表匯出 列印" at bounding box center [566, 129] width 809 height 61
click at [507, 132] on button "[DATE]" at bounding box center [479, 129] width 55 height 27
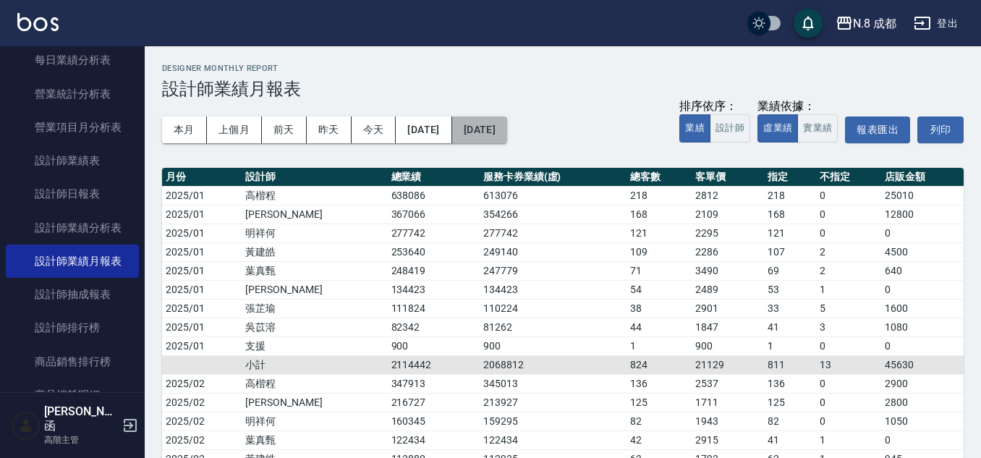
click at [507, 132] on button "[DATE]" at bounding box center [479, 129] width 55 height 27
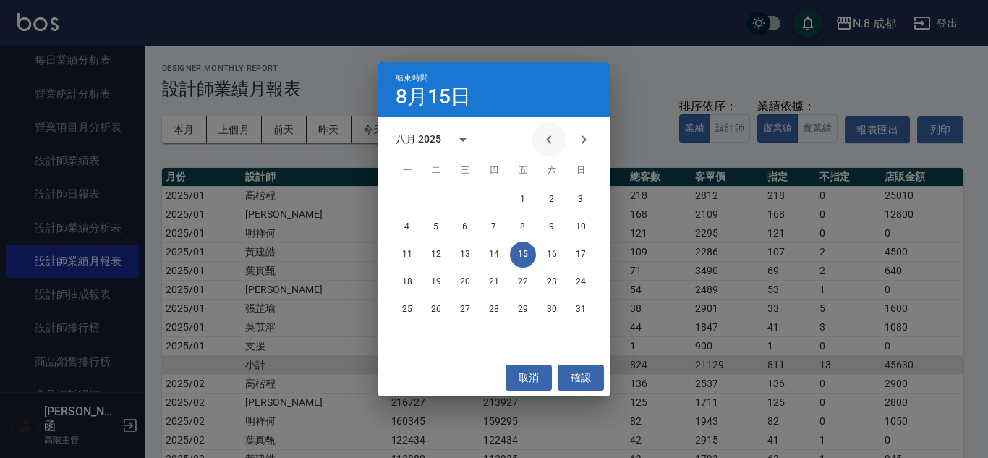
click at [543, 143] on icon "Previous month" at bounding box center [548, 139] width 17 height 17
click at [495, 310] on button "31" at bounding box center [494, 310] width 26 height 26
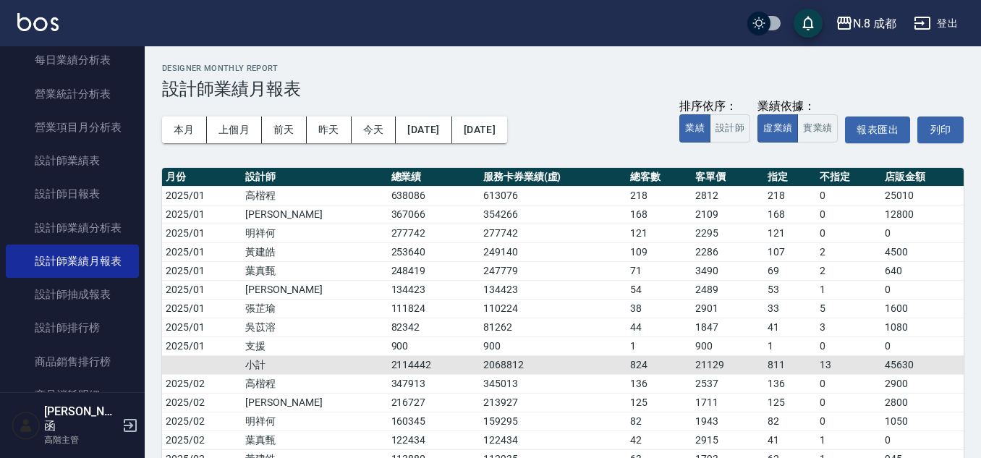
click at [606, 141] on div "本月 上個月 [DATE] [DATE] [DATE] [DATE] [DATE] 排序依序： 業績 設計師 業績依據： 虛業績 實業績 報表匯出 列印" at bounding box center [563, 129] width 802 height 61
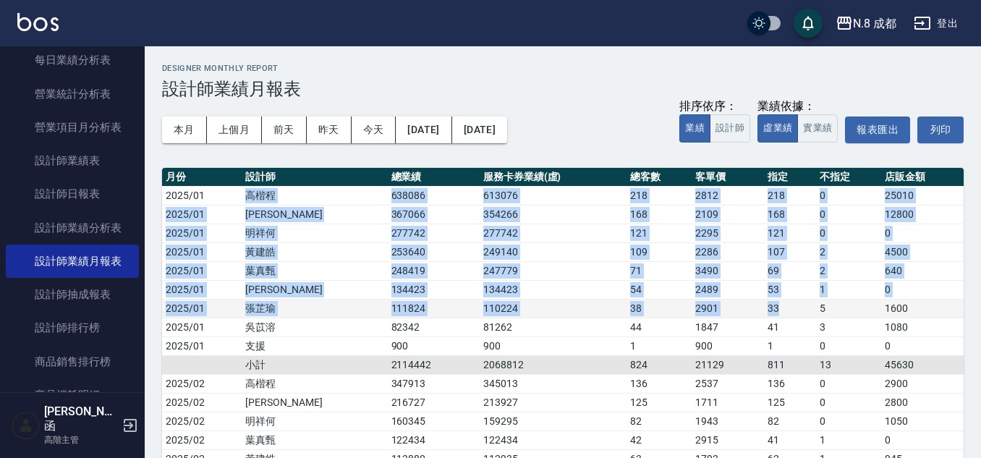
drag, startPoint x: 255, startPoint y: 197, endPoint x: 772, endPoint y: 312, distance: 529.9
click at [772, 312] on td "33" at bounding box center [790, 308] width 52 height 19
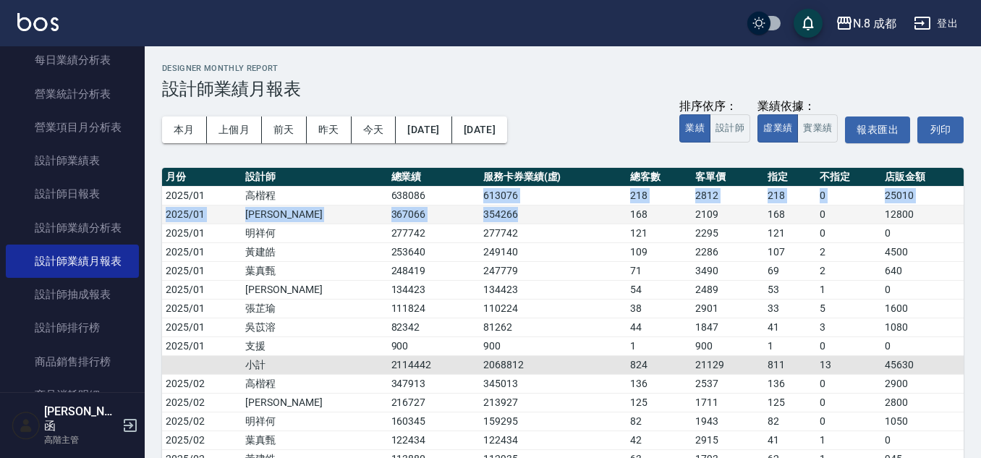
drag, startPoint x: 418, startPoint y: 200, endPoint x: 478, endPoint y: 210, distance: 60.1
click at [480, 210] on td "354266" at bounding box center [553, 214] width 147 height 19
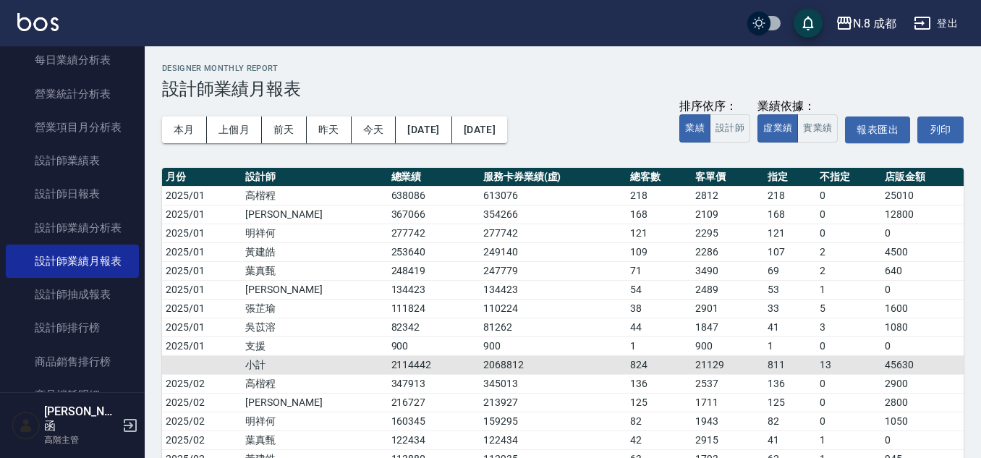
click at [326, 157] on div "本月 上個月 [DATE] [DATE] [DATE] [DATE] [DATE] 排序依序： 業績 設計師 業績依據： 虛業績 實業績 報表匯出 列印" at bounding box center [563, 129] width 802 height 61
click at [245, 153] on div "本月 上個月 [DATE] [DATE] [DATE] [DATE] [DATE] 排序依序： 業績 設計師 業績依據： 虛業績 實業績 報表匯出 列印" at bounding box center [563, 129] width 802 height 61
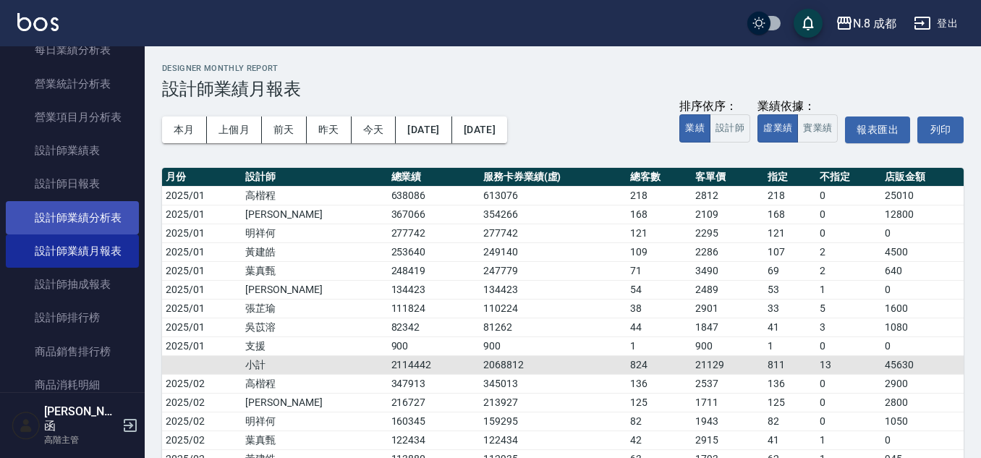
scroll to position [506, 0]
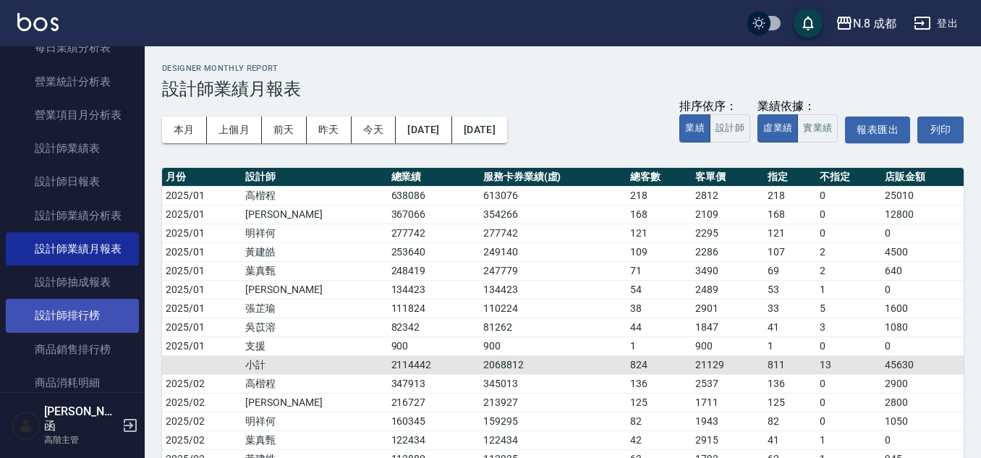
click at [98, 306] on link "設計師排行榜" at bounding box center [72, 315] width 133 height 33
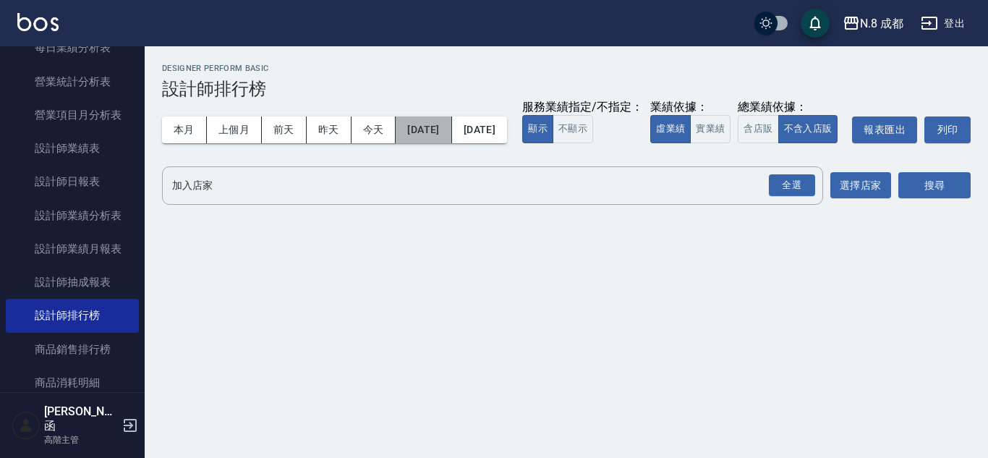
click at [427, 124] on button "[DATE]" at bounding box center [424, 129] width 56 height 27
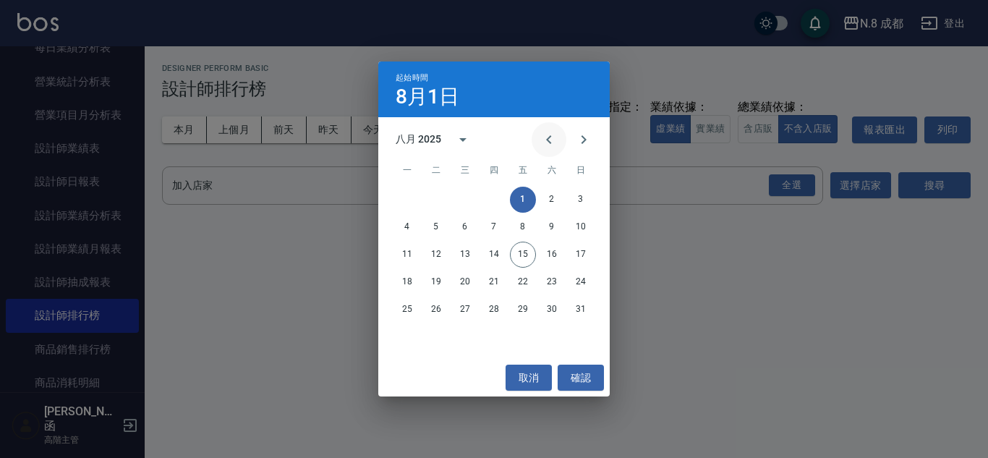
click at [543, 135] on icon "Previous month" at bounding box center [548, 139] width 17 height 17
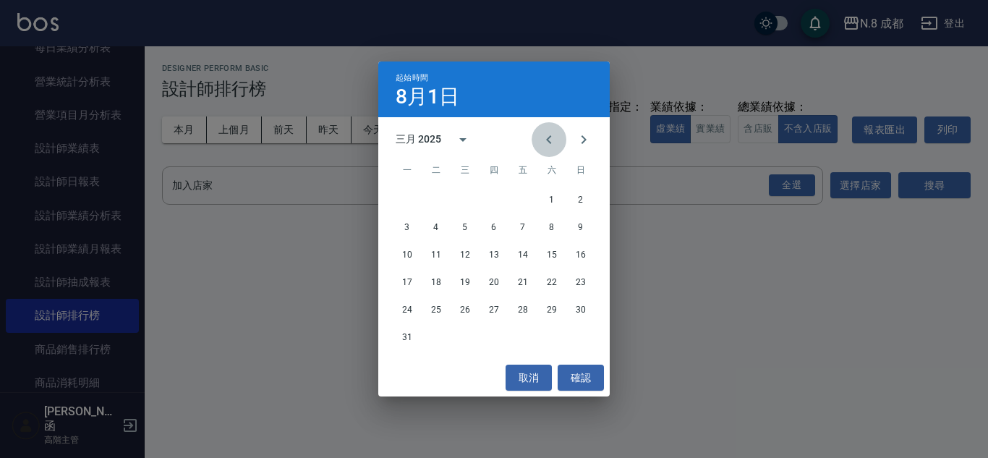
click at [543, 135] on icon "Previous month" at bounding box center [548, 139] width 17 height 17
click at [587, 139] on icon "Next month" at bounding box center [583, 139] width 17 height 17
click at [463, 197] on button "1" at bounding box center [465, 200] width 26 height 26
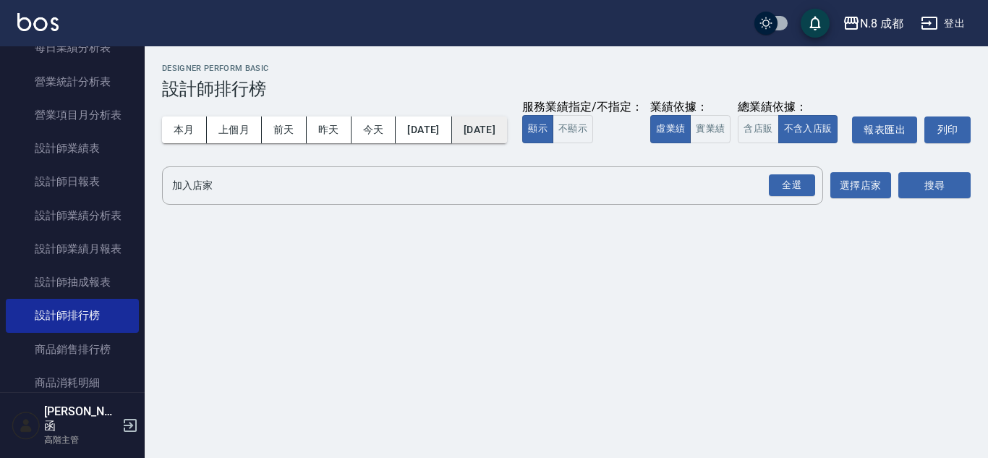
click at [507, 132] on button "[DATE]" at bounding box center [479, 129] width 55 height 27
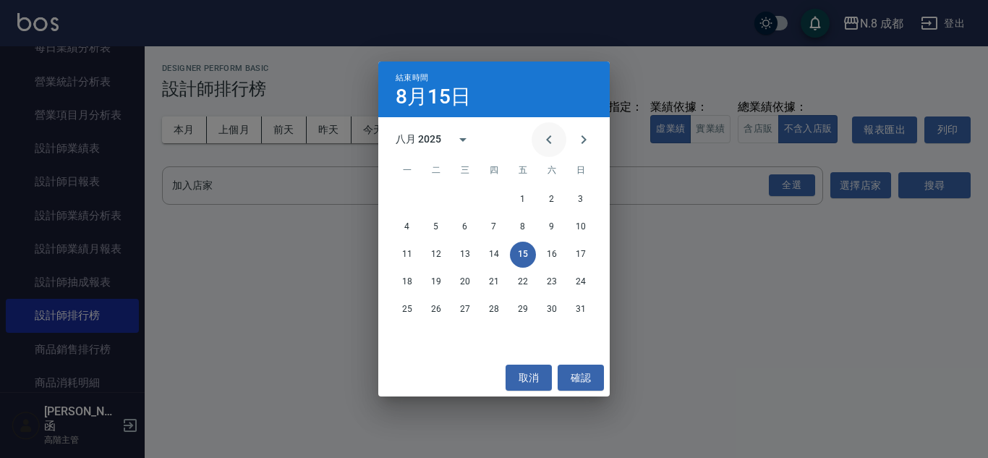
click at [551, 138] on icon "Previous month" at bounding box center [548, 139] width 17 height 17
click at [488, 310] on button "31" at bounding box center [494, 310] width 26 height 26
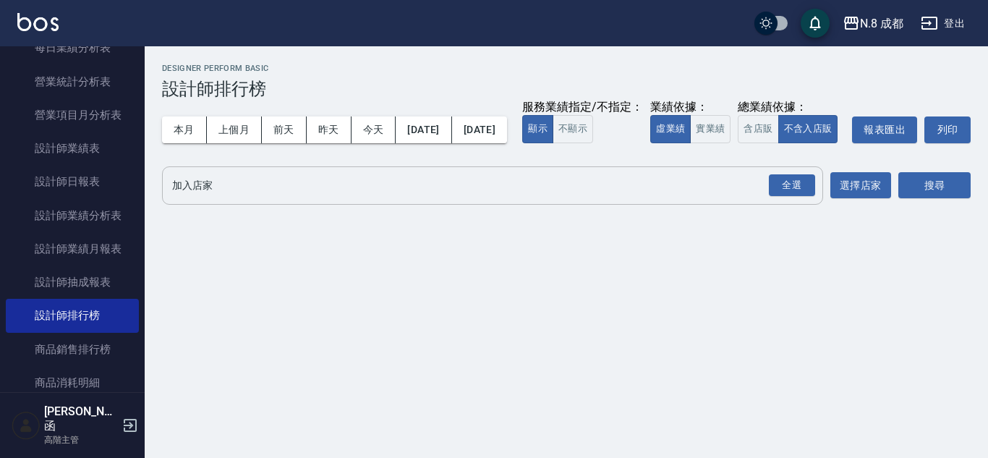
click at [493, 198] on input "加入店家" at bounding box center [482, 185] width 627 height 25
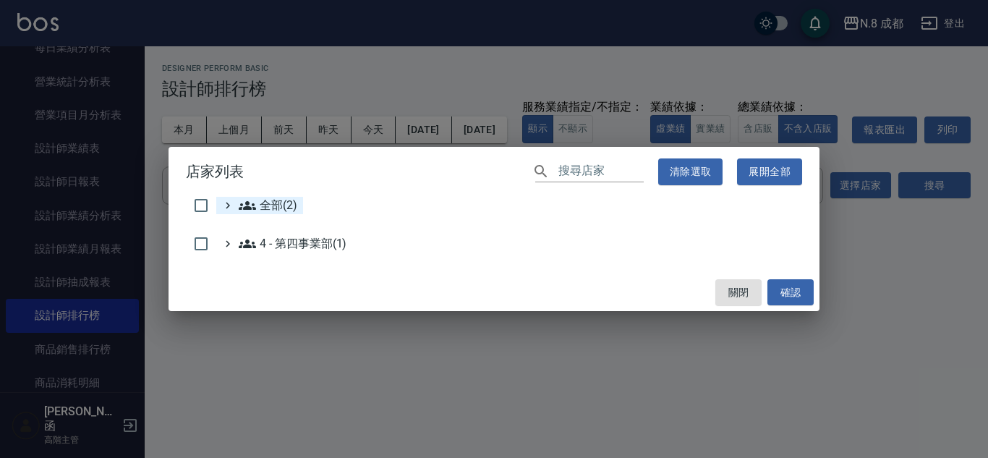
click at [242, 211] on icon at bounding box center [247, 205] width 17 height 17
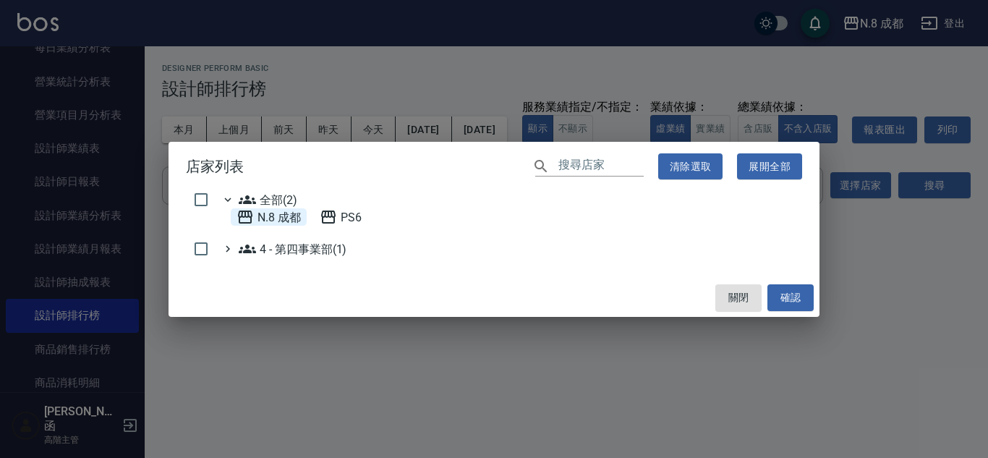
click at [266, 218] on 成都 "N.8 成都" at bounding box center [269, 216] width 64 height 17
click at [790, 298] on button "確認" at bounding box center [791, 297] width 46 height 27
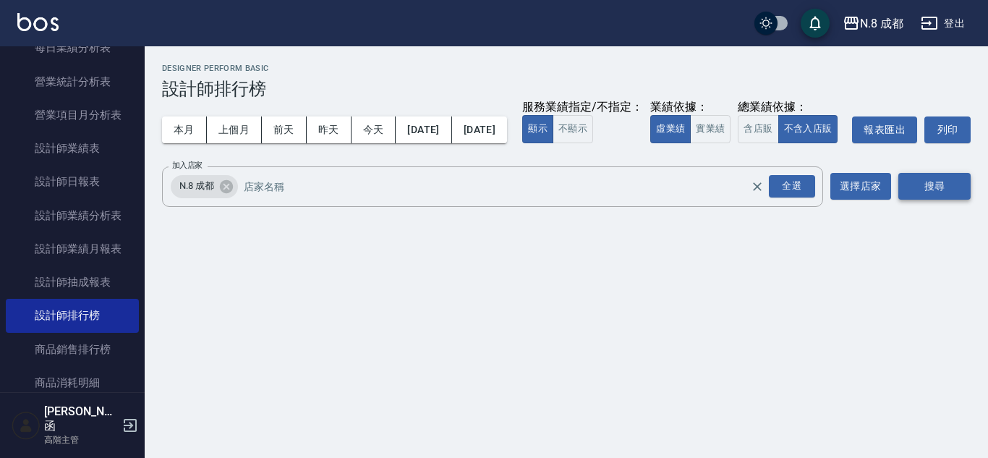
click at [943, 200] on button "搜尋" at bounding box center [935, 186] width 72 height 27
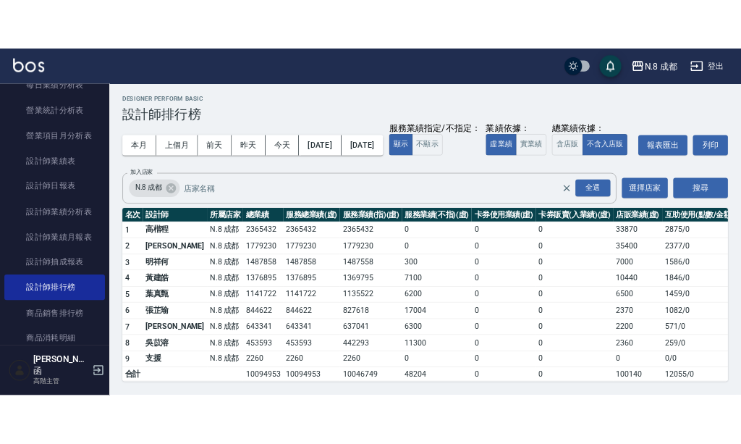
scroll to position [30, 0]
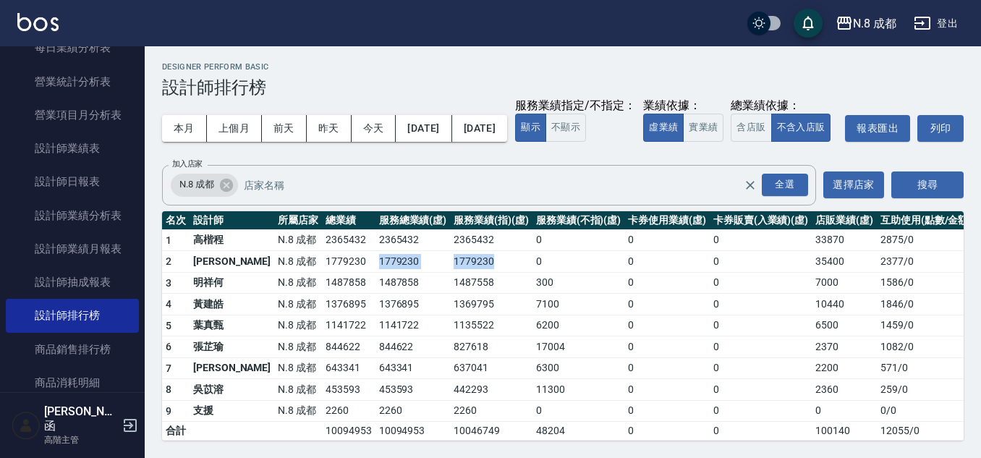
drag, startPoint x: 341, startPoint y: 259, endPoint x: 486, endPoint y: 263, distance: 145.5
click at [486, 263] on tr "2 [PERSON_NAME]8 成都 1779230 1779230 1779230 0 0 0 35400 2377 / 0" at bounding box center [568, 262] width 813 height 22
click at [486, 263] on td "1779230" at bounding box center [491, 262] width 82 height 22
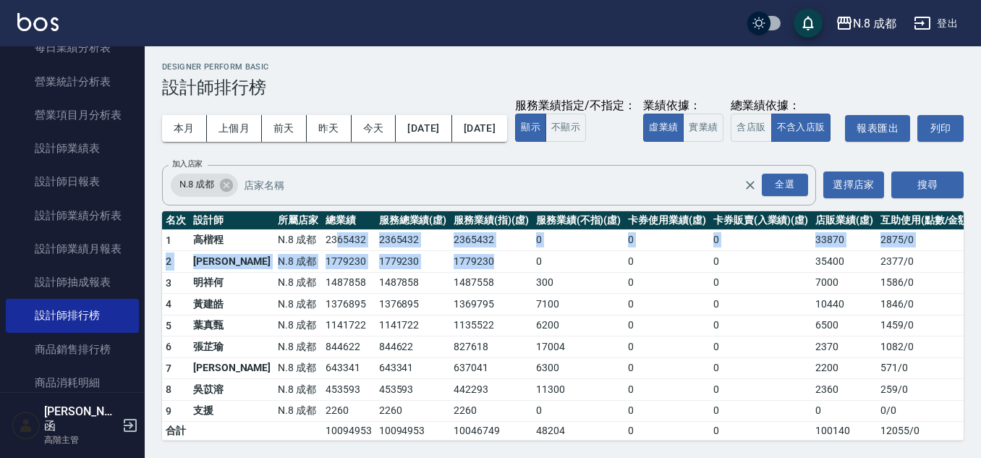
drag, startPoint x: 368, startPoint y: 263, endPoint x: 294, endPoint y: 242, distance: 75.8
click at [294, 242] on tbody "1 [PERSON_NAME][PERSON_NAME]8 成都 2365432 2365432 2365432 0 0 0 33870 2875 / 0 2…" at bounding box center [568, 334] width 813 height 211
click at [322, 242] on td "2365432" at bounding box center [349, 240] width 54 height 22
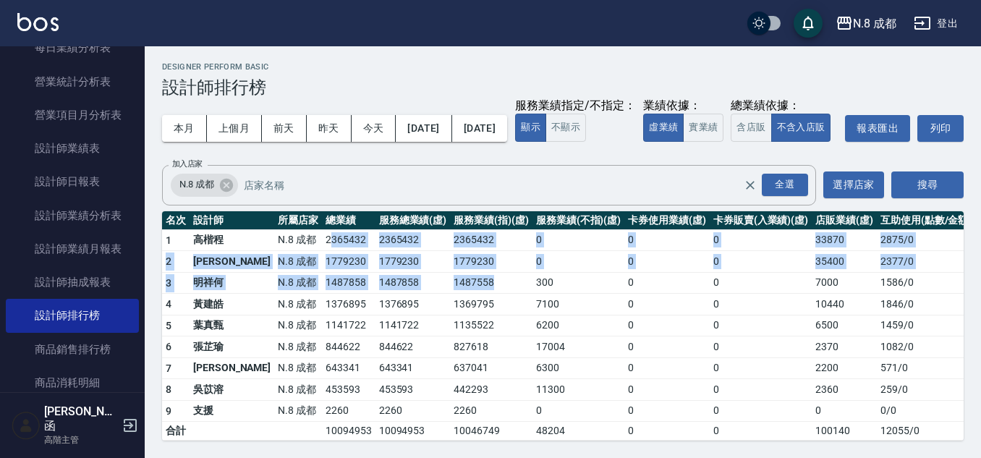
drag, startPoint x: 291, startPoint y: 242, endPoint x: 477, endPoint y: 287, distance: 191.3
click at [477, 287] on tbody "1 [PERSON_NAME][PERSON_NAME]8 成都 2365432 2365432 2365432 0 0 0 33870 2875 / 0 2…" at bounding box center [568, 334] width 813 height 211
click at [479, 287] on td "1487558" at bounding box center [491, 283] width 82 height 22
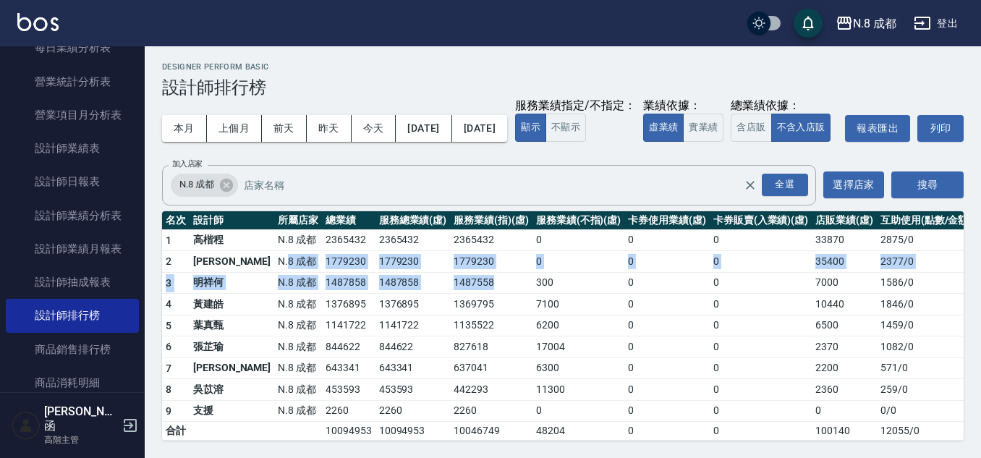
drag, startPoint x: 480, startPoint y: 273, endPoint x: 237, endPoint y: 250, distance: 243.4
click at [241, 253] on tbody "1 [PERSON_NAME][PERSON_NAME]8 成都 2365432 2365432 2365432 0 0 0 33870 2875 / 0 2…" at bounding box center [568, 334] width 813 height 211
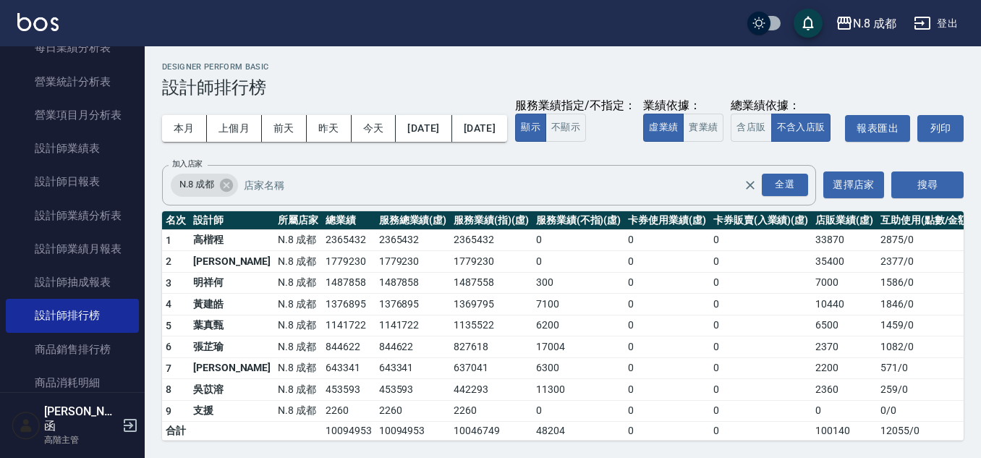
click at [274, 251] on td "N.8 成都" at bounding box center [298, 262] width 48 height 22
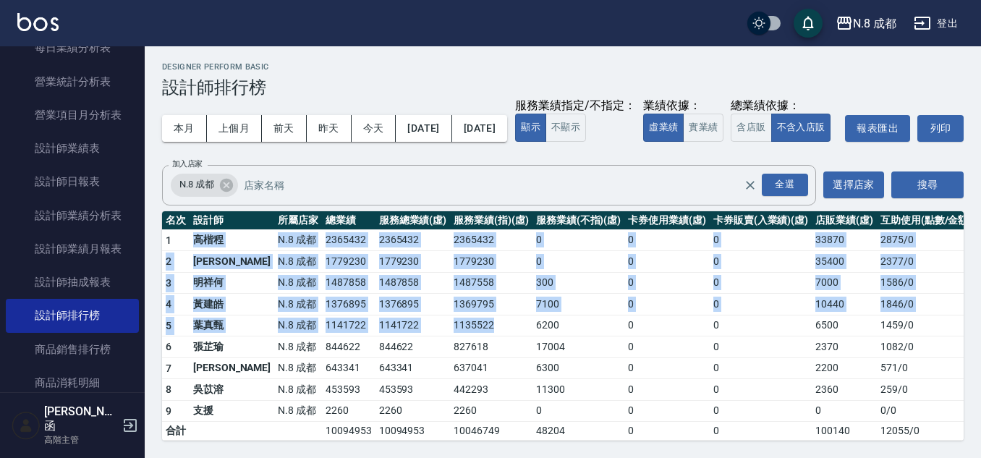
drag, startPoint x: 193, startPoint y: 241, endPoint x: 469, endPoint y: 316, distance: 285.7
click at [469, 316] on tbody "1 [PERSON_NAME][PERSON_NAME]8 成都 2365432 2365432 2365432 0 0 0 33870 2875 / 0 2…" at bounding box center [568, 334] width 813 height 211
click at [469, 316] on td "1135522" at bounding box center [491, 326] width 82 height 22
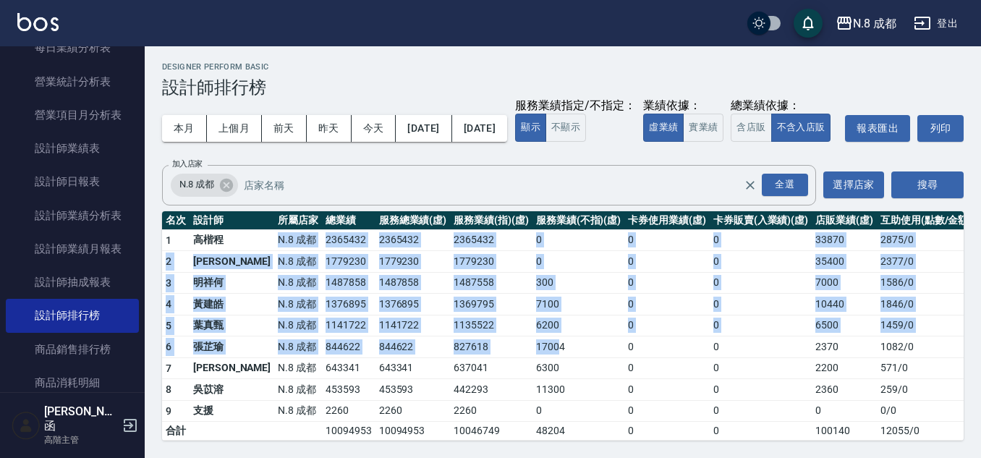
drag, startPoint x: 234, startPoint y: 237, endPoint x: 530, endPoint y: 354, distance: 317.3
click at [530, 354] on tbody "1 [PERSON_NAME][PERSON_NAME]8 成都 2365432 2365432 2365432 0 0 0 33870 2875 / 0 2…" at bounding box center [568, 334] width 813 height 211
click at [533, 354] on td "17004" at bounding box center [579, 347] width 92 height 22
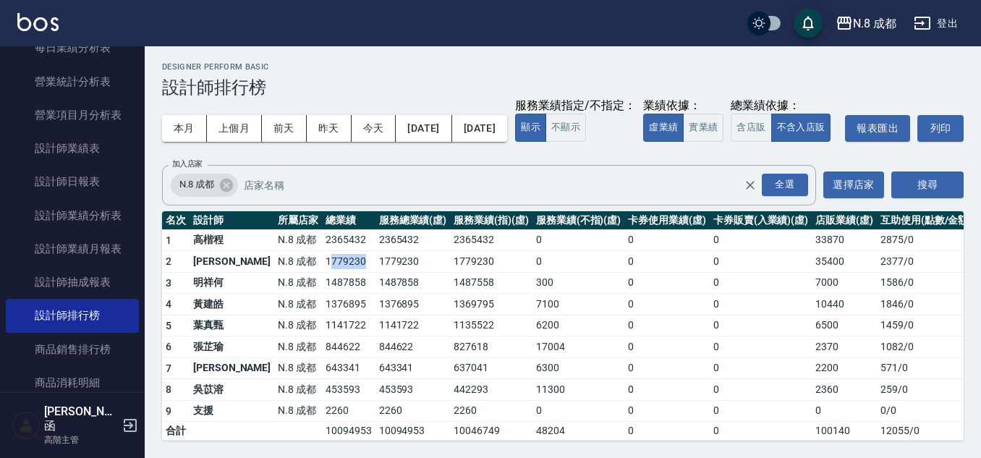
drag, startPoint x: 326, startPoint y: 265, endPoint x: 289, endPoint y: 263, distance: 36.9
click at [322, 263] on td "1779230" at bounding box center [349, 262] width 54 height 22
click at [322, 268] on td "1779230" at bounding box center [349, 262] width 54 height 22
drag, startPoint x: 277, startPoint y: 268, endPoint x: 330, endPoint y: 266, distance: 52.8
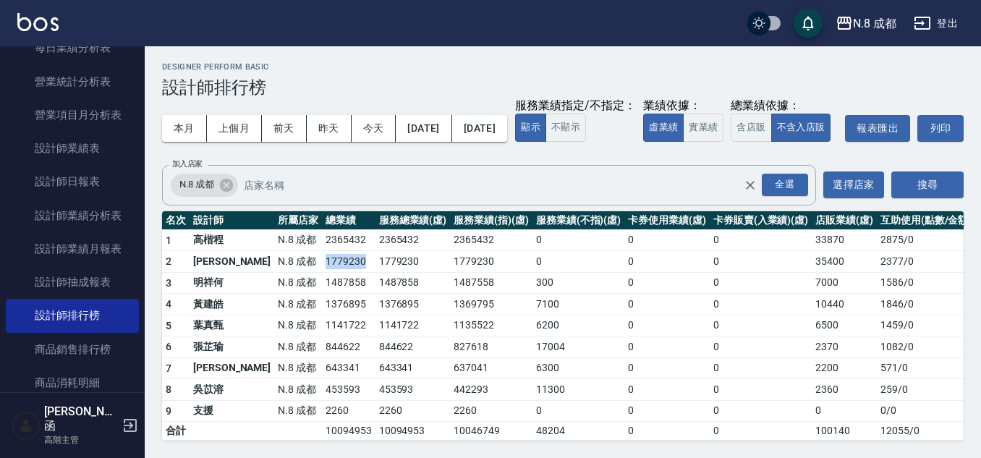
click at [330, 266] on tr "2 [PERSON_NAME]8 成都 1779230 1779230 1779230 0 0 0 35400 2377 / 0" at bounding box center [568, 262] width 813 height 22
click at [330, 266] on td "1779230" at bounding box center [349, 262] width 54 height 22
click at [719, 108] on div "本月 上個月 [DATE] [DATE] [DATE] [DATE] [DATE] 服務業績指定/不指定： 顯示 不顯示 業績依據： 虛業績 實業績 總業績依…" at bounding box center [563, 128] width 802 height 61
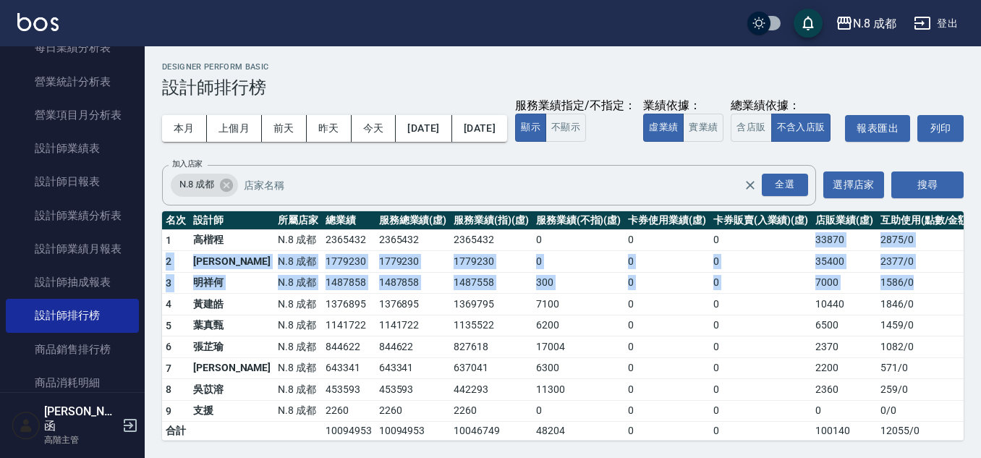
drag, startPoint x: 778, startPoint y: 242, endPoint x: 948, endPoint y: 271, distance: 172.6
click at [948, 271] on tbody "1 [PERSON_NAME][PERSON_NAME]8 成都 2365432 2365432 2365432 0 0 0 33870 2875 / 0 2…" at bounding box center [568, 334] width 813 height 211
click at [948, 272] on td "1586 / 0" at bounding box center [926, 283] width 98 height 22
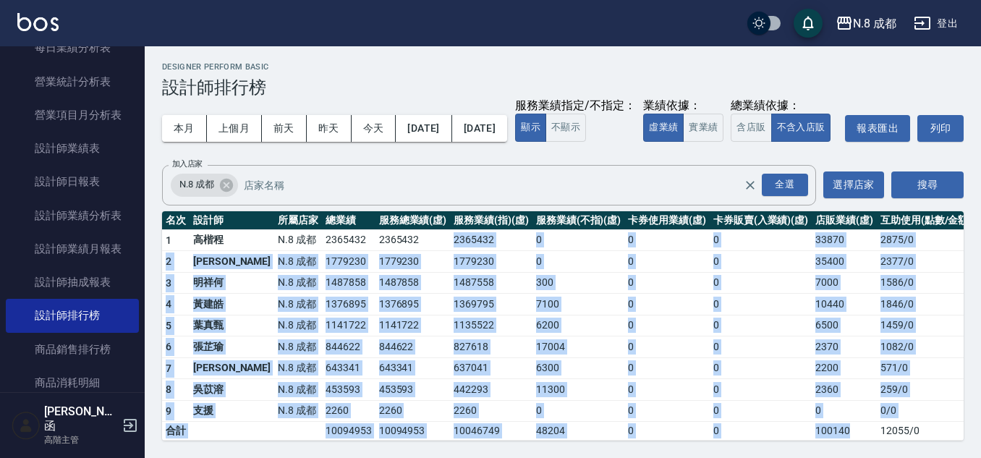
drag, startPoint x: 399, startPoint y: 237, endPoint x: 860, endPoint y: 426, distance: 497.7
click at [856, 428] on tbody "1 [PERSON_NAME][PERSON_NAME]8 成都 2365432 2365432 2365432 0 0 0 33870 2875 / 0 2…" at bounding box center [568, 334] width 813 height 211
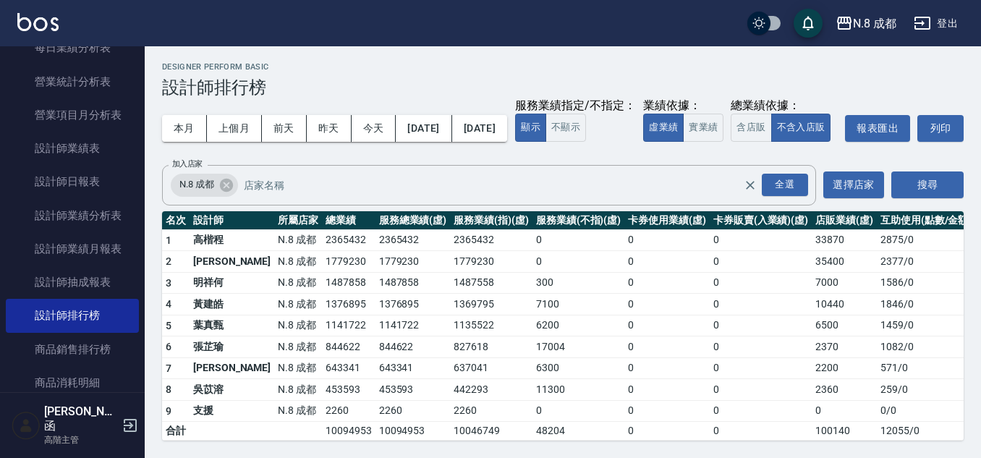
click at [877, 426] on td "12055 / 0" at bounding box center [926, 431] width 98 height 19
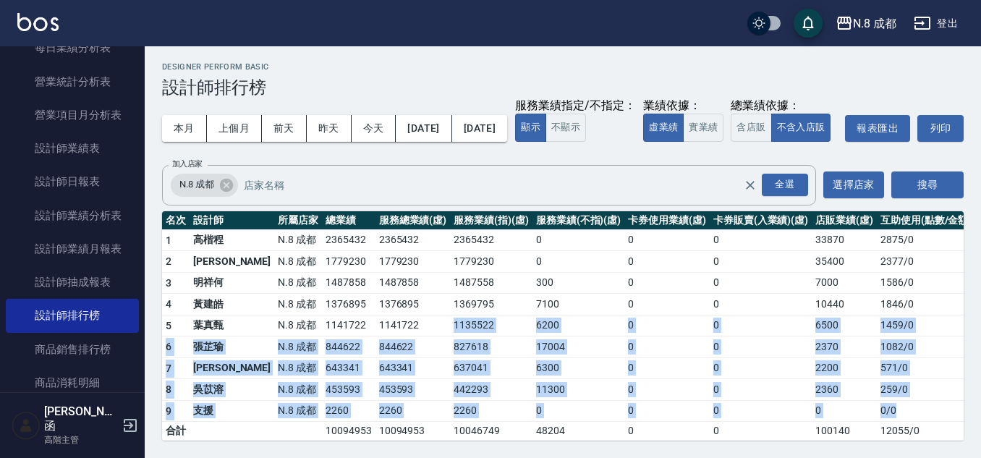
drag, startPoint x: 903, startPoint y: 415, endPoint x: 383, endPoint y: 326, distance: 527.2
click at [383, 326] on tbody "1 [PERSON_NAME][PERSON_NAME]8 成都 2365432 2365432 2365432 0 0 0 33870 2875 / 0 2…" at bounding box center [568, 334] width 813 height 211
click at [450, 405] on td "2260" at bounding box center [491, 411] width 82 height 22
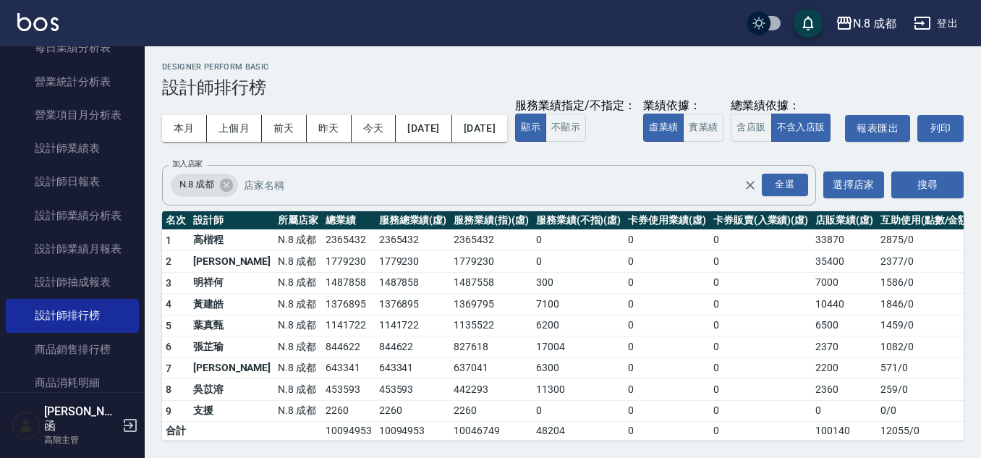
click at [467, 429] on td "10046749" at bounding box center [491, 431] width 82 height 19
drag, startPoint x: 462, startPoint y: 433, endPoint x: 417, endPoint y: 435, distance: 45.6
click at [450, 435] on td "10046749" at bounding box center [491, 431] width 82 height 19
click at [450, 433] on td "10046749" at bounding box center [491, 431] width 82 height 19
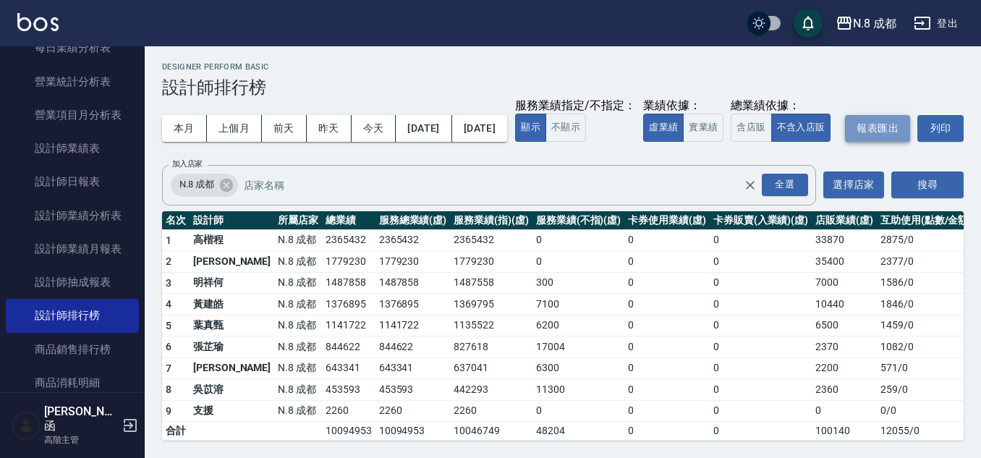
click at [845, 140] on button "報表匯出" at bounding box center [877, 128] width 65 height 27
